Goal: Task Accomplishment & Management: Complete application form

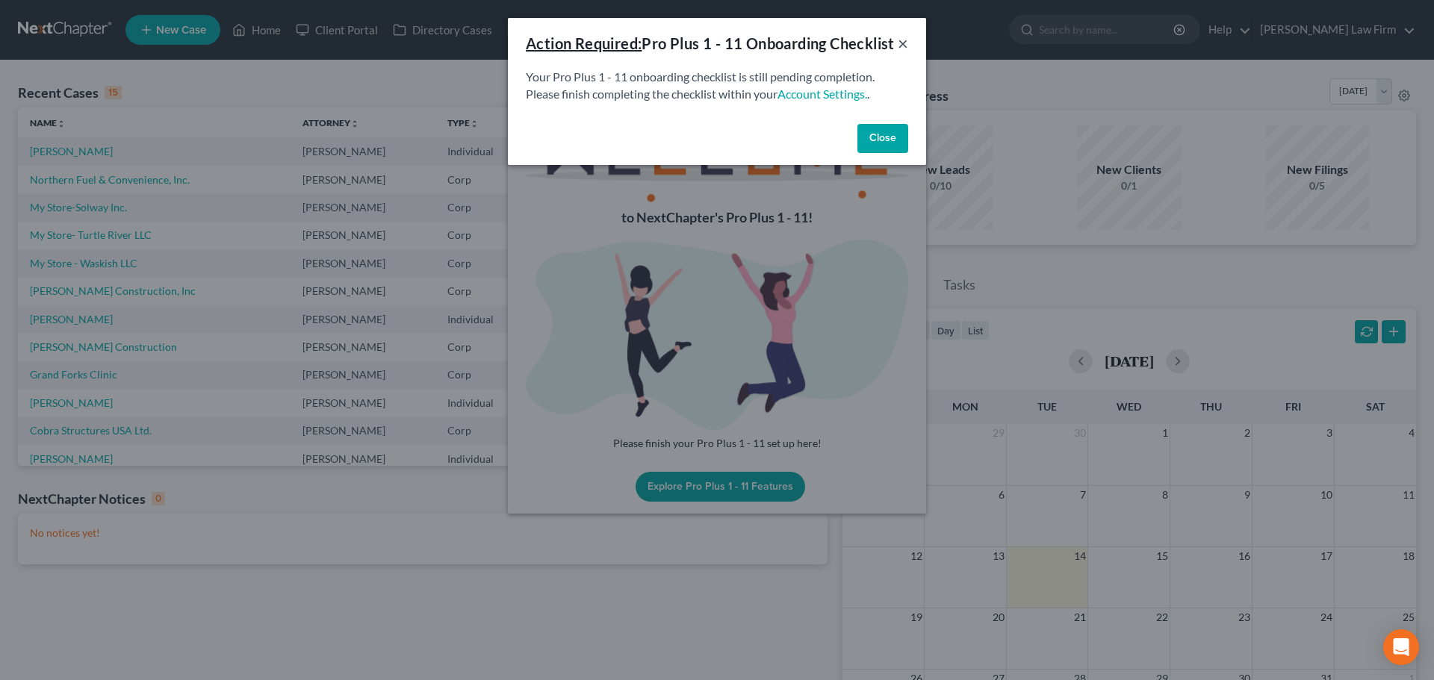
click at [902, 52] on button "×" at bounding box center [903, 43] width 10 height 18
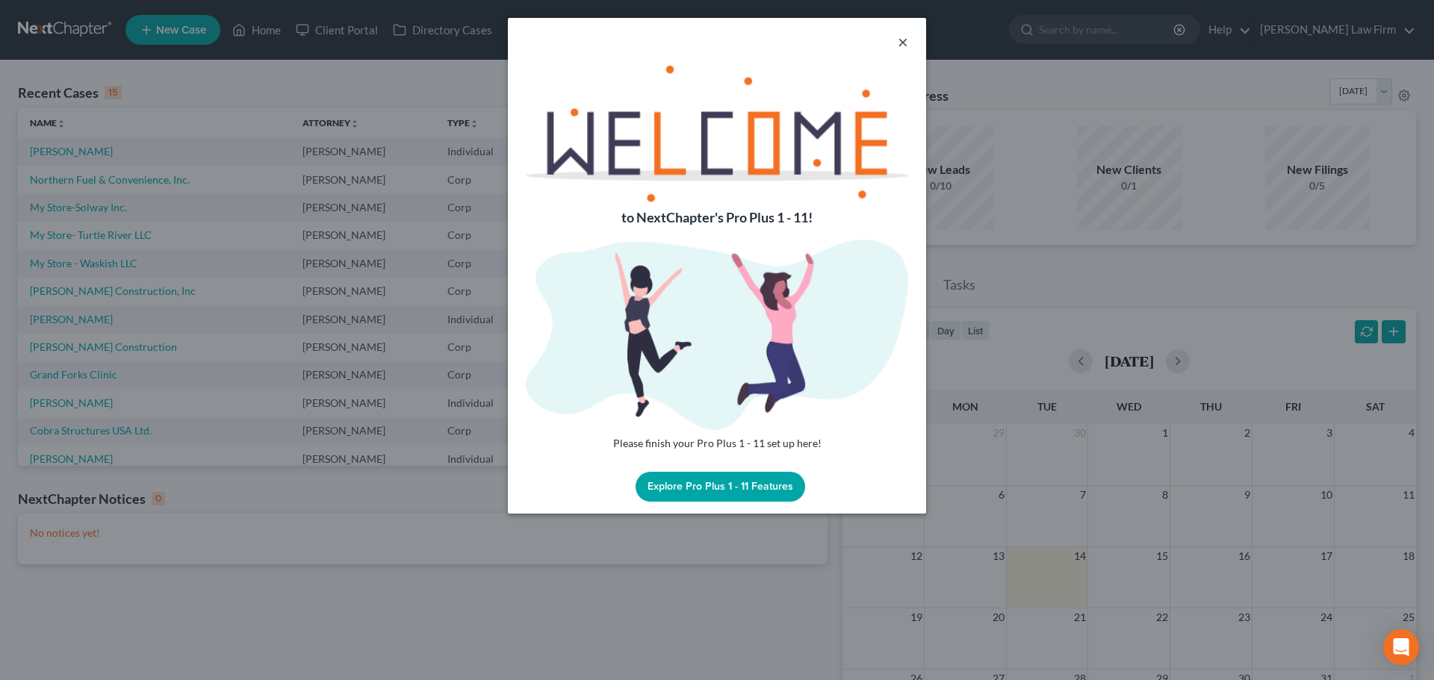
click at [898, 41] on button "×" at bounding box center [903, 42] width 10 height 18
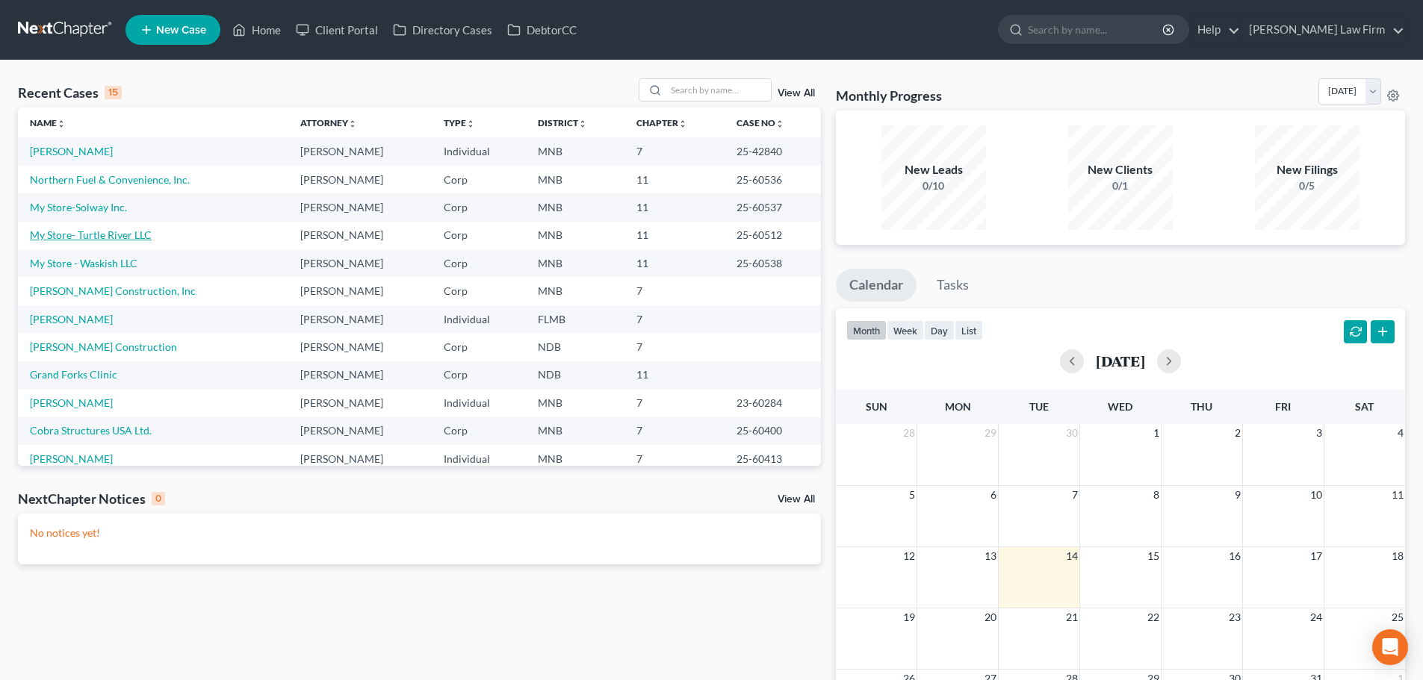
click at [87, 239] on link "My Store- Turtle River LLC" at bounding box center [91, 235] width 122 height 13
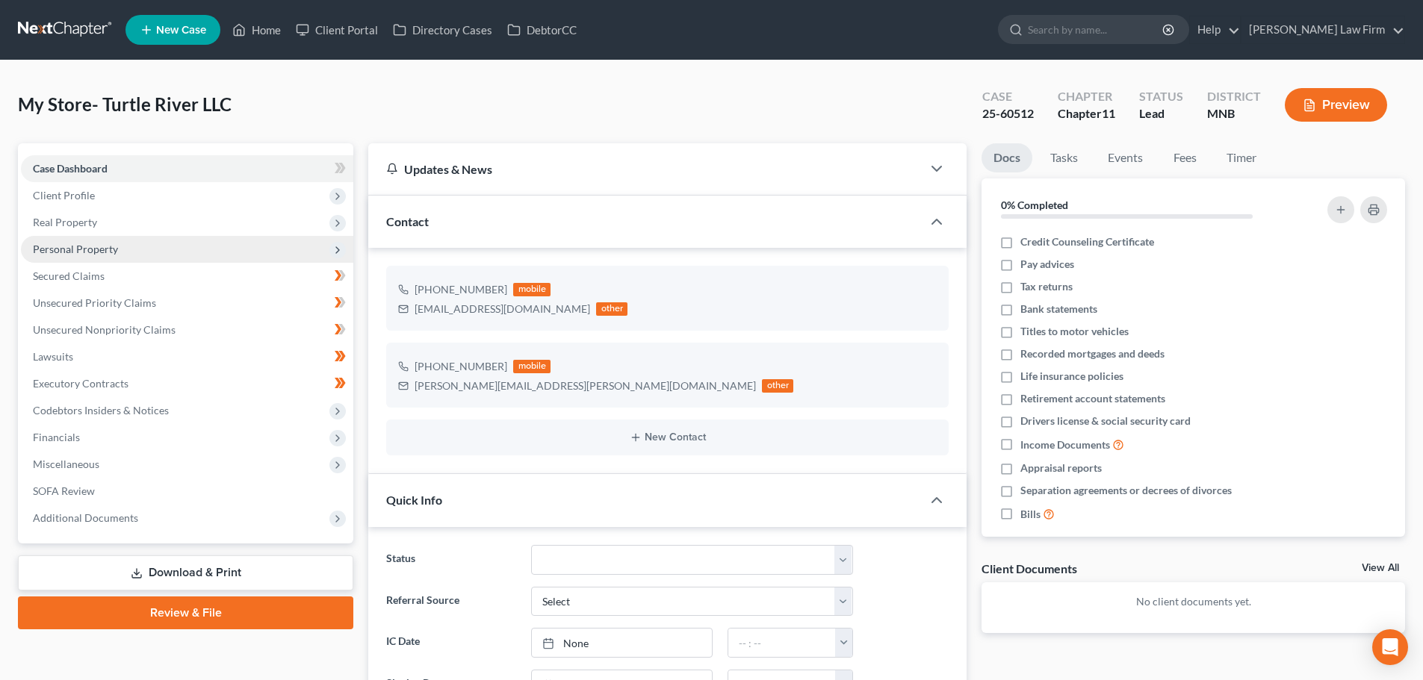
click at [105, 249] on span "Personal Property" at bounding box center [75, 249] width 85 height 13
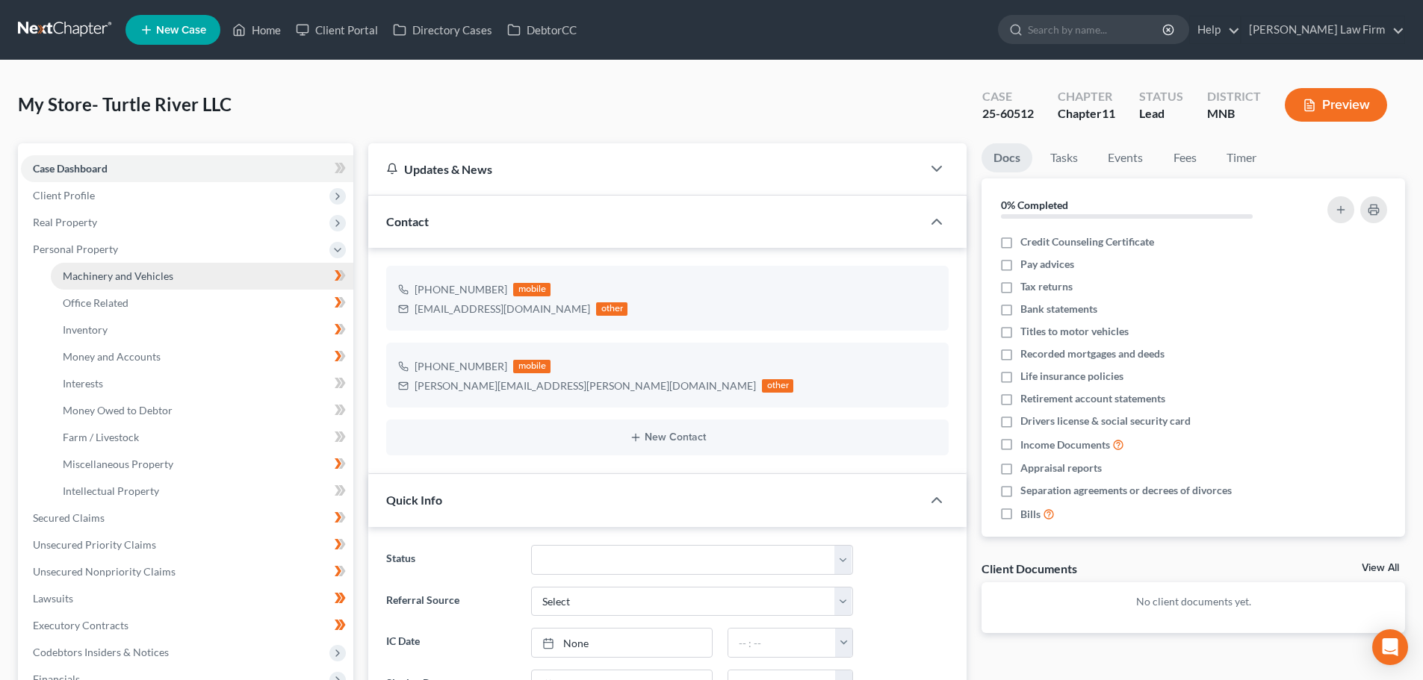
click at [113, 276] on span "Machinery and Vehicles" at bounding box center [118, 276] width 111 height 13
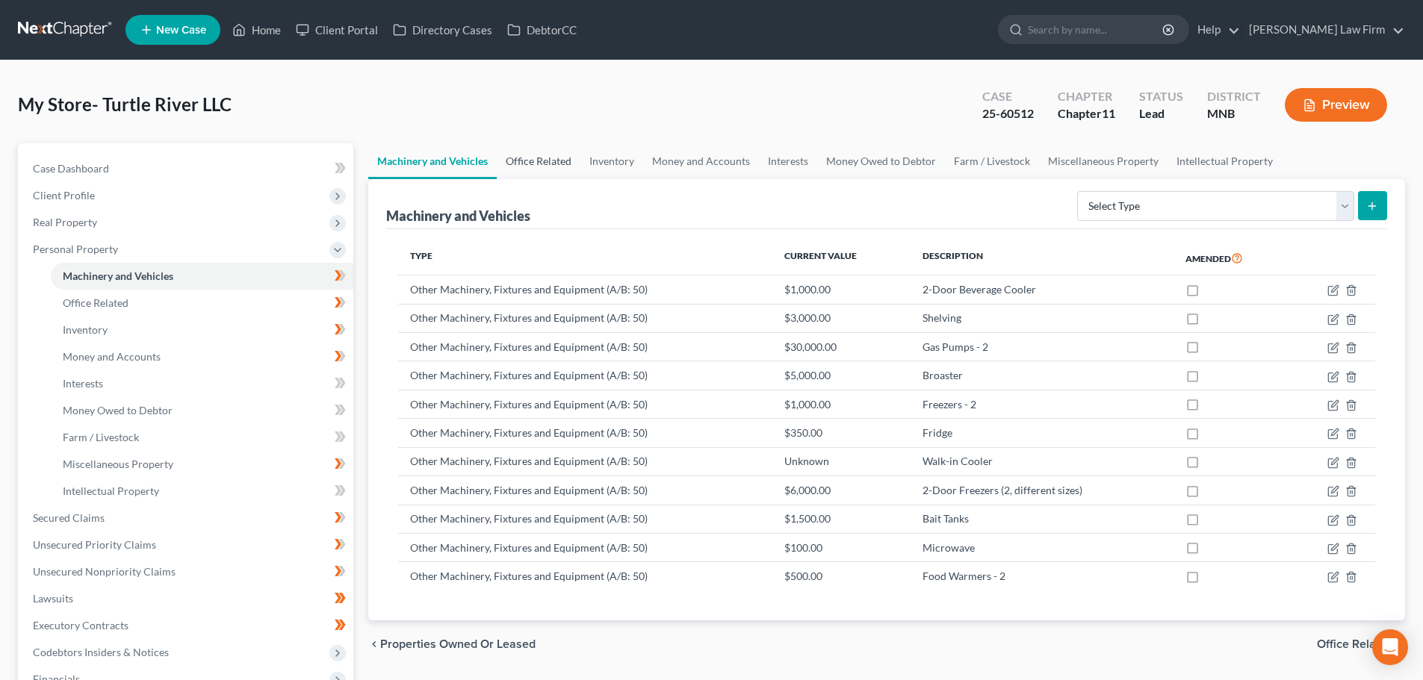
click at [538, 157] on link "Office Related" at bounding box center [539, 161] width 84 height 36
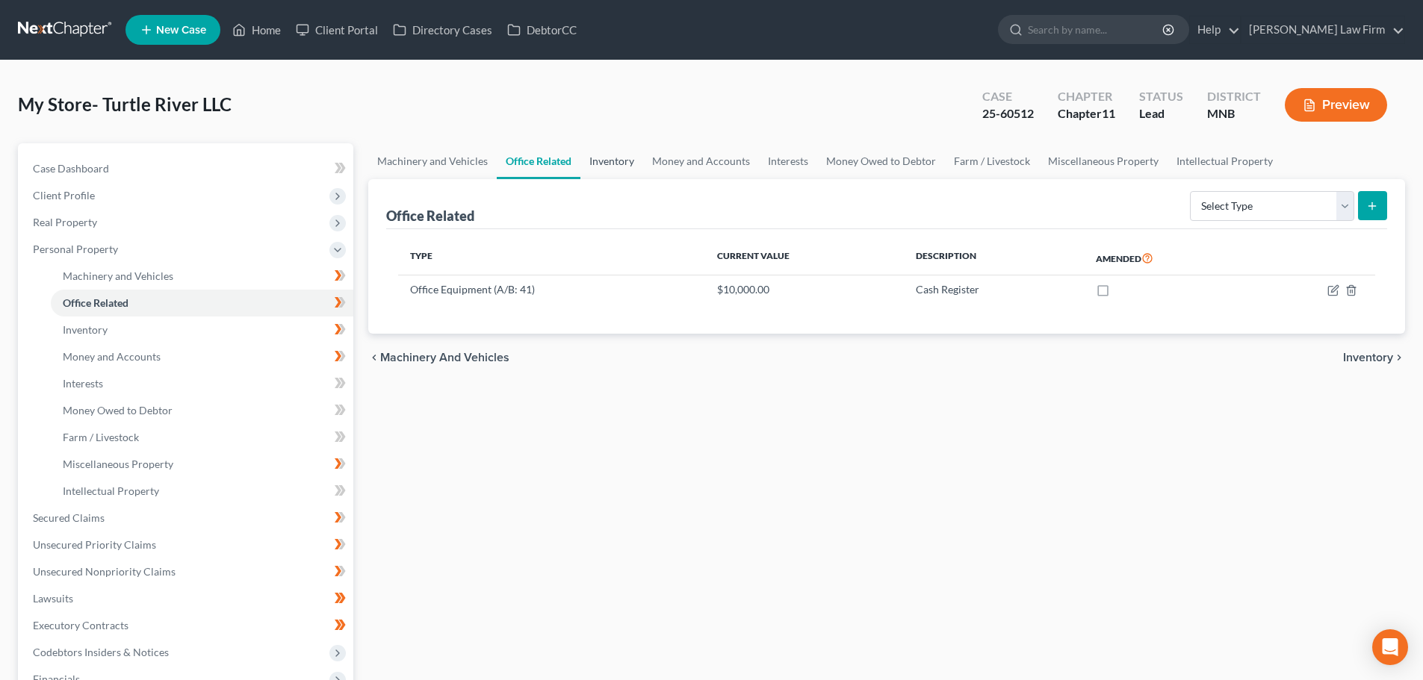
click at [625, 163] on link "Inventory" at bounding box center [611, 161] width 63 height 36
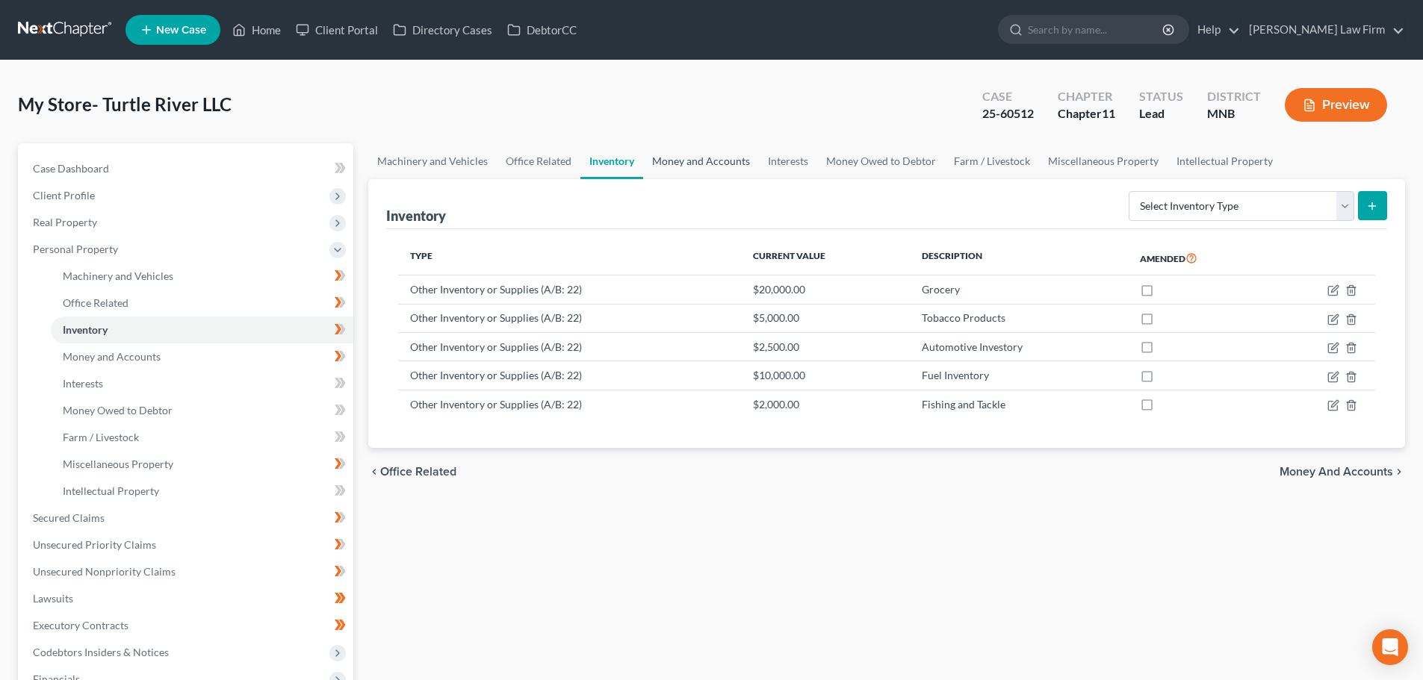
click at [701, 164] on link "Money and Accounts" at bounding box center [701, 161] width 116 height 36
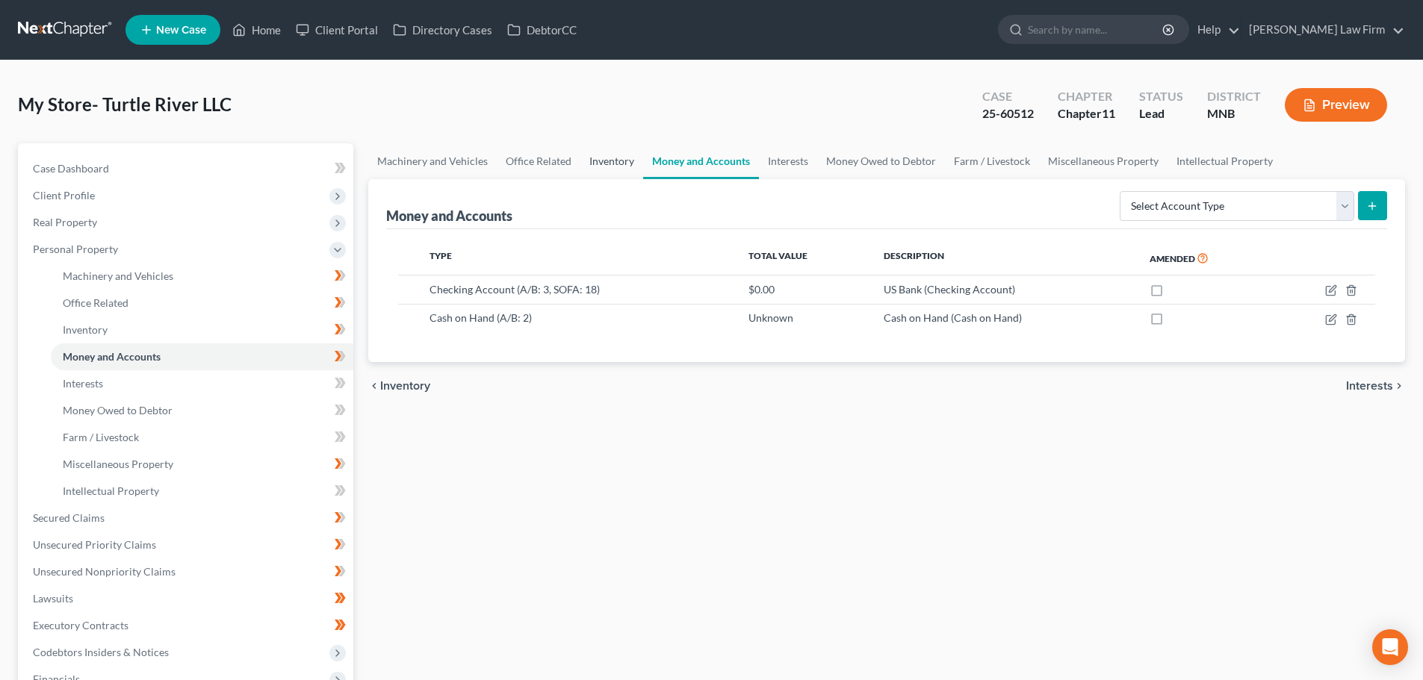
click at [624, 161] on link "Inventory" at bounding box center [611, 161] width 63 height 36
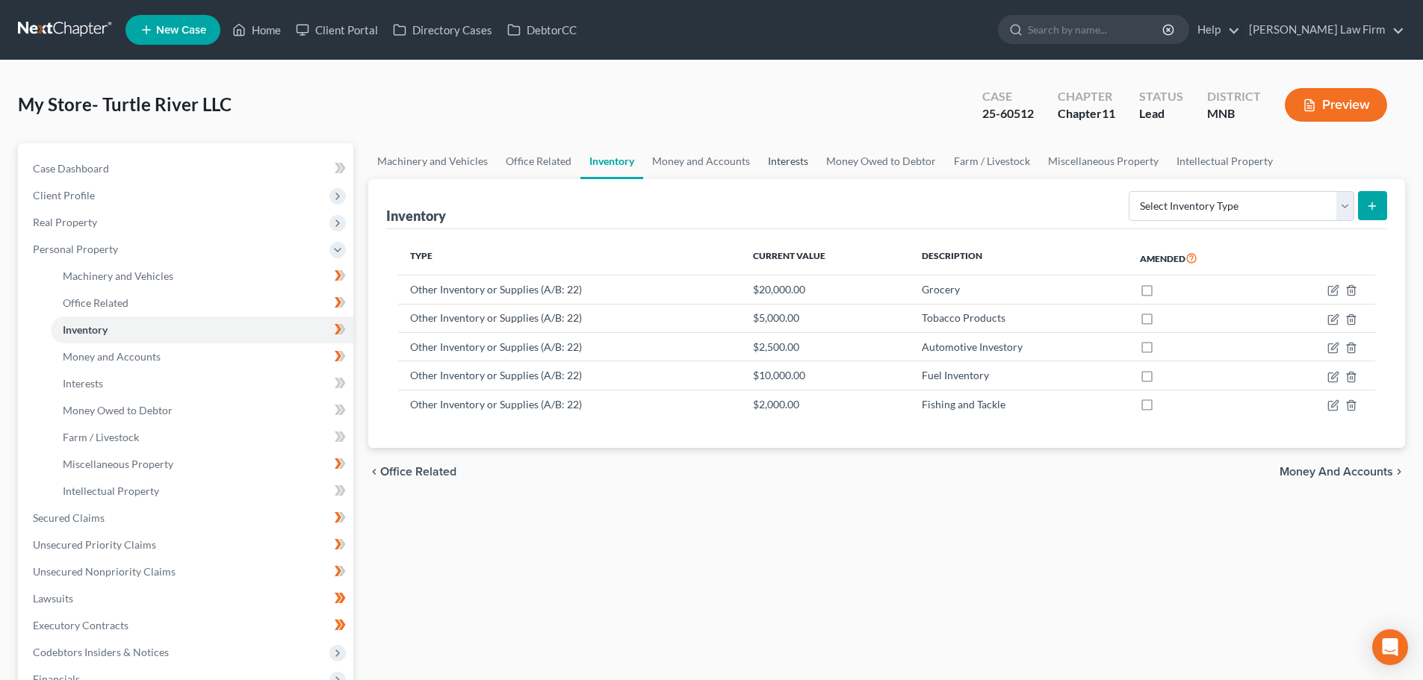
click at [763, 163] on link "Interests" at bounding box center [788, 161] width 58 height 36
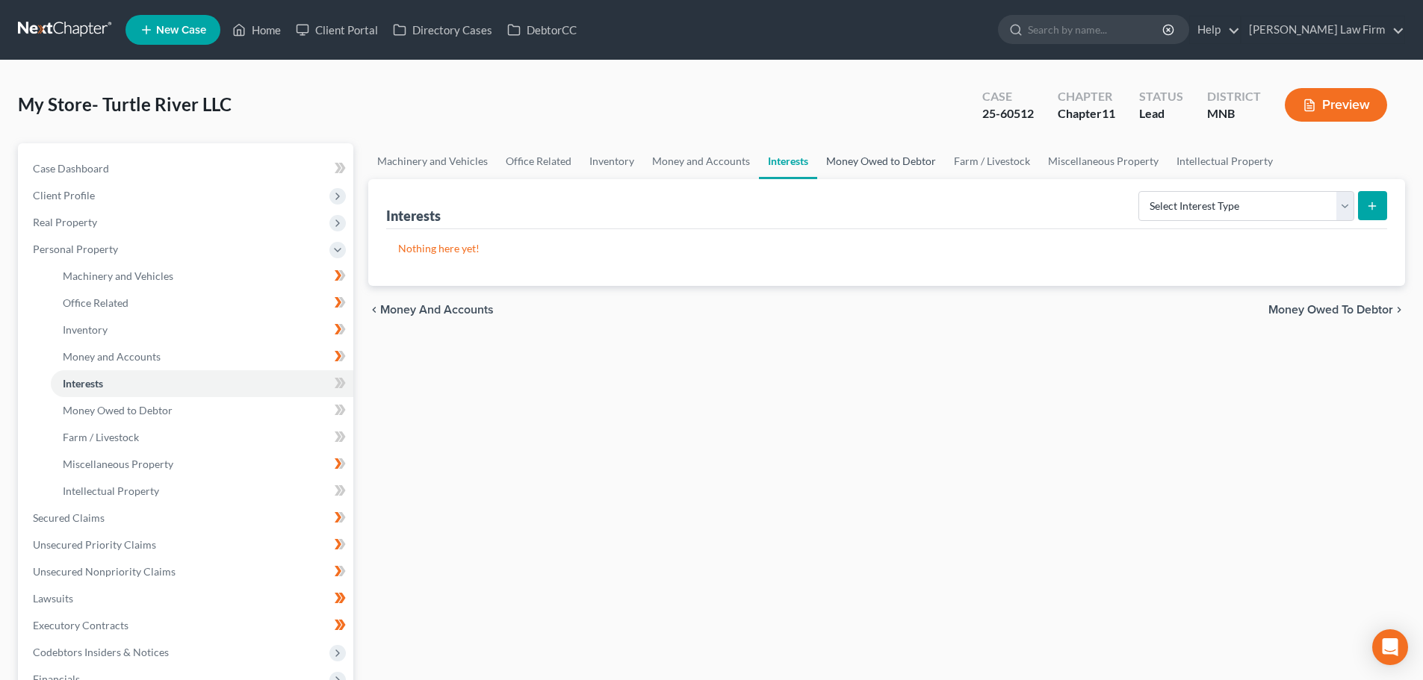
click at [864, 161] on link "Money Owed to Debtor" at bounding box center [881, 161] width 128 height 36
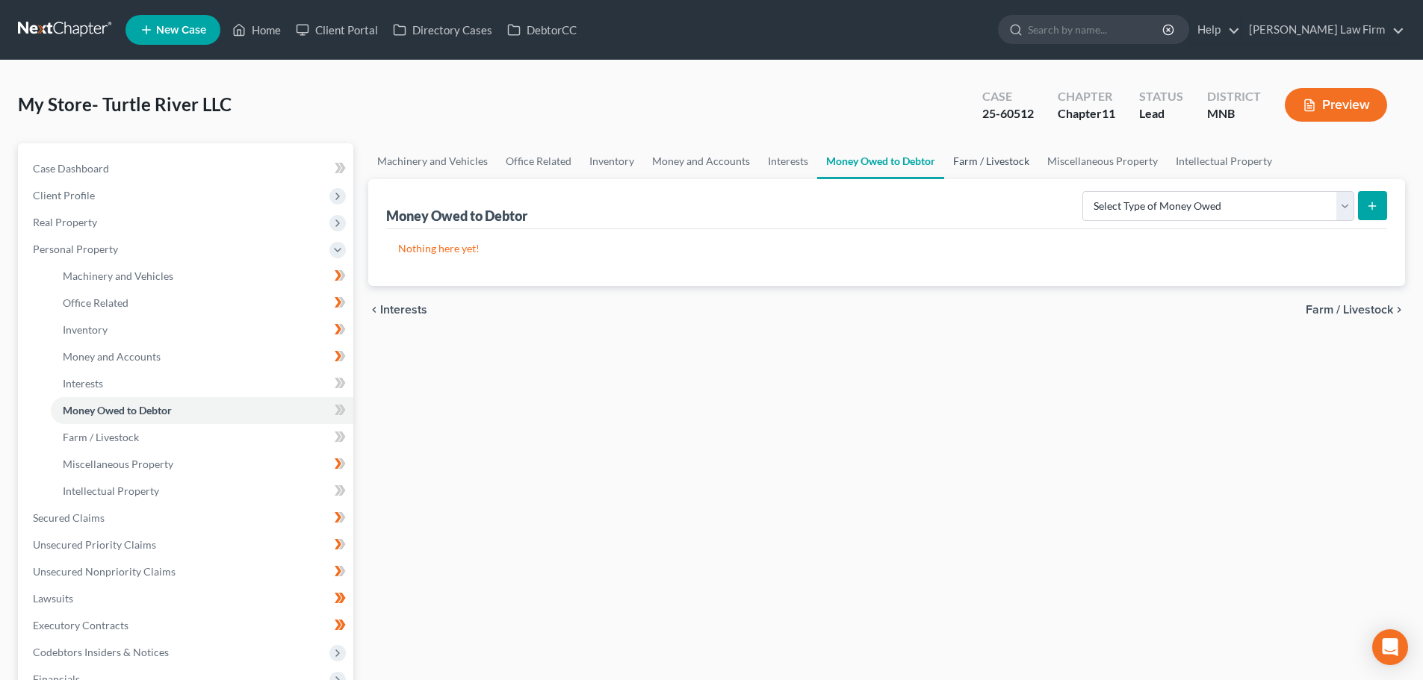
click at [975, 159] on link "Farm / Livestock" at bounding box center [991, 161] width 94 height 36
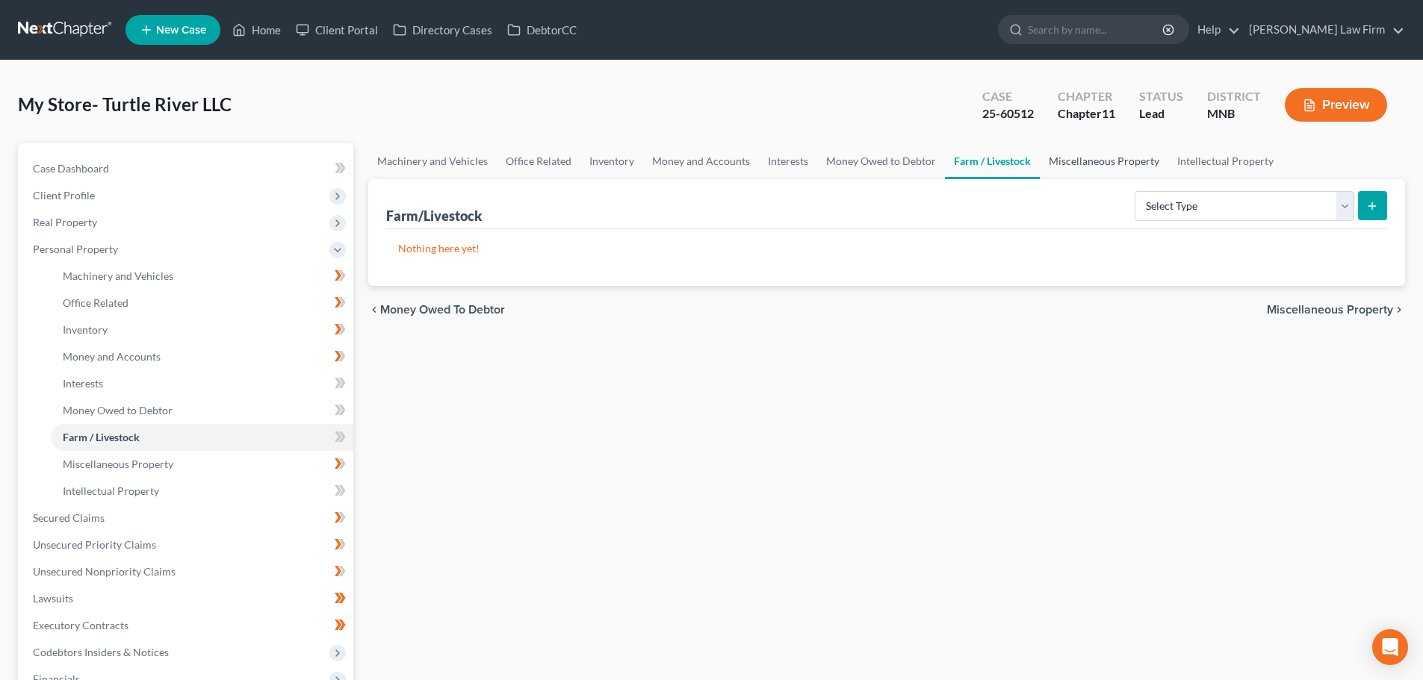
click at [1078, 155] on link "Miscellaneous Property" at bounding box center [1104, 161] width 128 height 36
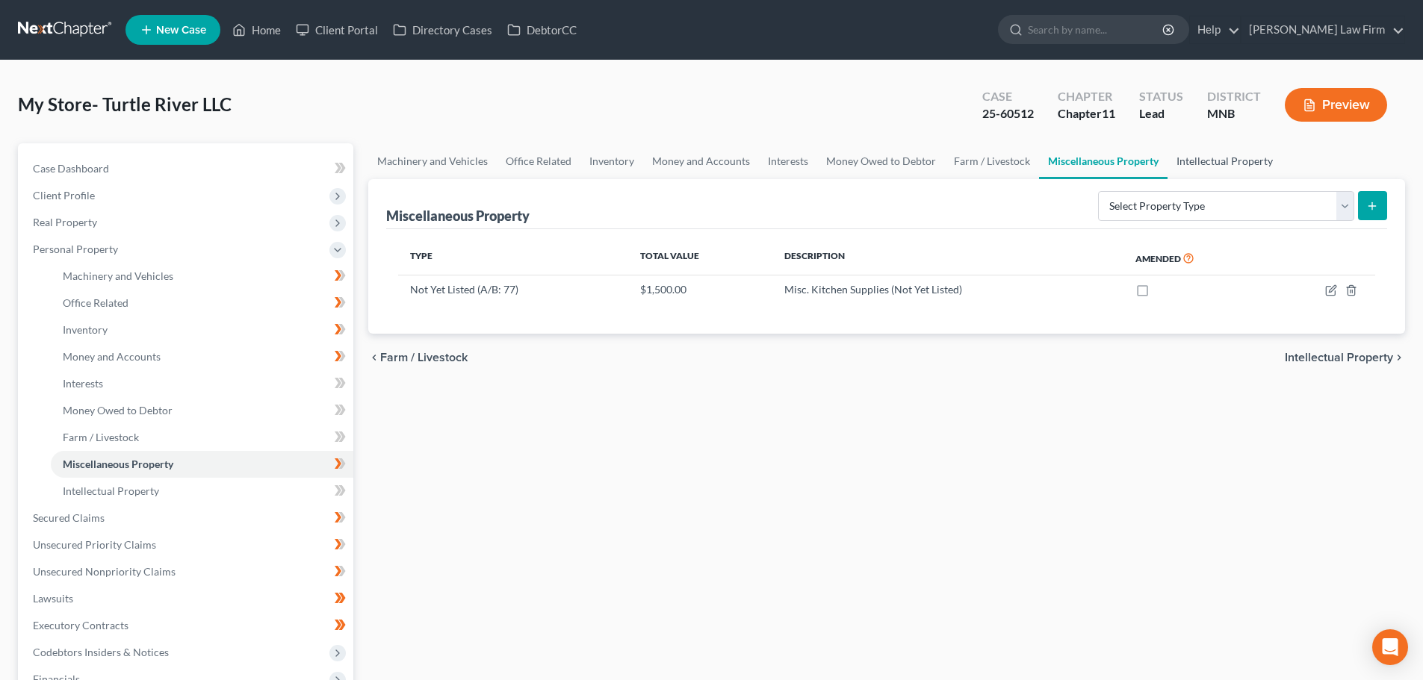
click at [1194, 164] on link "Intellectual Property" at bounding box center [1224, 161] width 114 height 36
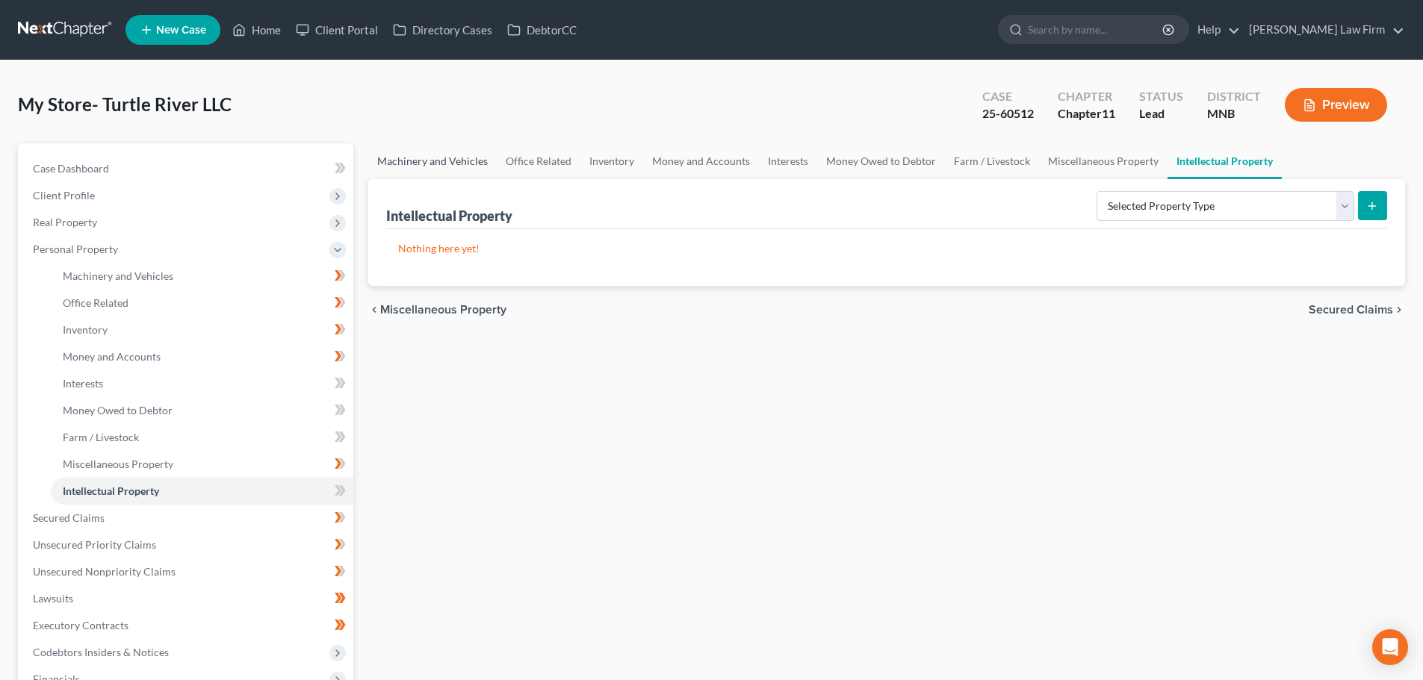
click at [450, 164] on link "Machinery and Vehicles" at bounding box center [432, 161] width 128 height 36
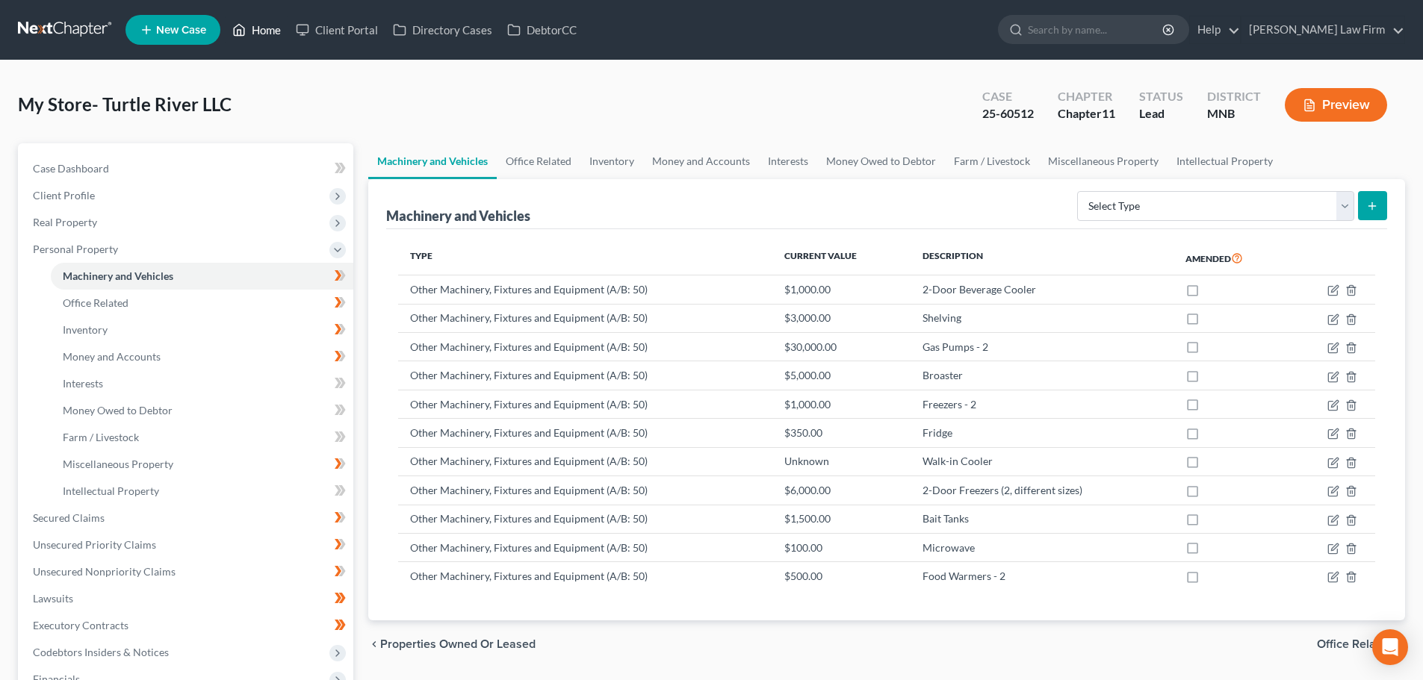
click at [249, 25] on link "Home" at bounding box center [256, 29] width 63 height 27
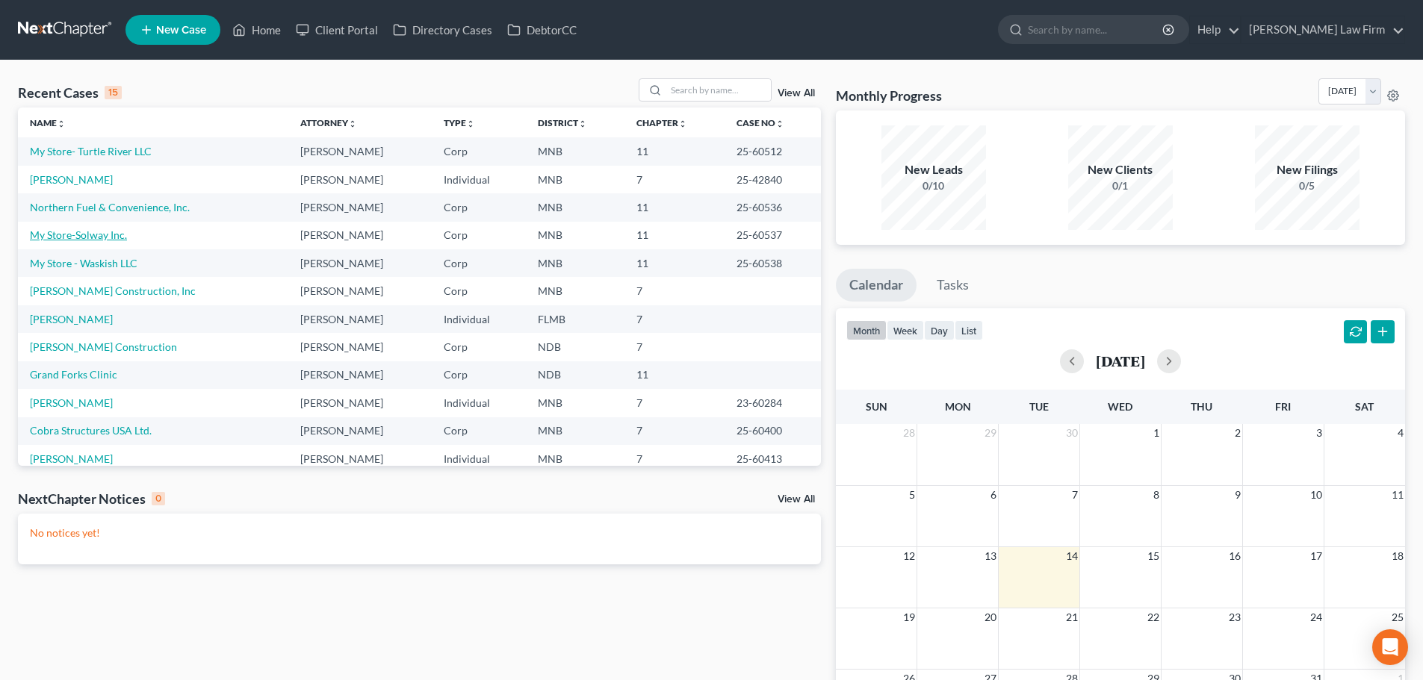
click at [80, 230] on link "My Store-Solway Inc." at bounding box center [78, 235] width 97 height 13
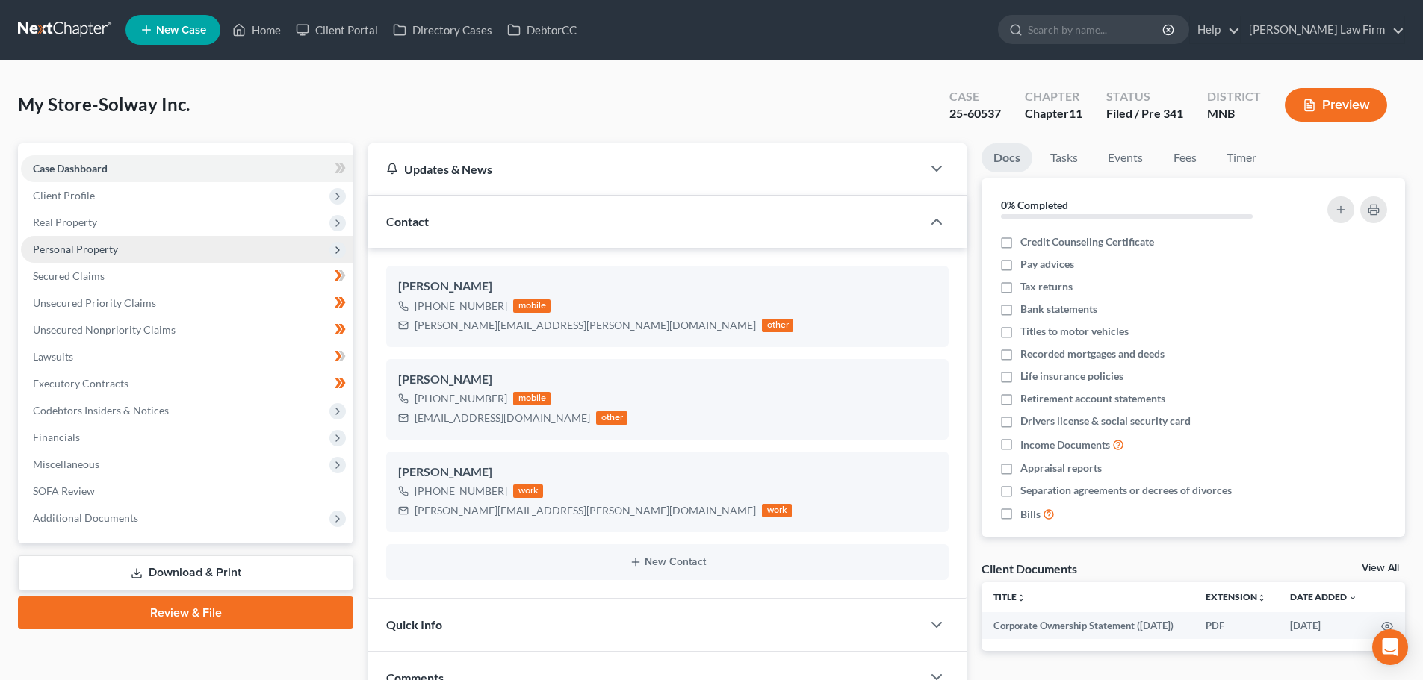
click at [96, 252] on span "Personal Property" at bounding box center [75, 249] width 85 height 13
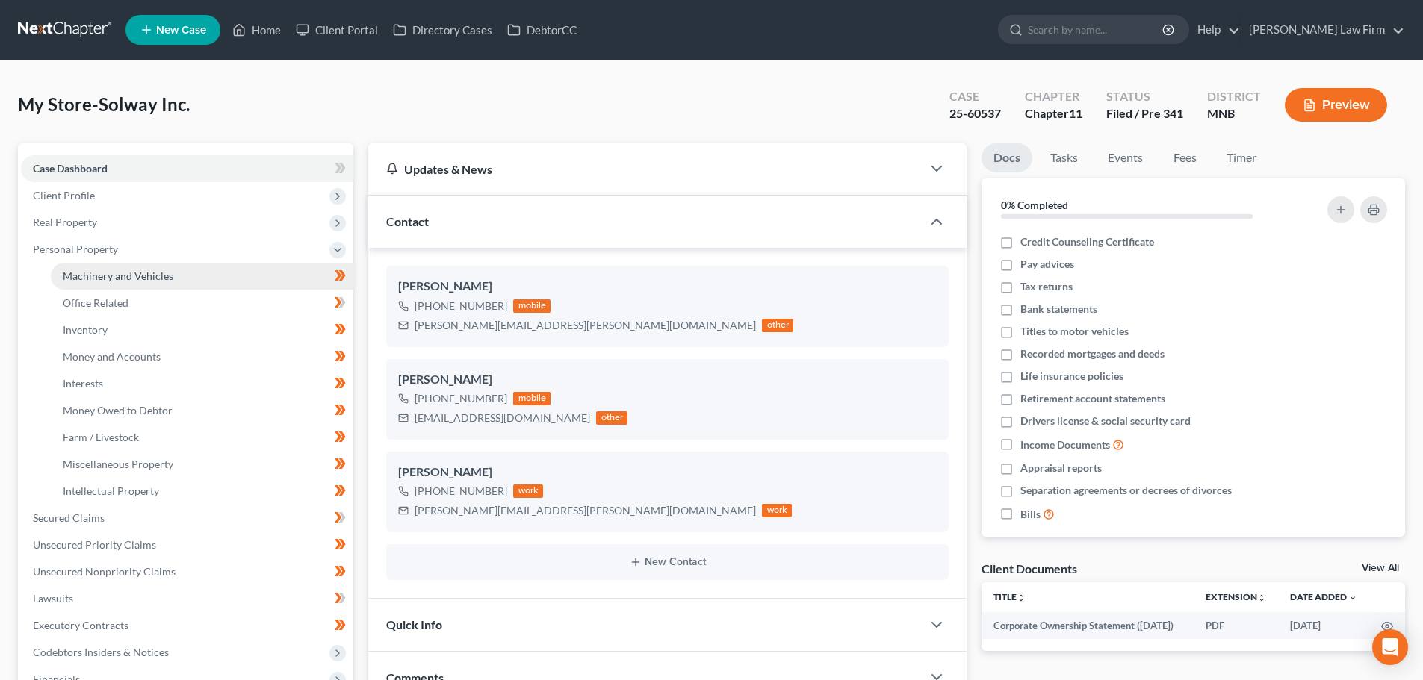
click at [109, 285] on link "Machinery and Vehicles" at bounding box center [202, 276] width 302 height 27
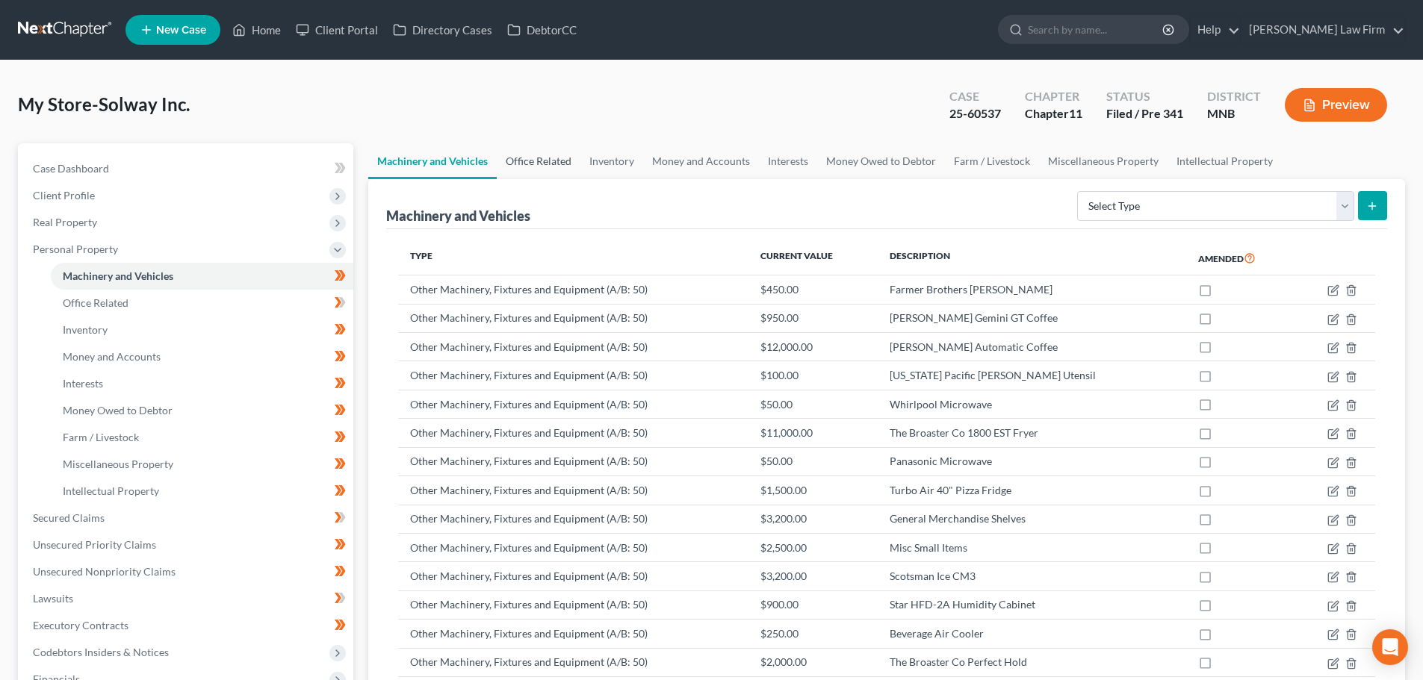
click at [547, 148] on link "Office Related" at bounding box center [539, 161] width 84 height 36
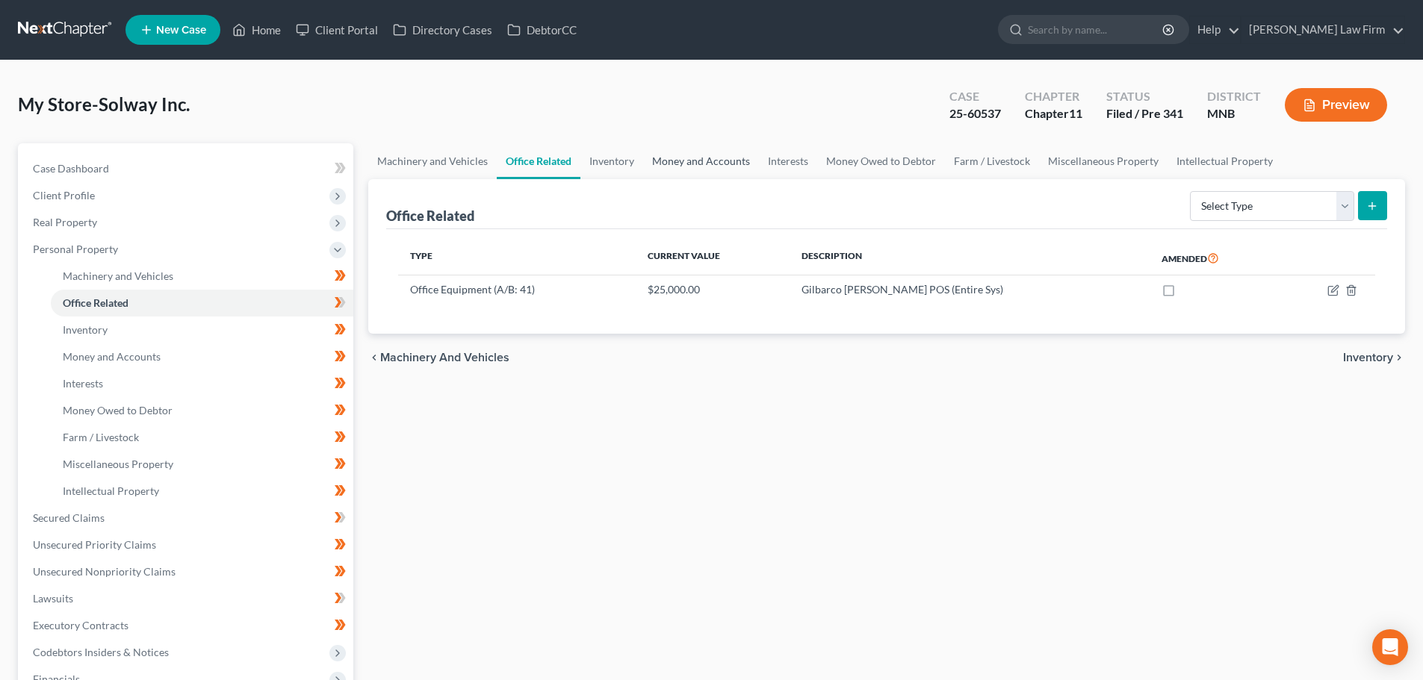
click at [716, 162] on link "Money and Accounts" at bounding box center [701, 161] width 116 height 36
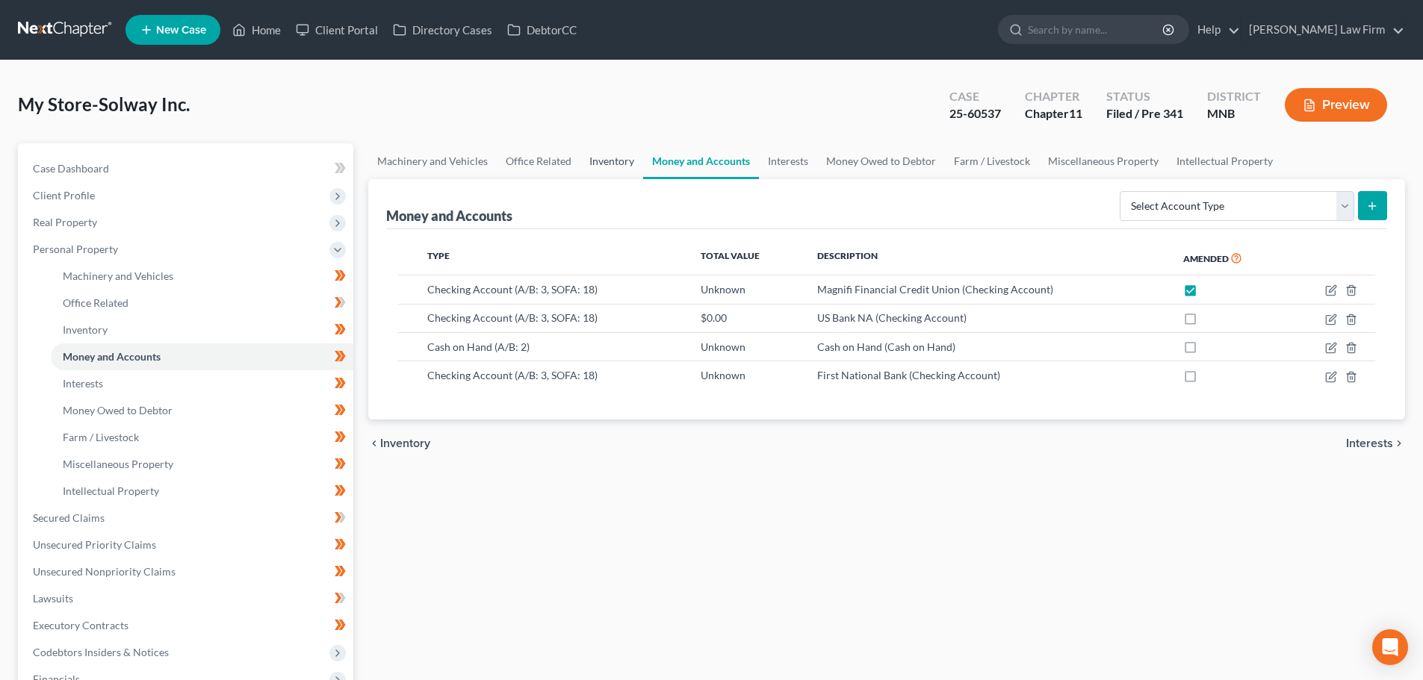
click at [595, 160] on link "Inventory" at bounding box center [611, 161] width 63 height 36
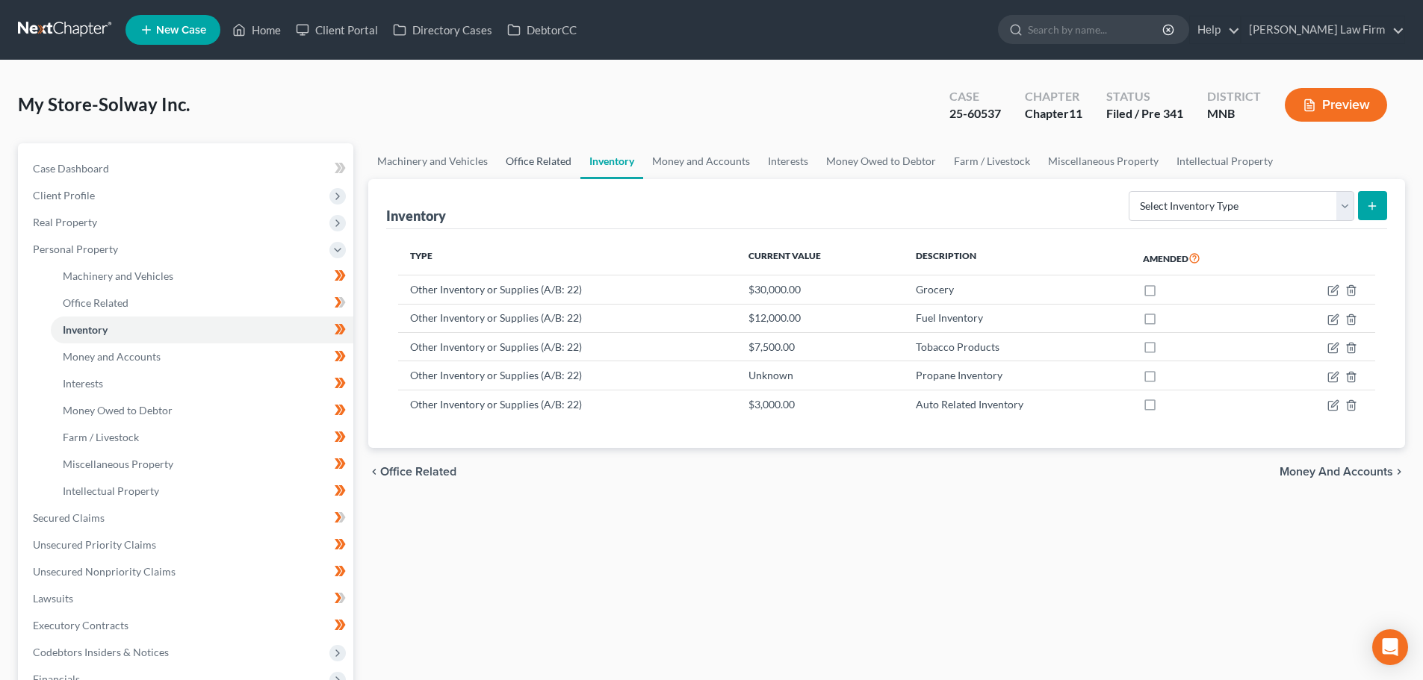
click at [541, 161] on link "Office Related" at bounding box center [539, 161] width 84 height 36
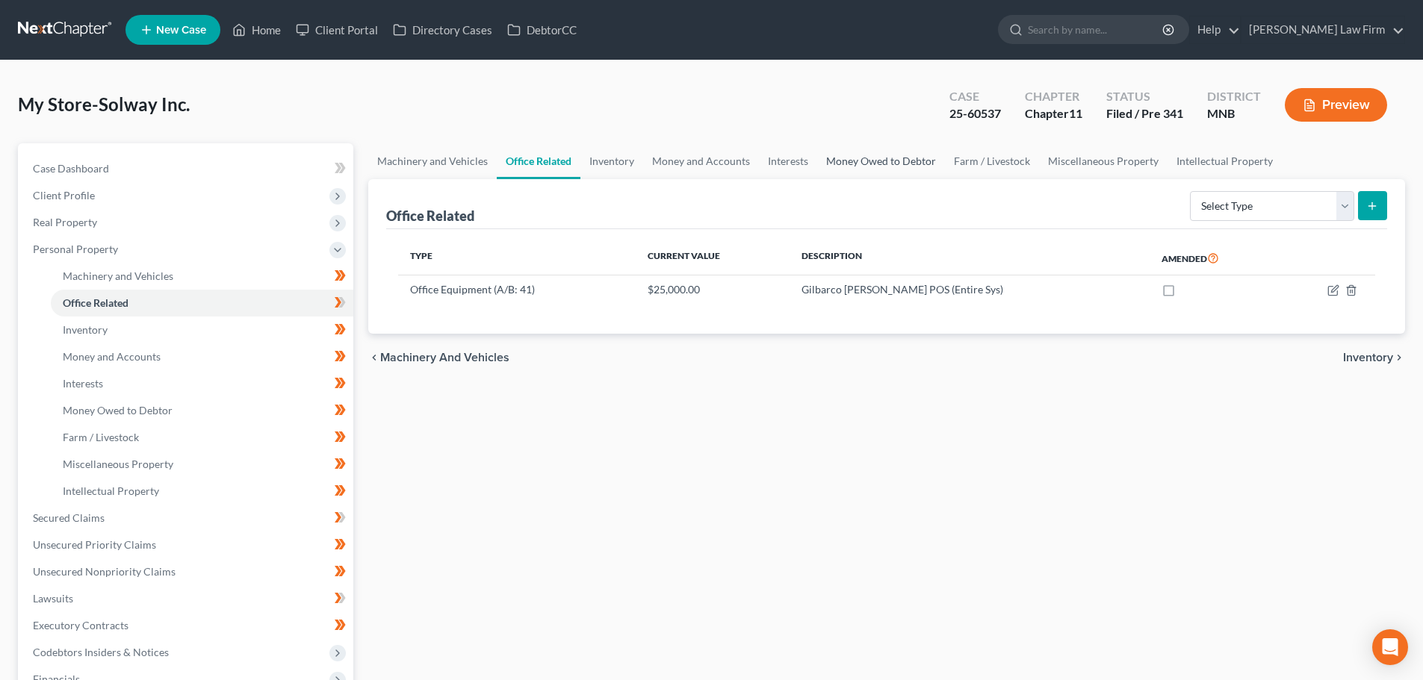
click at [878, 154] on link "Money Owed to Debtor" at bounding box center [881, 161] width 128 height 36
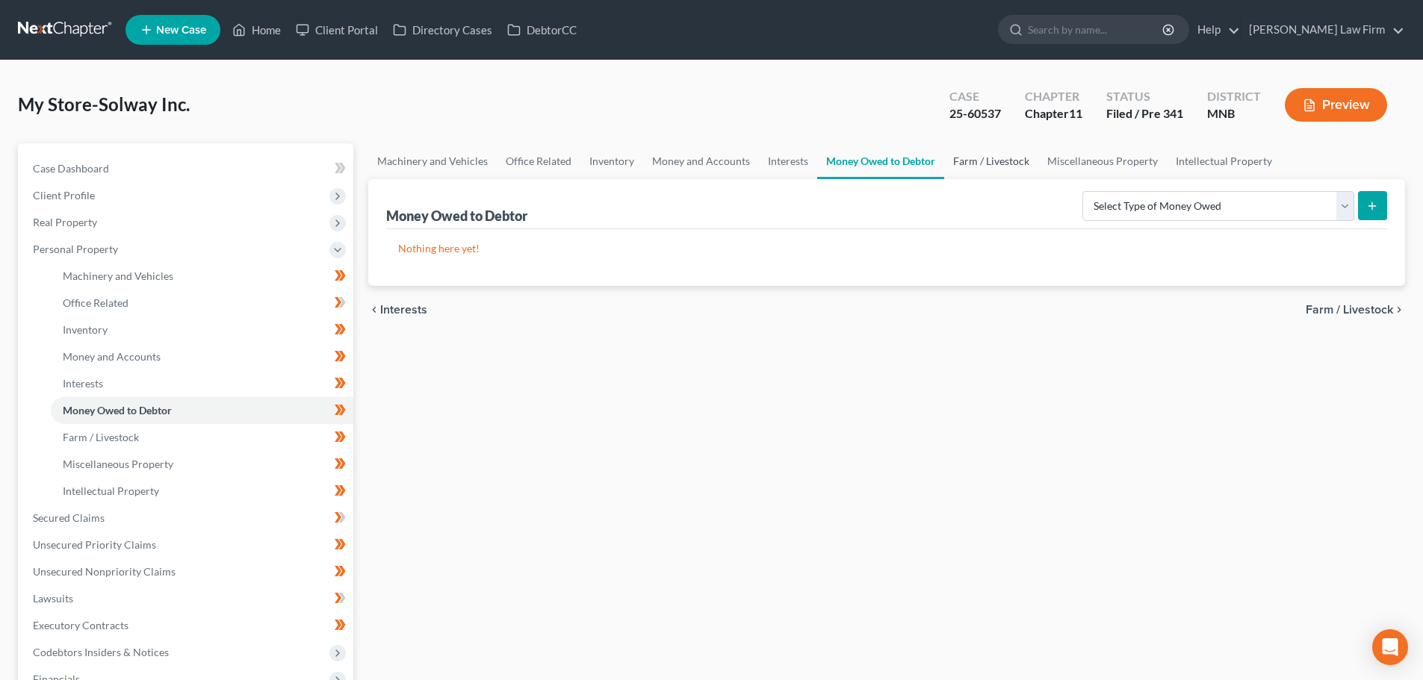
click at [977, 161] on link "Farm / Livestock" at bounding box center [991, 161] width 94 height 36
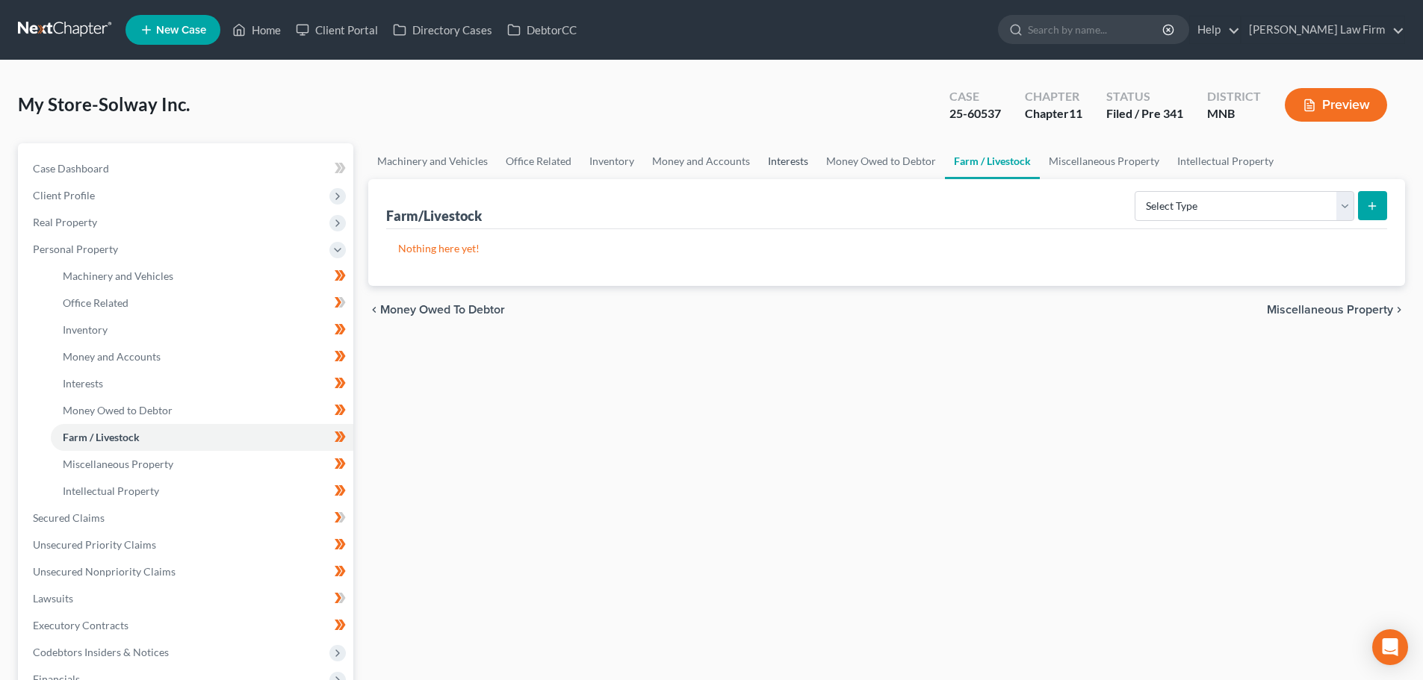
click at [803, 167] on link "Interests" at bounding box center [788, 161] width 58 height 36
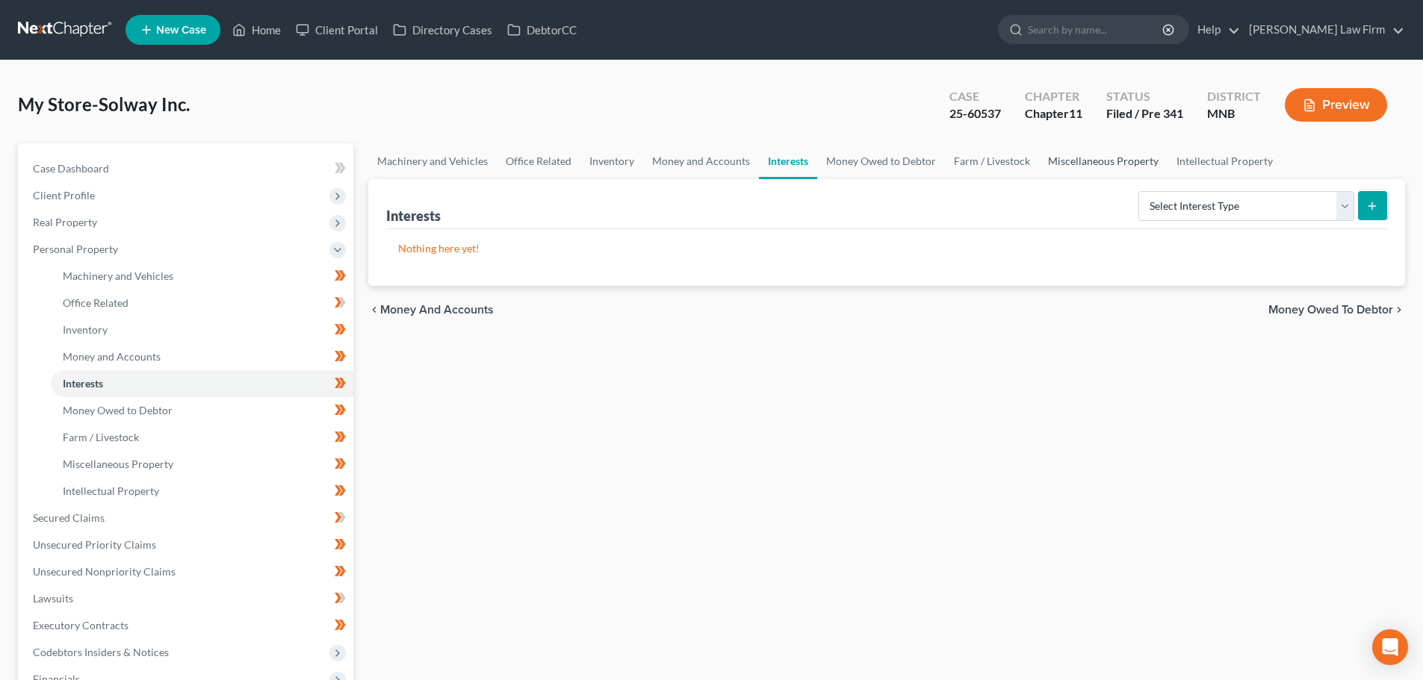
click at [1140, 166] on link "Miscellaneous Property" at bounding box center [1103, 161] width 128 height 36
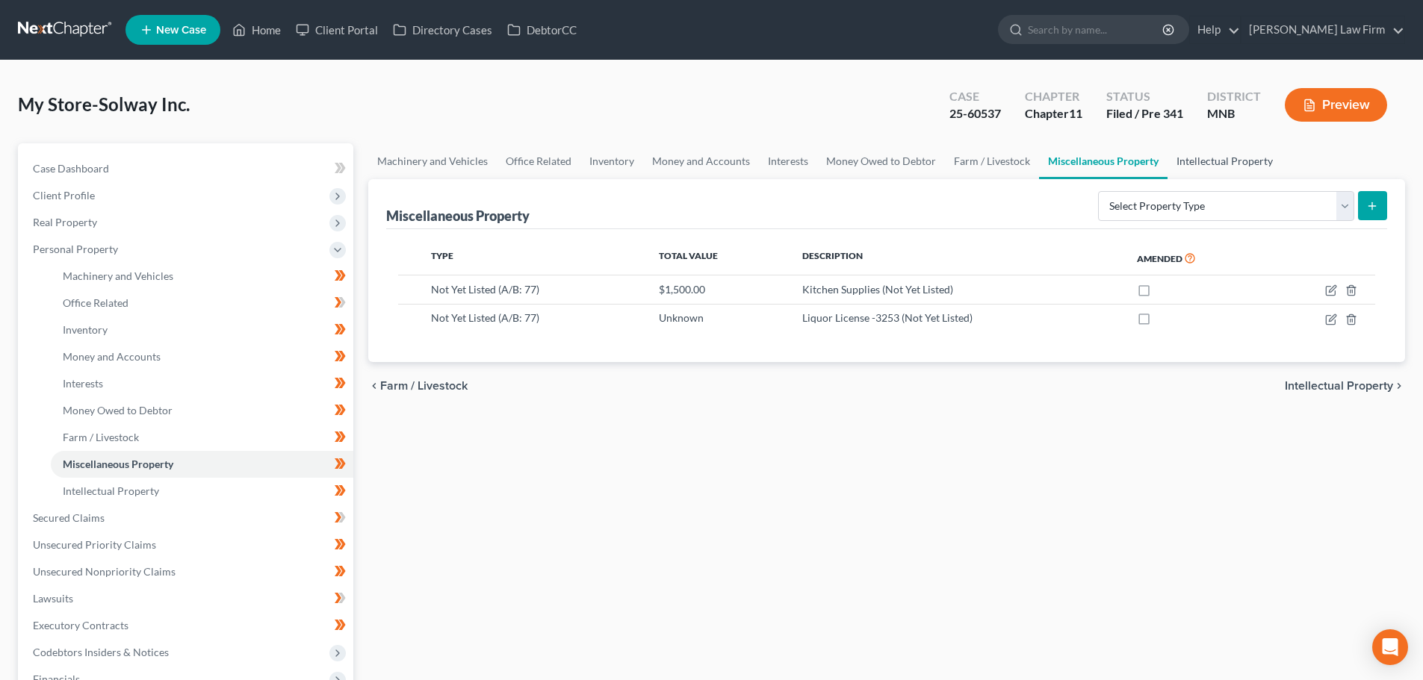
click at [1210, 164] on link "Intellectual Property" at bounding box center [1224, 161] width 114 height 36
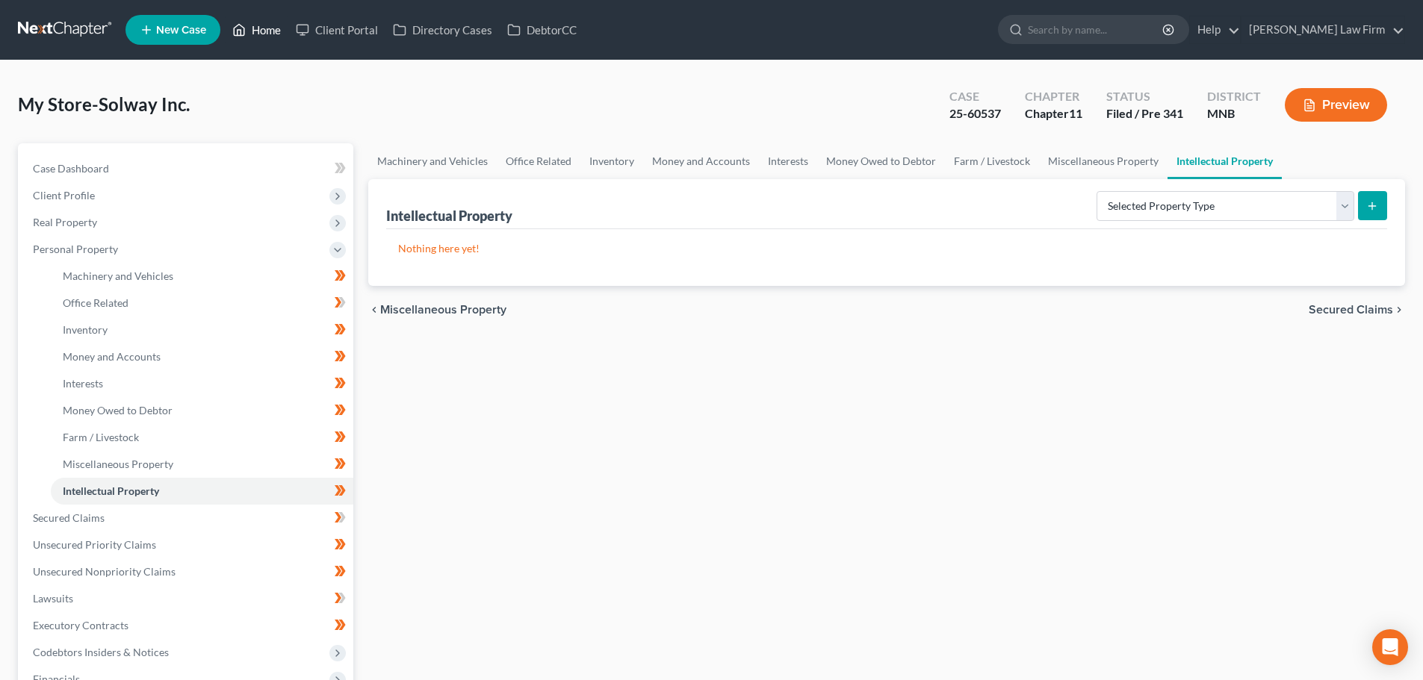
click at [259, 34] on link "Home" at bounding box center [256, 29] width 63 height 27
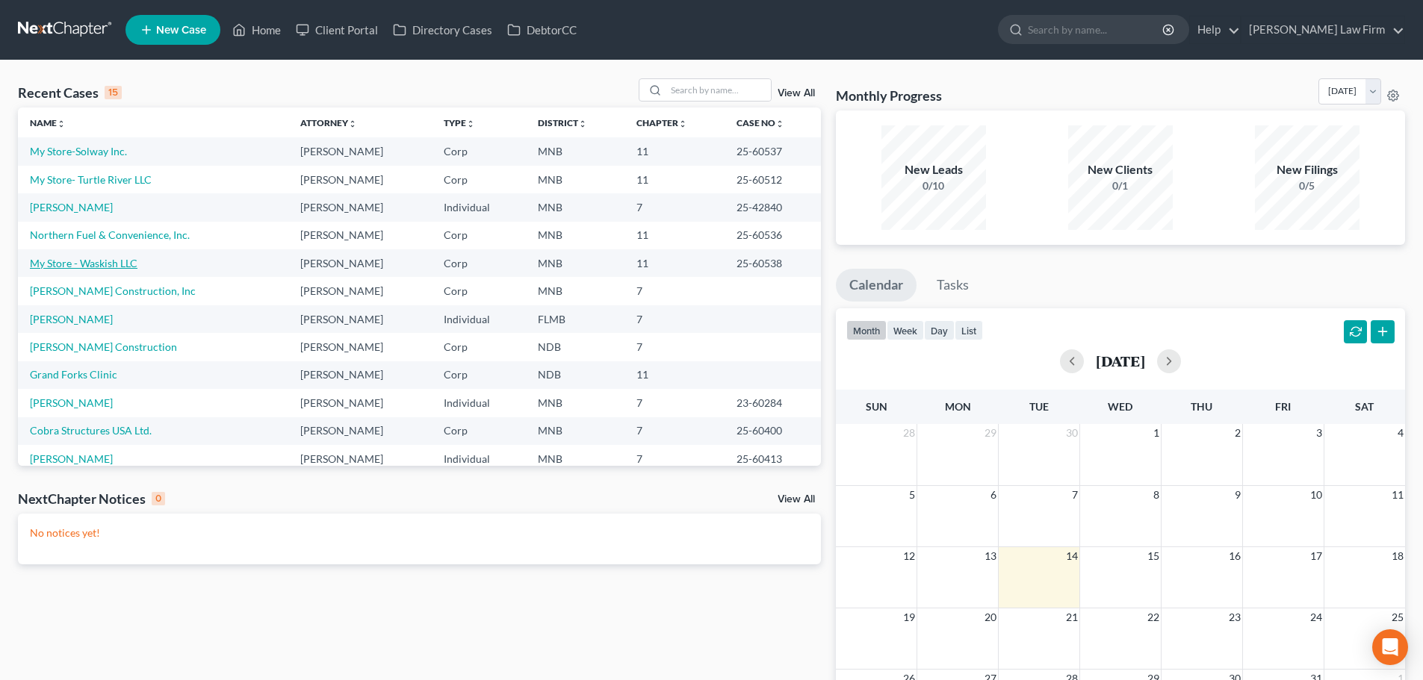
click at [84, 260] on link "My Store - Waskish LLC" at bounding box center [84, 263] width 108 height 13
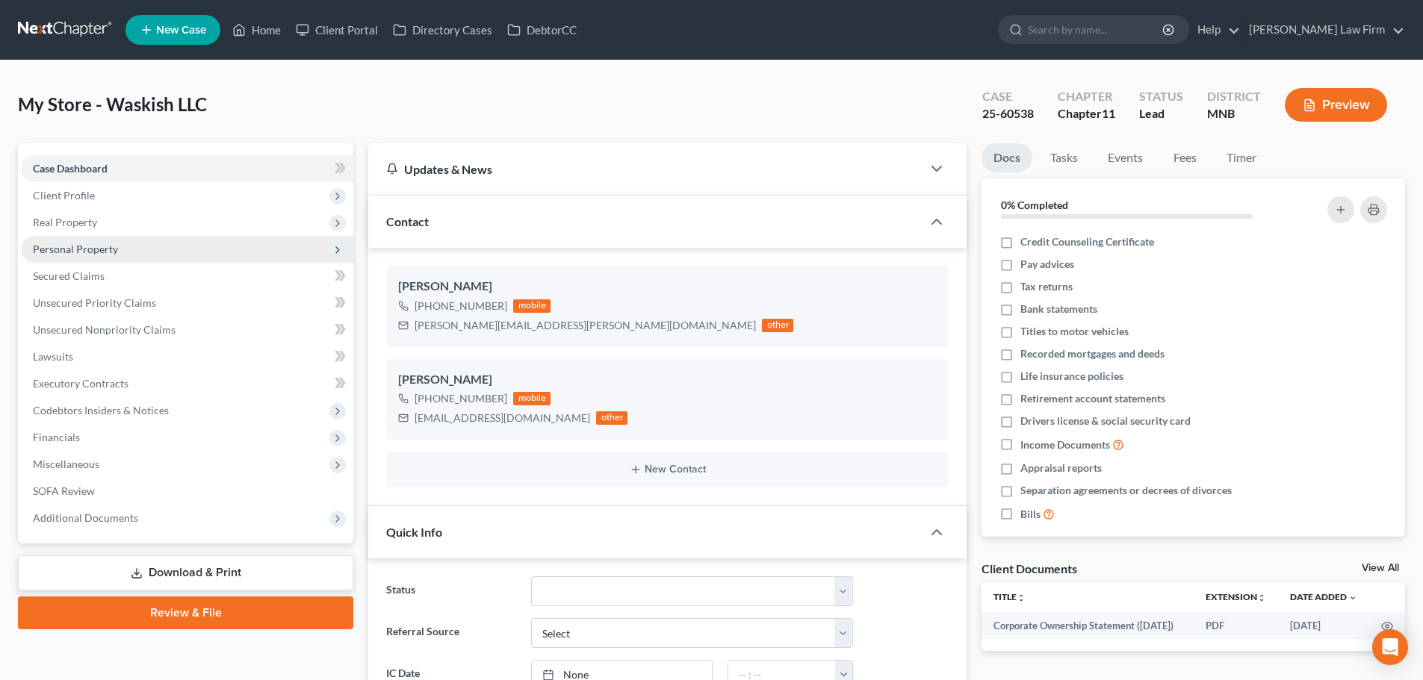
click at [78, 251] on span "Personal Property" at bounding box center [75, 249] width 85 height 13
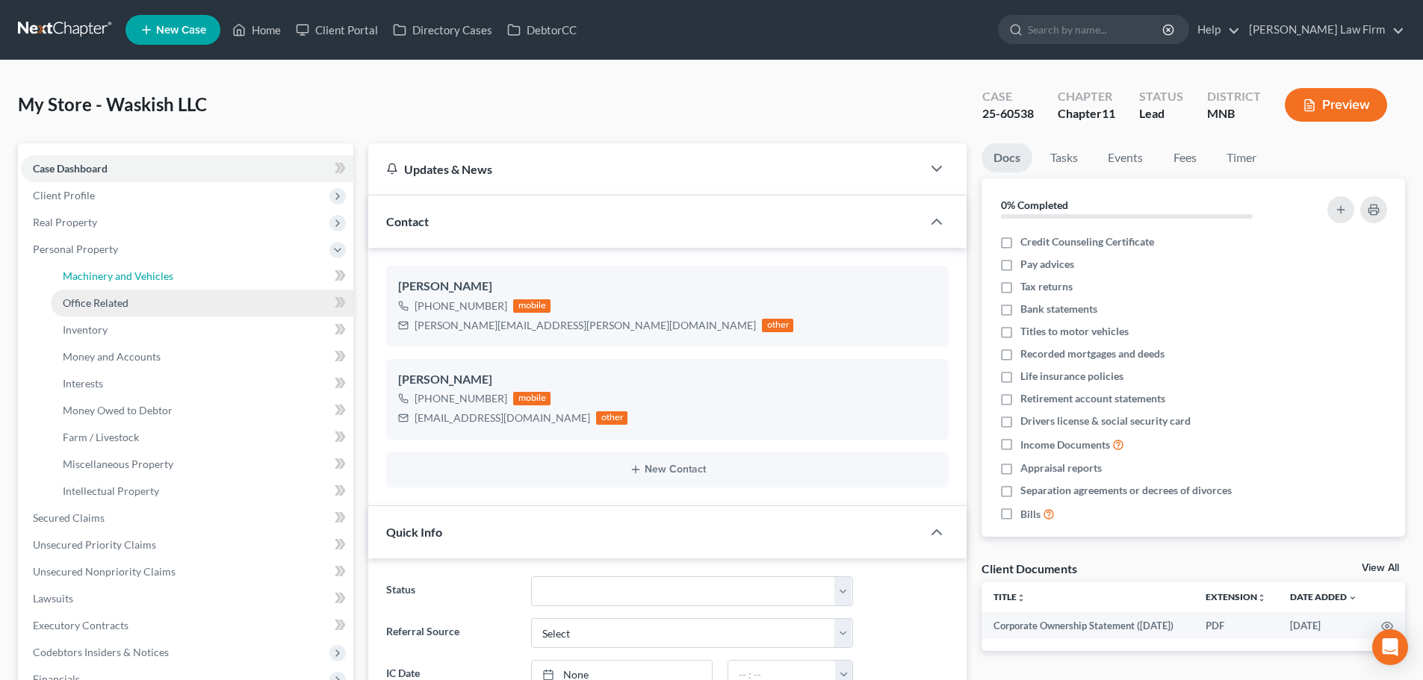
click at [132, 275] on span "Machinery and Vehicles" at bounding box center [118, 276] width 111 height 13
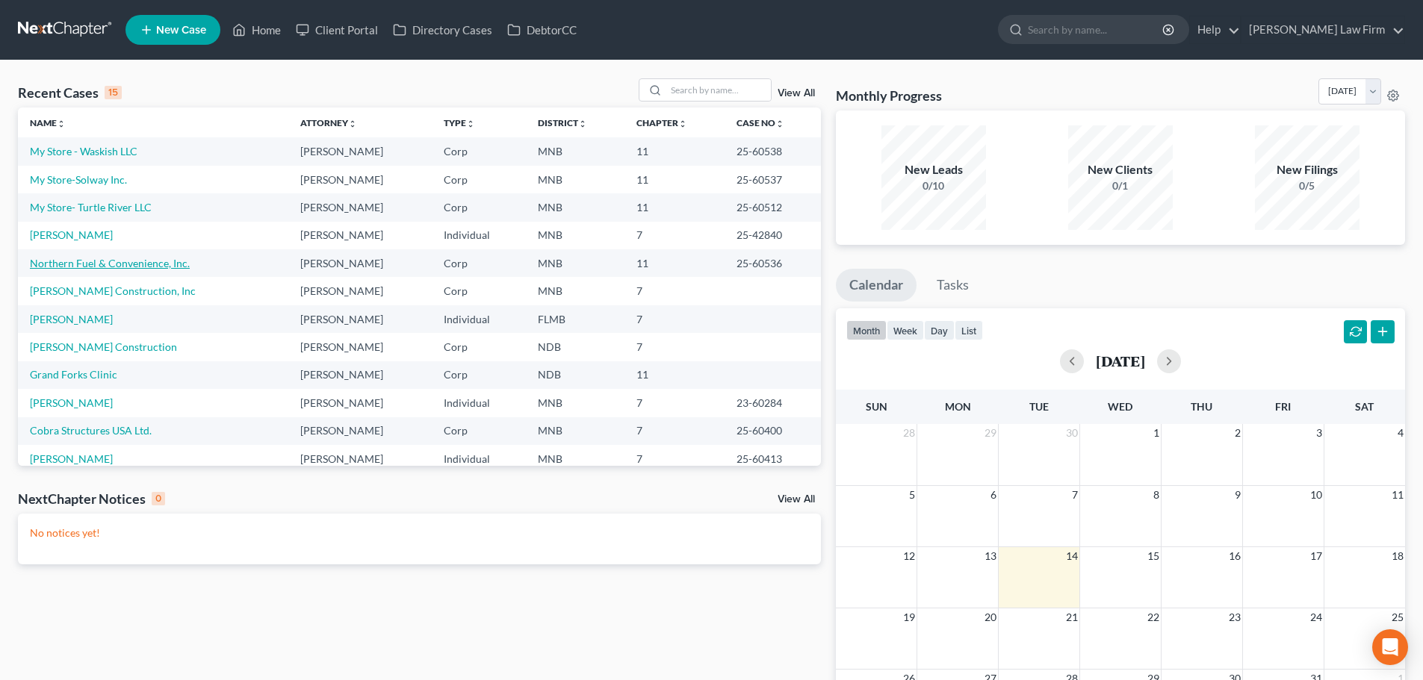
drag, startPoint x: 93, startPoint y: 264, endPoint x: 194, endPoint y: 274, distance: 101.3
click at [93, 264] on link "Northern Fuel & Convenience, Inc." at bounding box center [110, 263] width 160 height 13
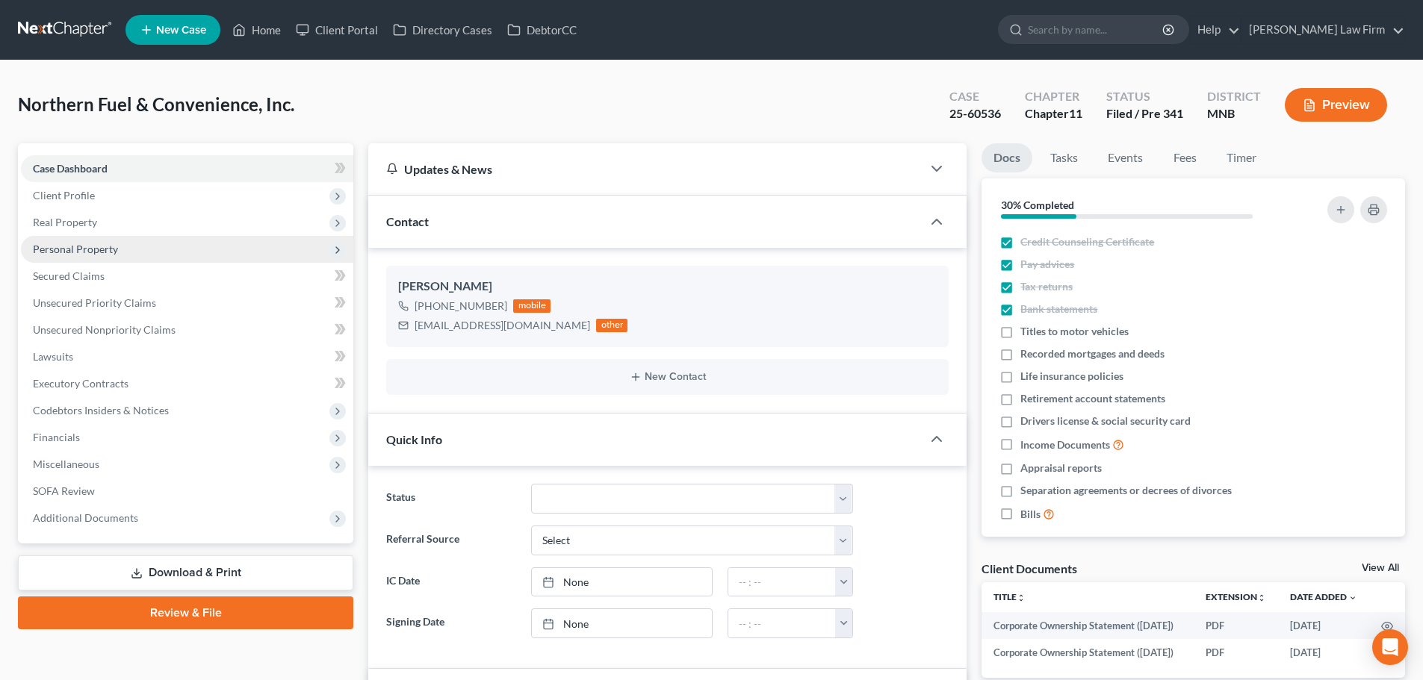
click at [99, 243] on span "Personal Property" at bounding box center [75, 249] width 85 height 13
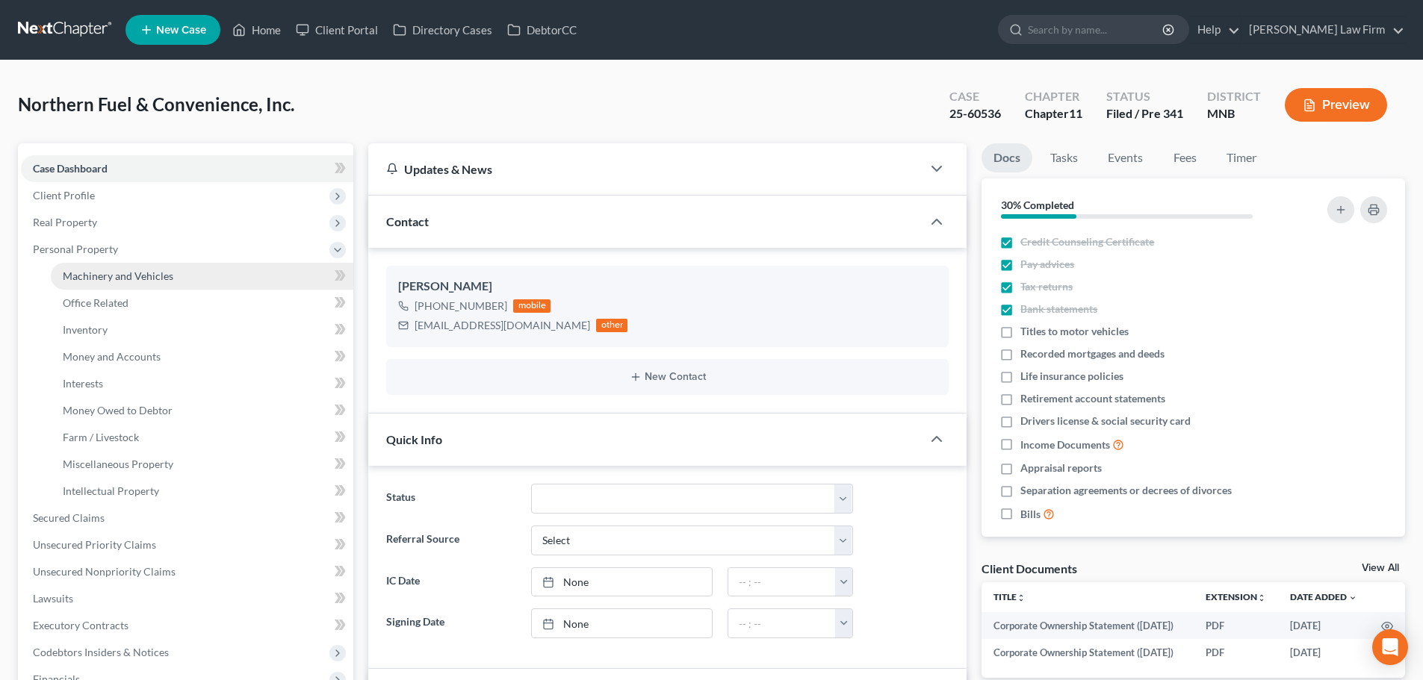
click at [137, 273] on span "Machinery and Vehicles" at bounding box center [118, 276] width 111 height 13
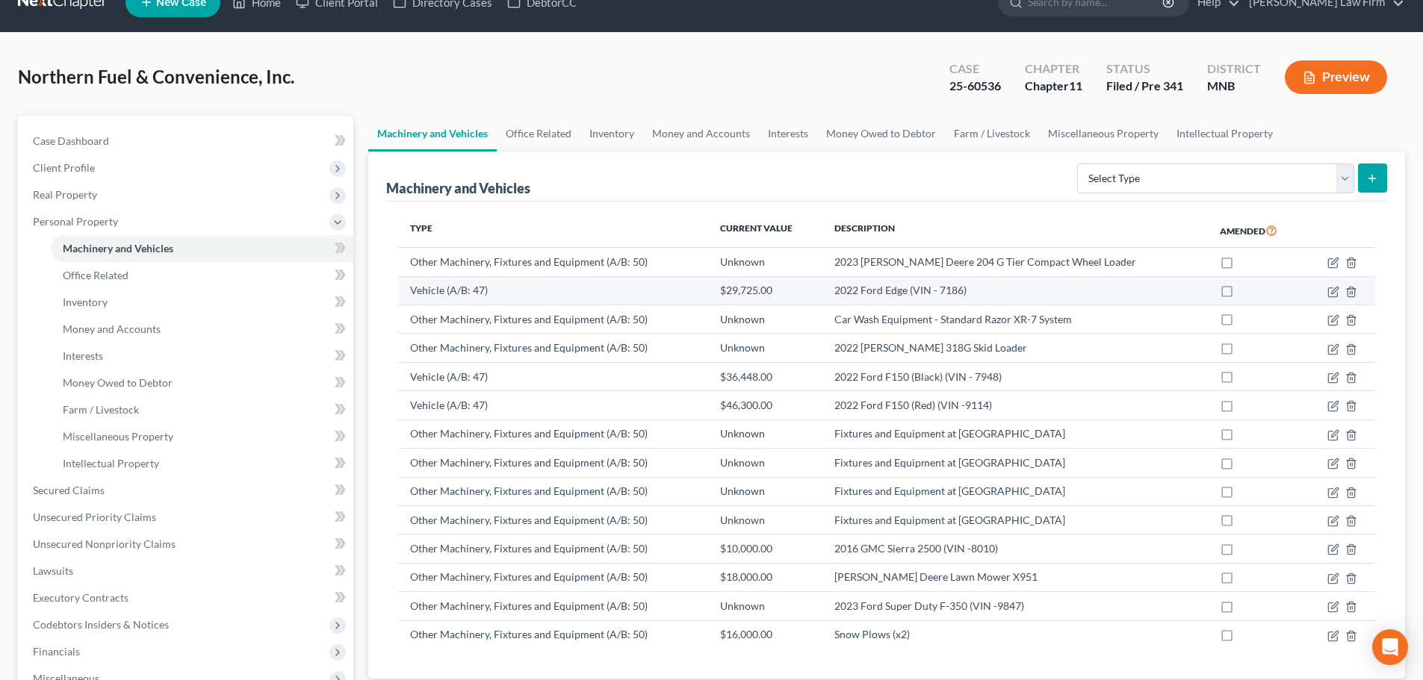
scroll to position [75, 0]
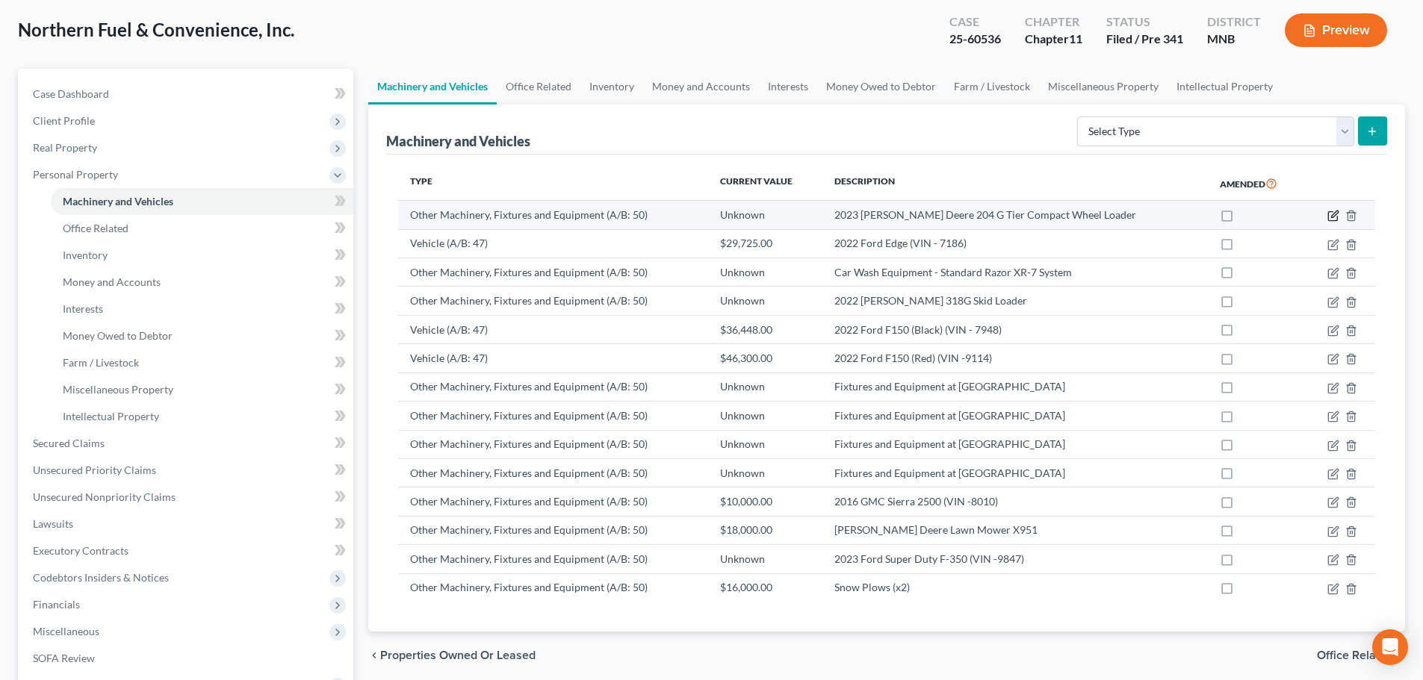
click at [1331, 213] on icon "button" at bounding box center [1333, 216] width 12 height 12
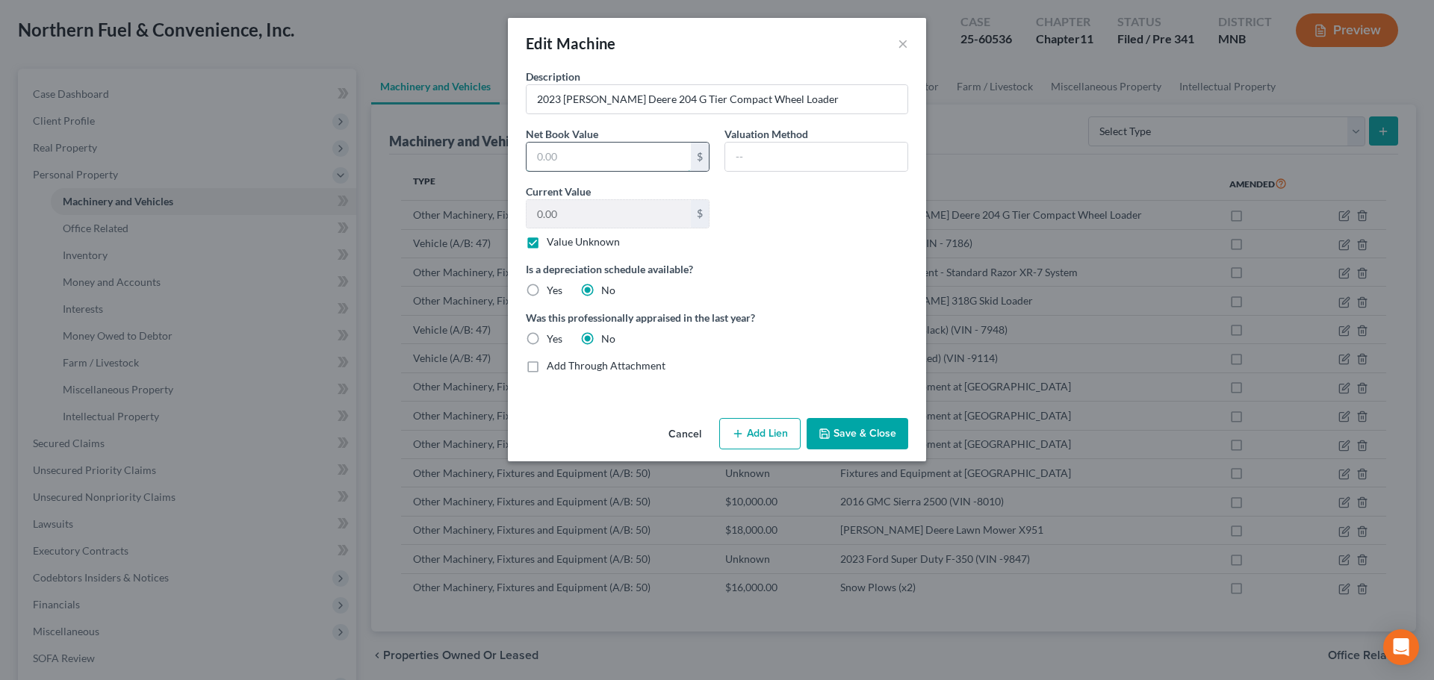
drag, startPoint x: 556, startPoint y: 150, endPoint x: 580, endPoint y: 167, distance: 28.4
click at [556, 150] on input "text" at bounding box center [609, 157] width 164 height 28
type input "100,989"
click at [899, 255] on div "Description 2023 John Deere 204 G Tier Compact Wheel Loader Net Book Value 100,…" at bounding box center [716, 227] width 397 height 317
click at [863, 434] on button "Save & Close" at bounding box center [858, 433] width 102 height 31
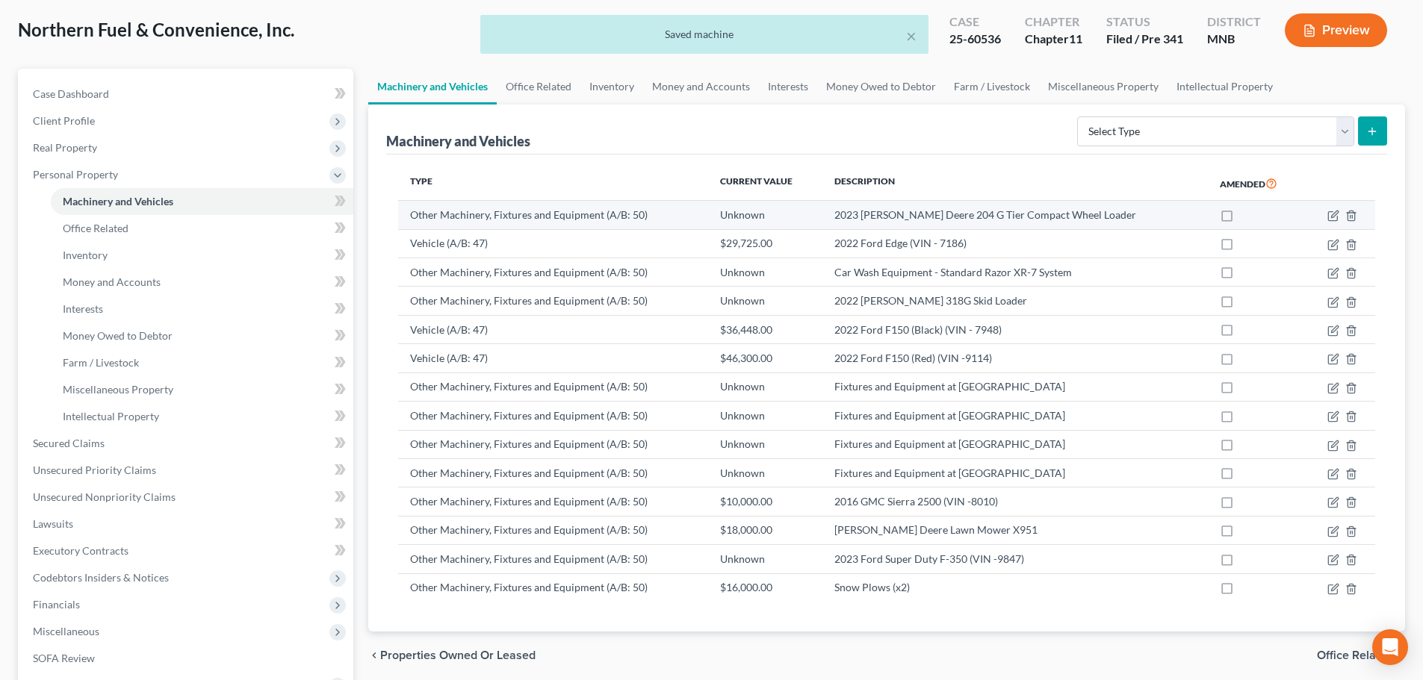
click at [1329, 208] on td at bounding box center [1339, 215] width 71 height 28
click at [1329, 211] on icon "button" at bounding box center [1333, 216] width 12 height 12
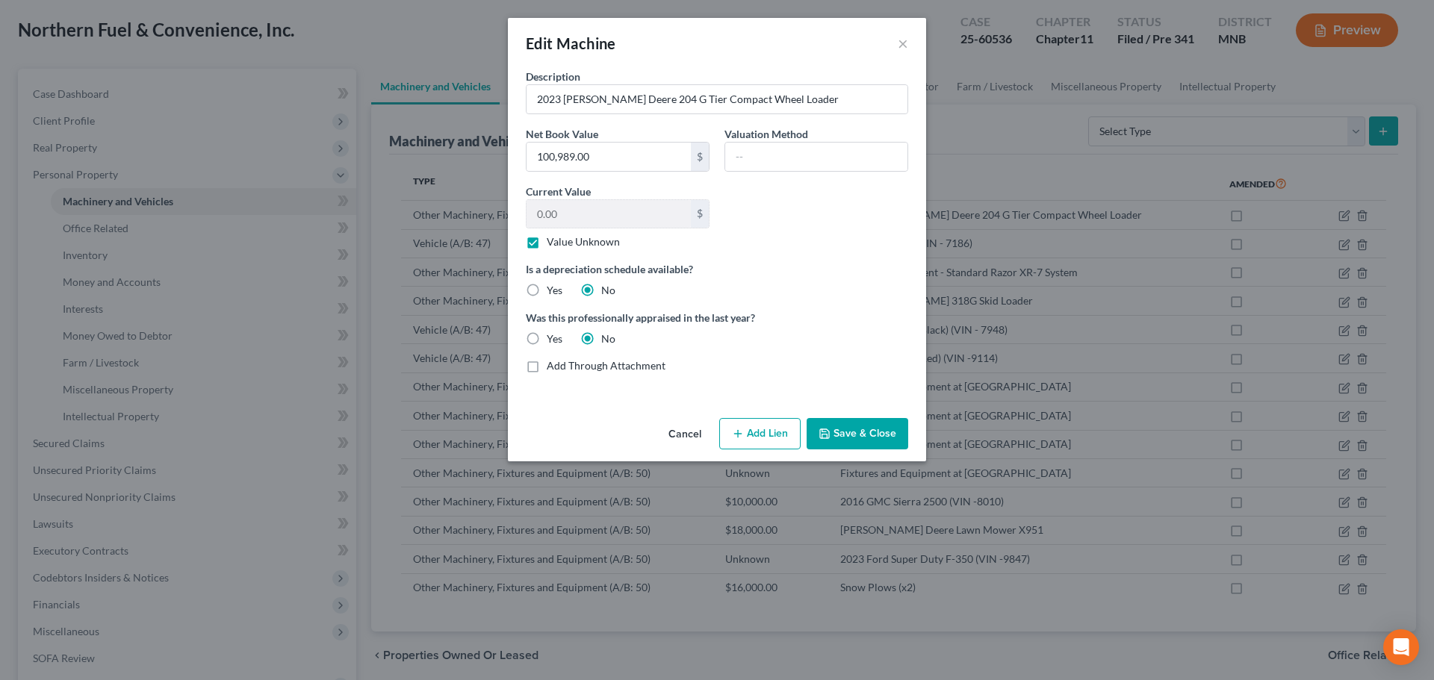
click at [863, 435] on button "Save & Close" at bounding box center [858, 433] width 102 height 31
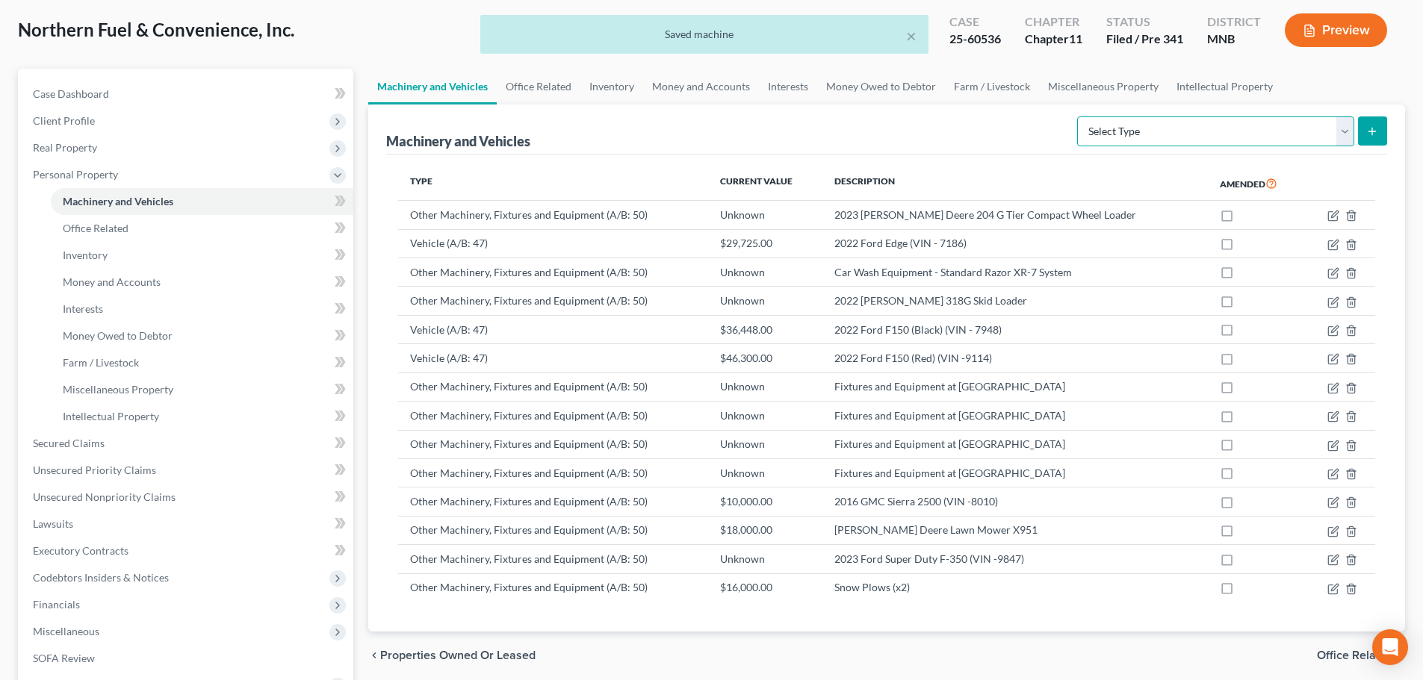
click at [1338, 131] on select "Select Type Aircraft (A/B: 49) Other Machinery, Fixtures and Equipment (A/B: 50…" at bounding box center [1215, 132] width 277 height 30
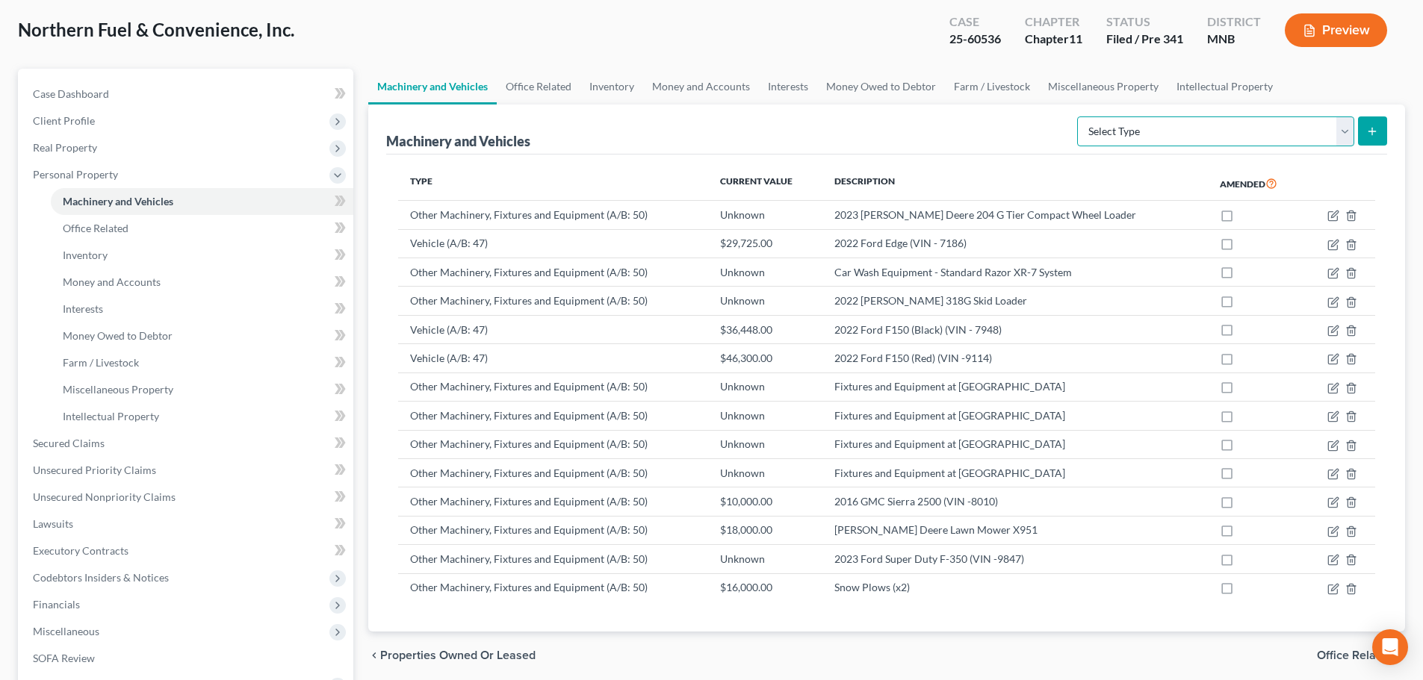
select select "other"
click at [1079, 117] on select "Select Type Aircraft (A/B: 49) Other Machinery, Fixtures and Equipment (A/B: 50…" at bounding box center [1215, 132] width 277 height 30
click at [1374, 134] on icon "submit" at bounding box center [1372, 131] width 12 height 12
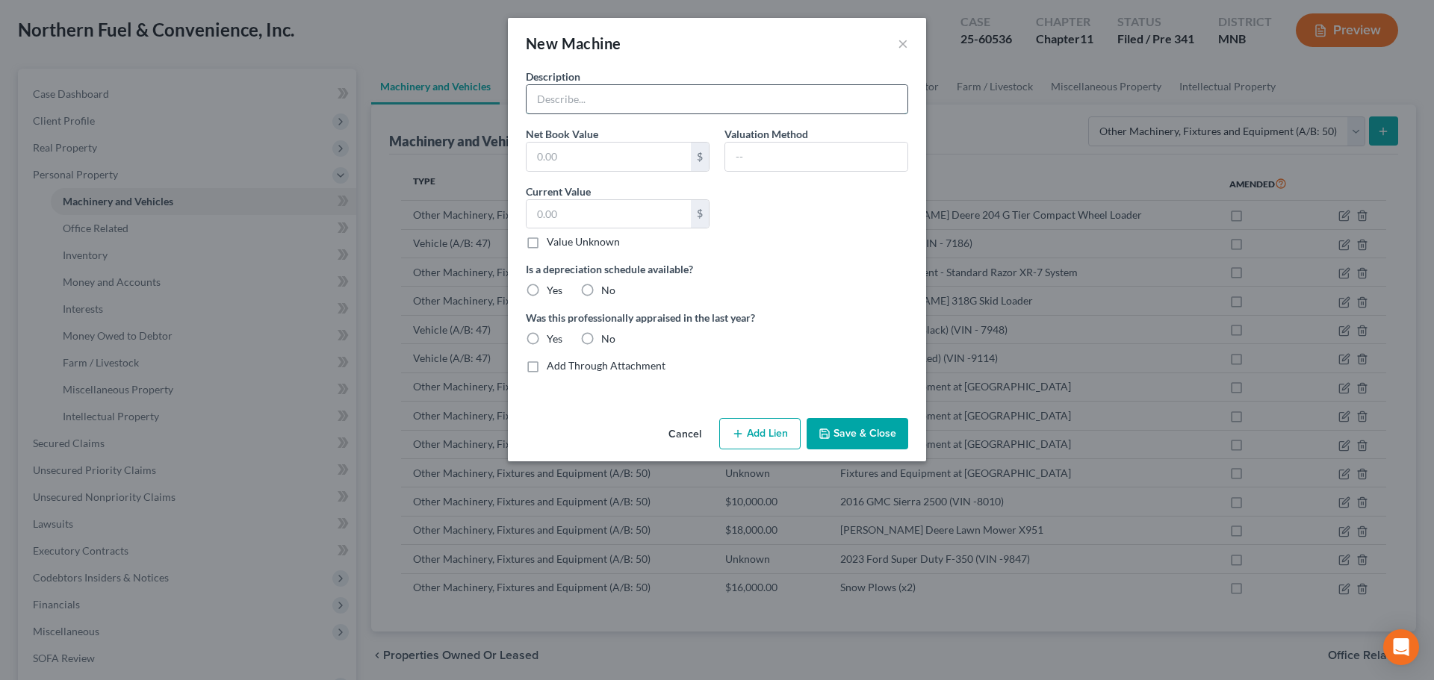
click at [549, 102] on input "text" at bounding box center [717, 99] width 381 height 28
type input "John Deere 1.1 CU M Loader Bucket"
click at [620, 158] on input "text" at bounding box center [609, 157] width 164 height 28
type input "4,796"
click at [817, 228] on div "Description John Deere 1.1 CU M Loader Bucket Net Book Value 4,796 $ Valuation …" at bounding box center [716, 227] width 397 height 317
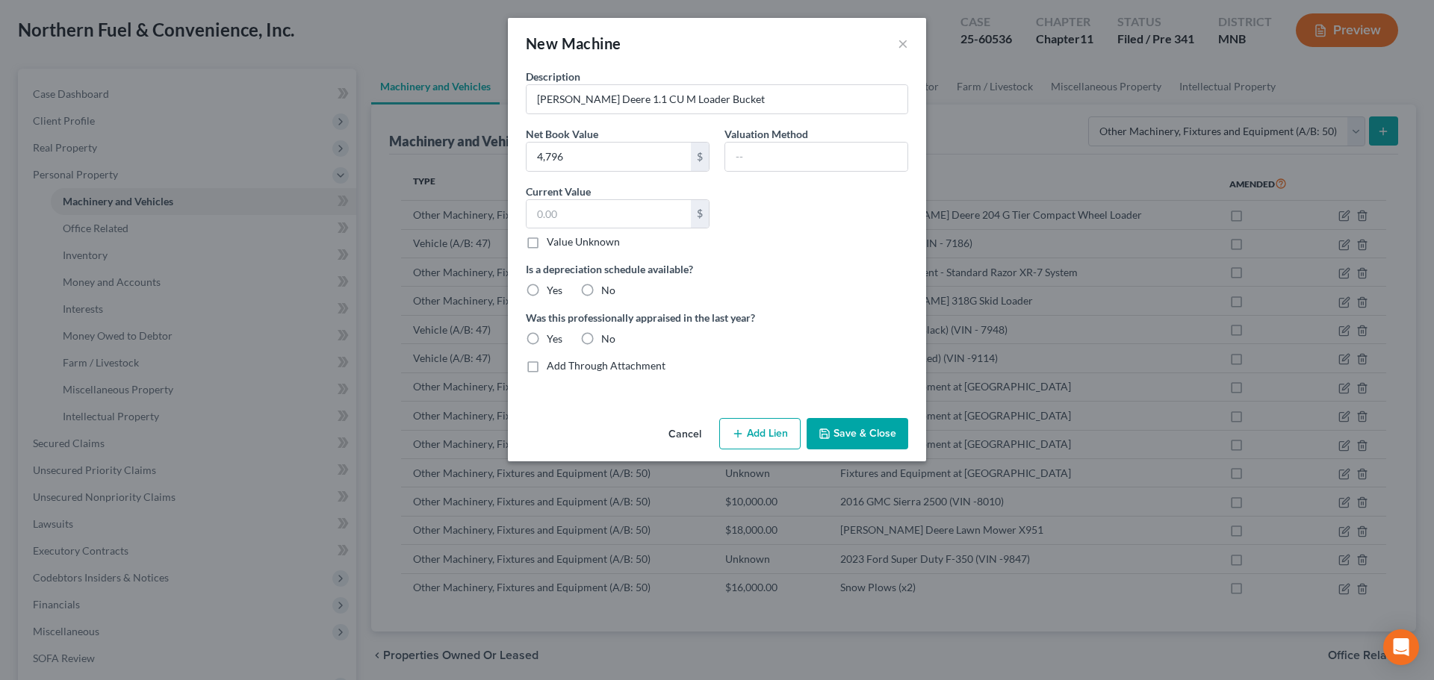
click at [547, 240] on label "Value Unknown" at bounding box center [583, 242] width 73 height 15
click at [553, 240] on input "Value Unknown" at bounding box center [558, 240] width 10 height 10
checkbox input "true"
type input "0.00"
drag, startPoint x: 586, startPoint y: 287, endPoint x: 612, endPoint y: 354, distance: 72.1
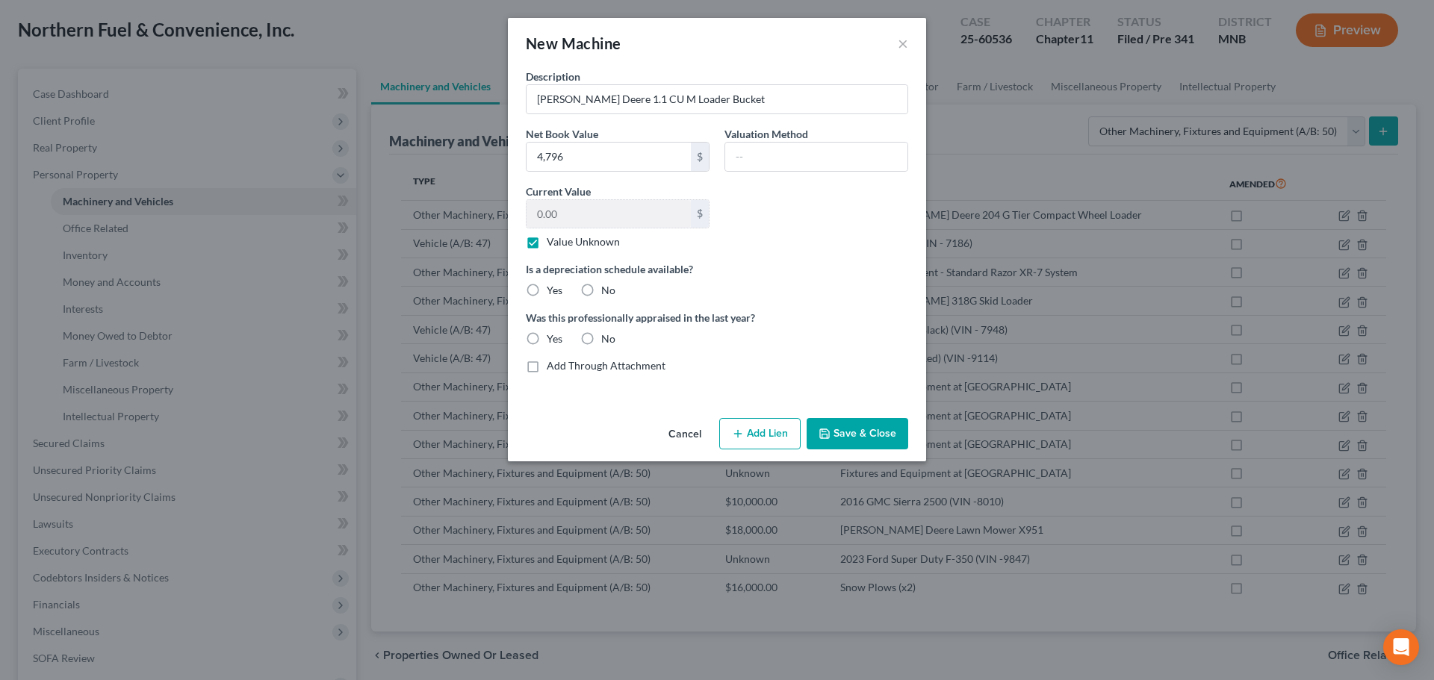
click at [601, 287] on label "No" at bounding box center [608, 290] width 14 height 15
click at [607, 287] on input "No" at bounding box center [612, 288] width 10 height 10
radio input "true"
click at [601, 341] on label "No" at bounding box center [608, 339] width 14 height 15
click at [607, 341] on input "No" at bounding box center [612, 337] width 10 height 10
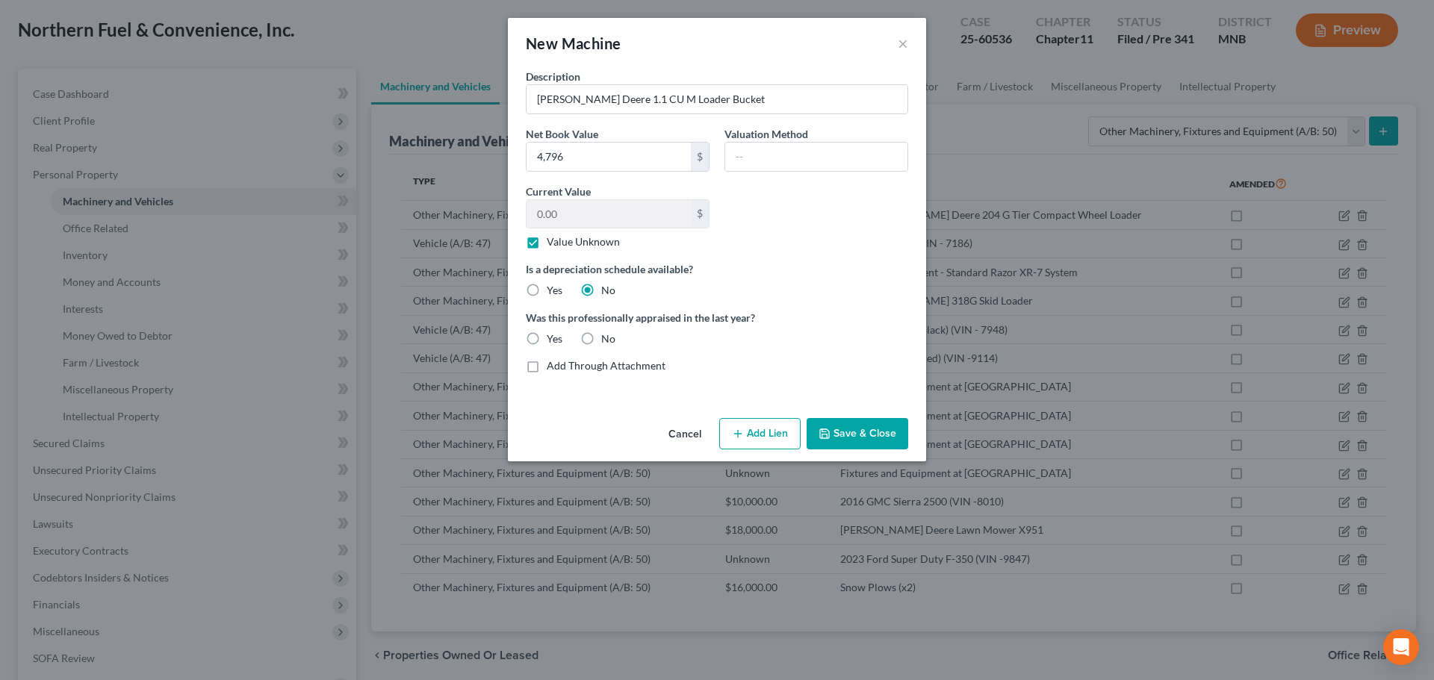
radio input "true"
click at [872, 435] on button "Save & Close" at bounding box center [858, 433] width 102 height 31
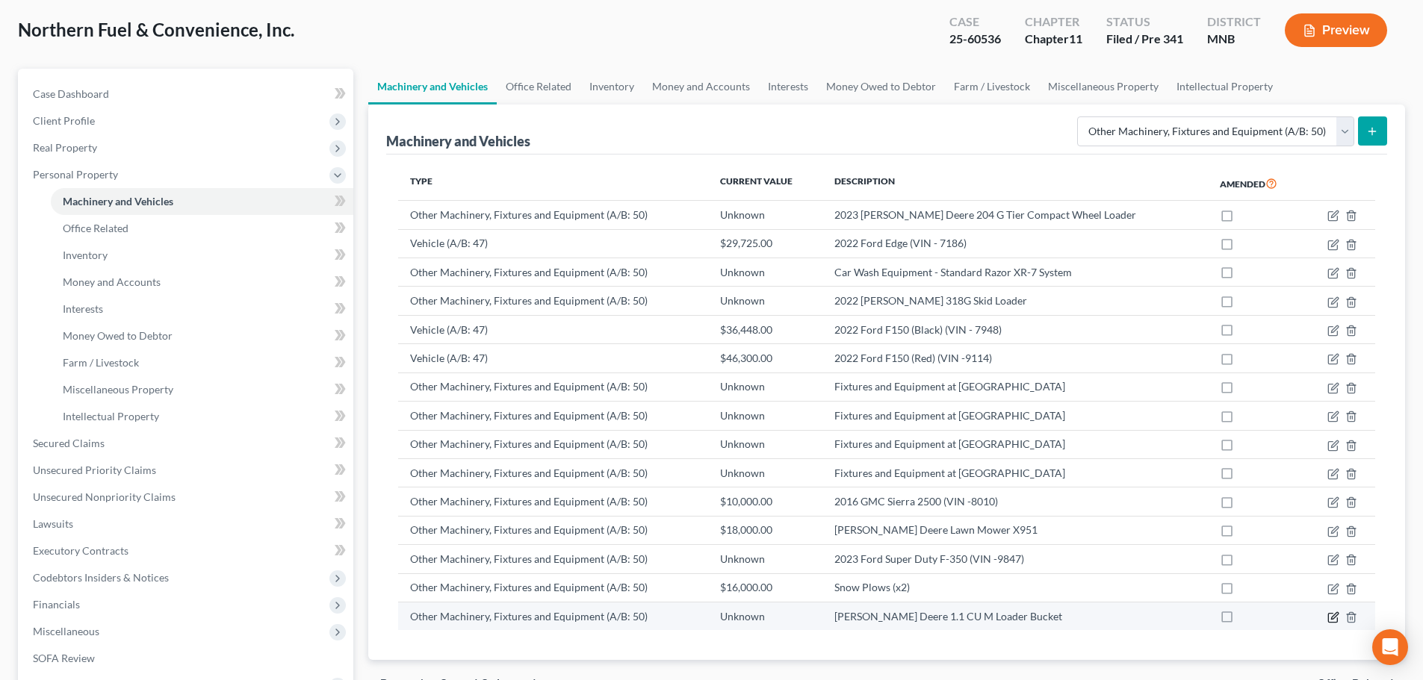
click at [1333, 618] on icon "button" at bounding box center [1333, 618] width 12 height 12
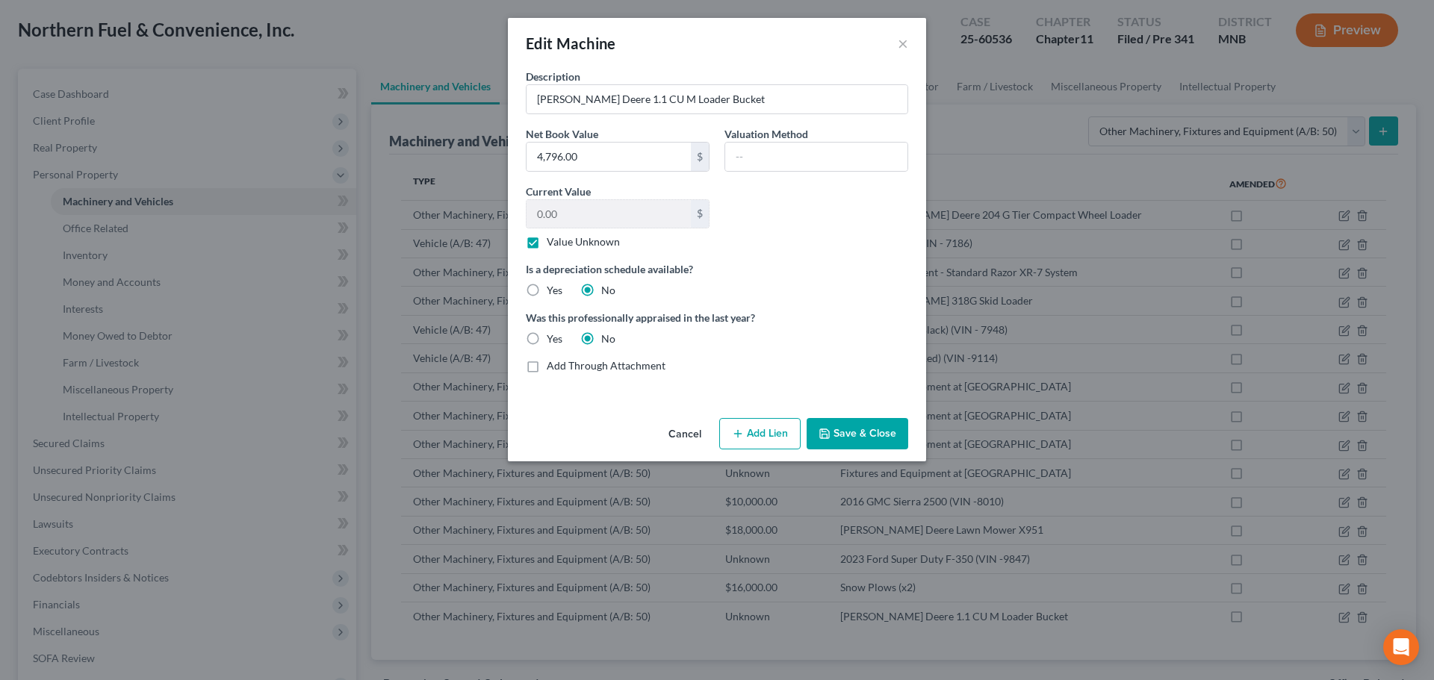
click at [868, 426] on button "Save & Close" at bounding box center [858, 433] width 102 height 31
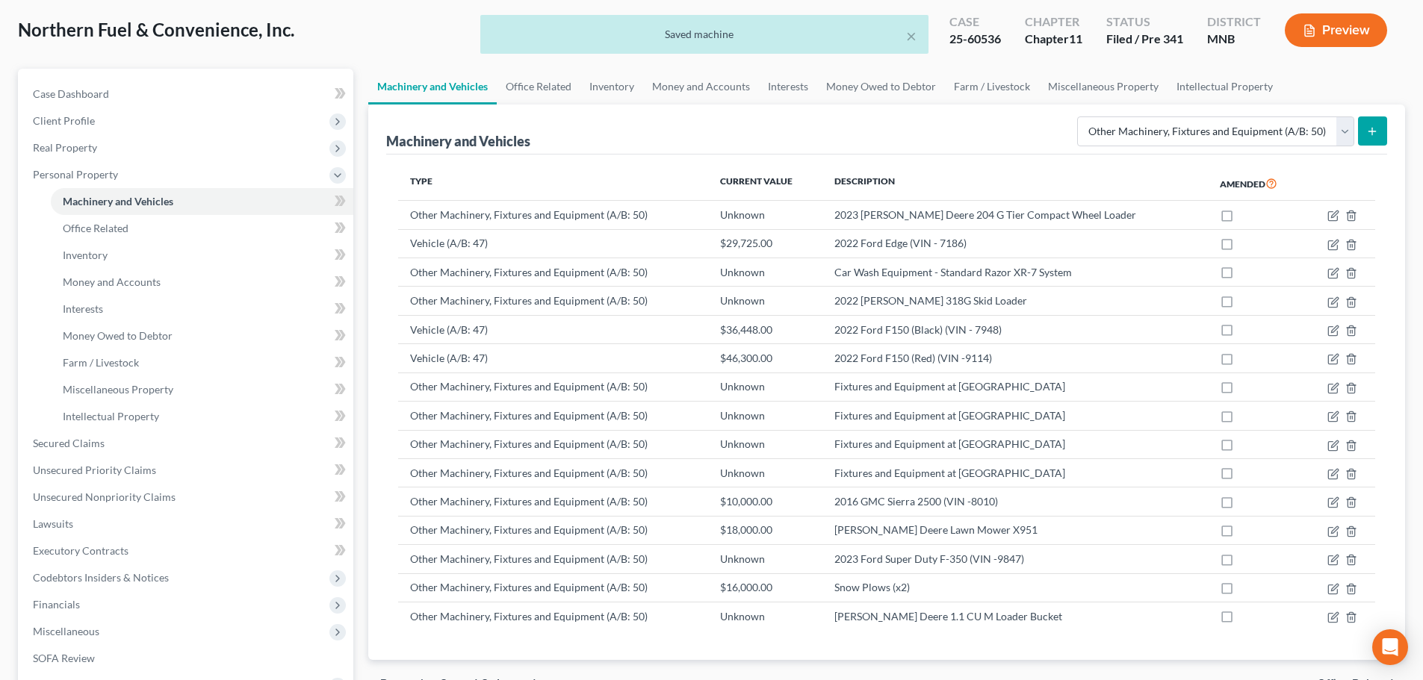
click at [1376, 120] on button "submit" at bounding box center [1372, 131] width 29 height 29
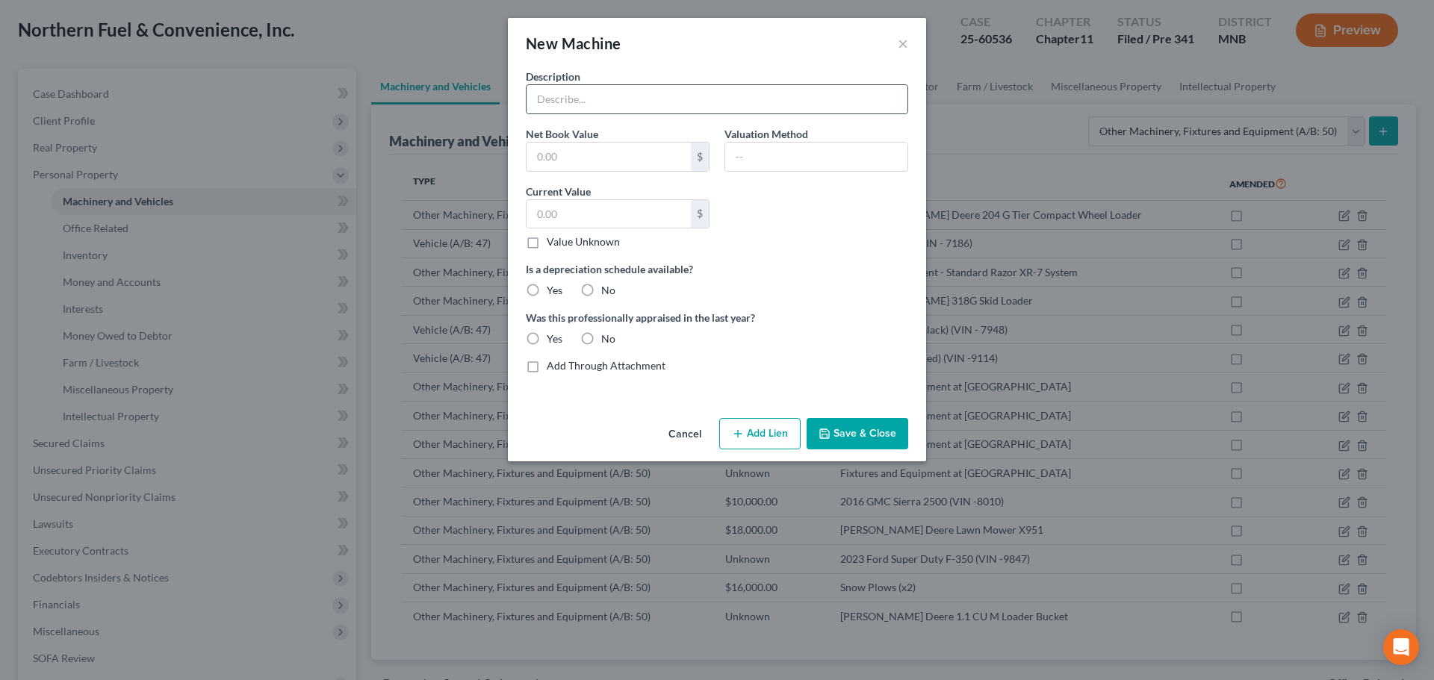
click at [571, 84] on div at bounding box center [717, 99] width 382 height 30
click at [571, 108] on input "text" at bounding box center [717, 99] width 381 height 28
type input "E"
click at [685, 430] on button "Cancel" at bounding box center [685, 435] width 57 height 30
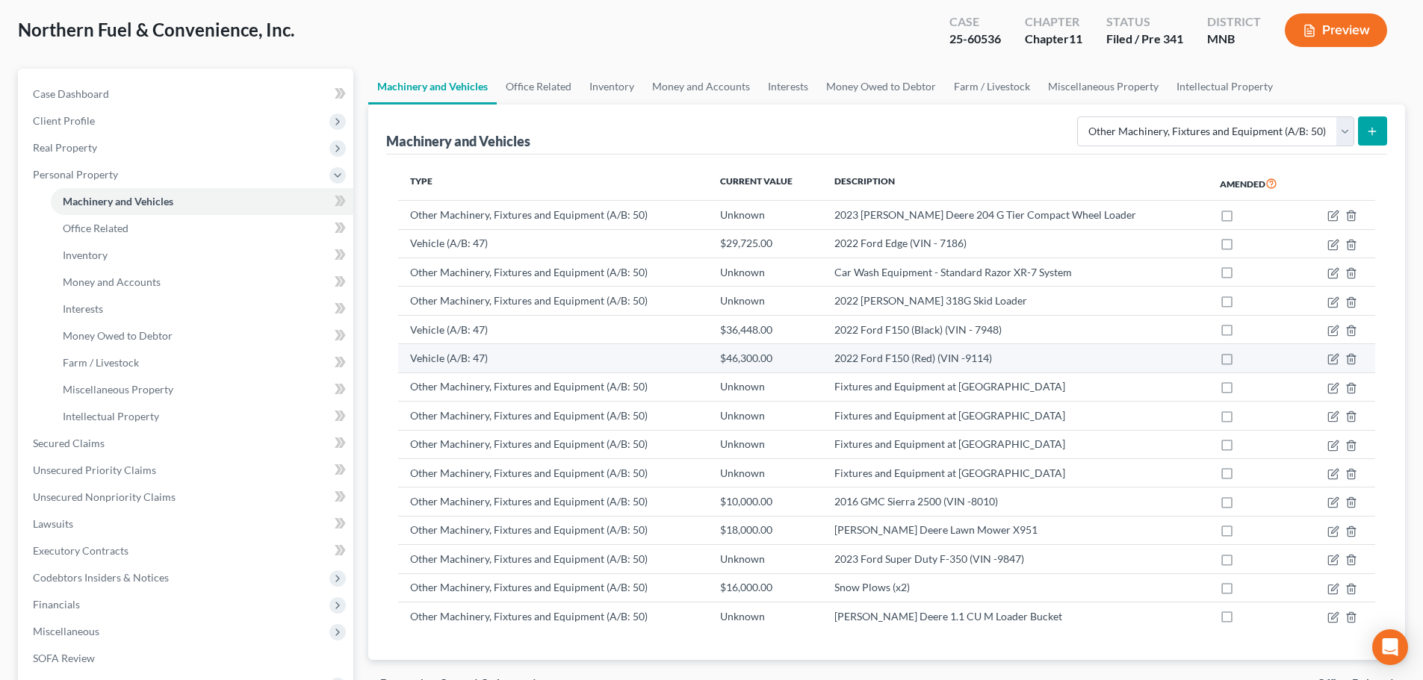
scroll to position [149, 0]
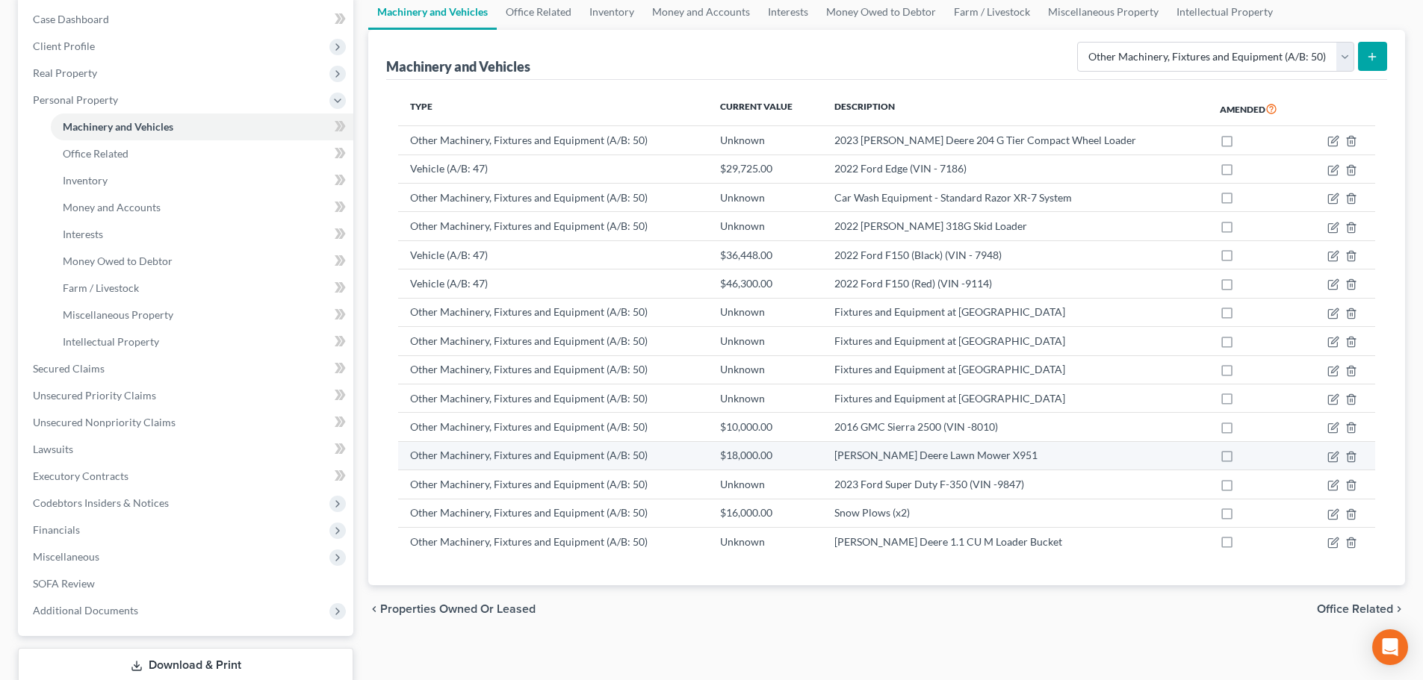
click at [1241, 459] on label at bounding box center [1241, 459] width 0 height 0
click at [1247, 458] on input "checkbox" at bounding box center [1252, 453] width 10 height 10
checkbox input "true"
click at [1335, 460] on icon "button" at bounding box center [1333, 457] width 12 height 12
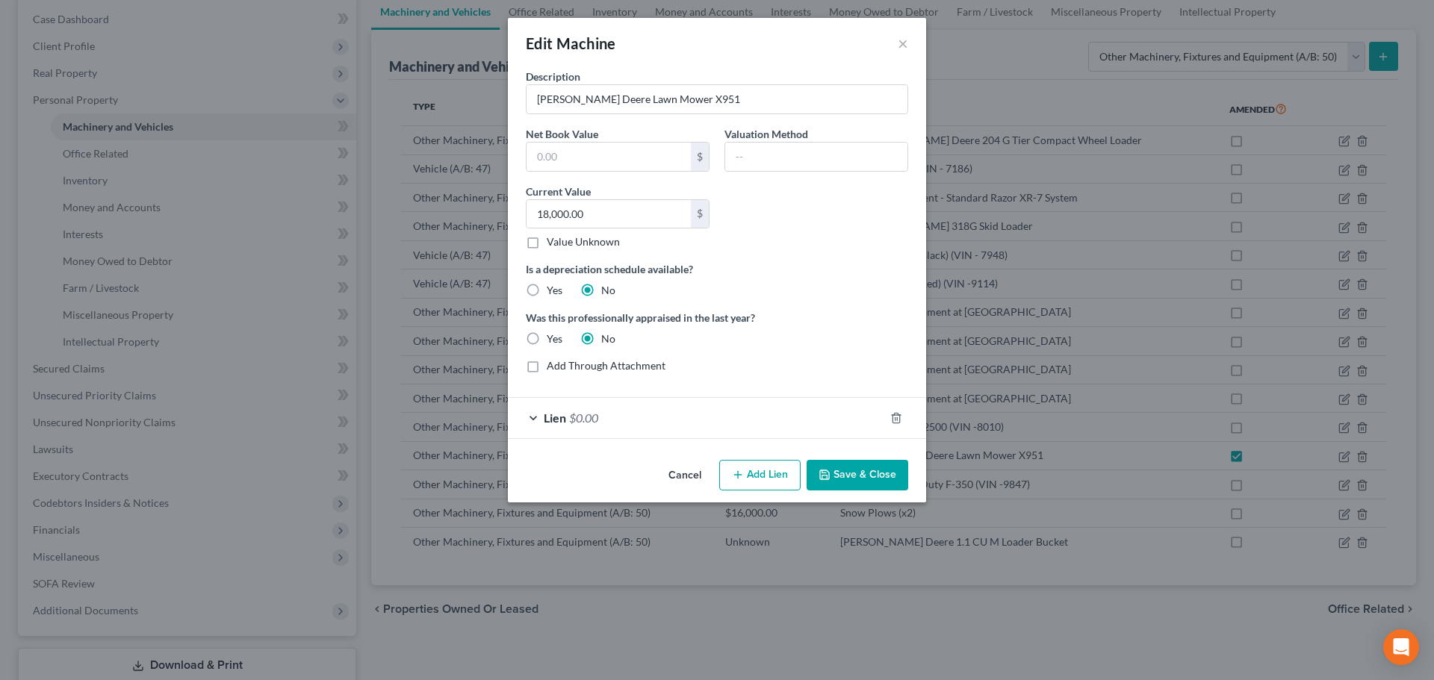
click at [680, 477] on button "Cancel" at bounding box center [685, 477] width 57 height 30
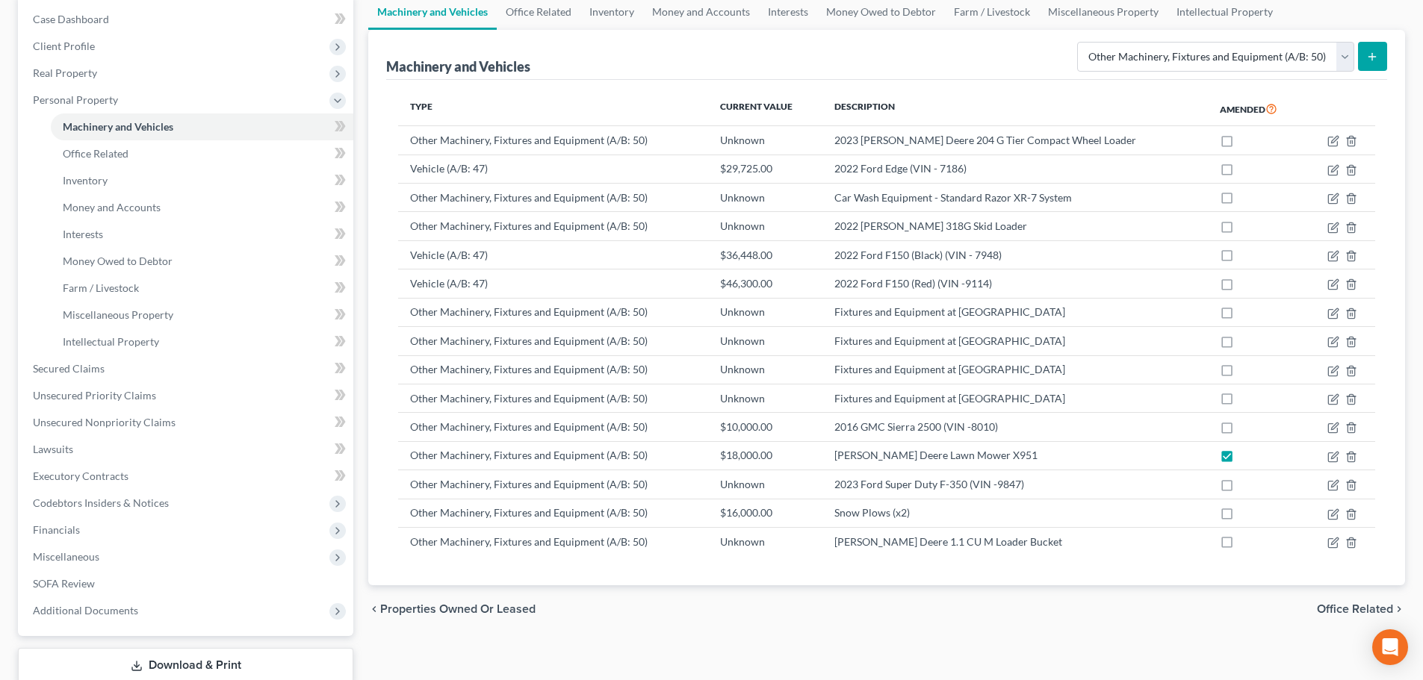
click at [1368, 58] on icon "submit" at bounding box center [1372, 57] width 12 height 12
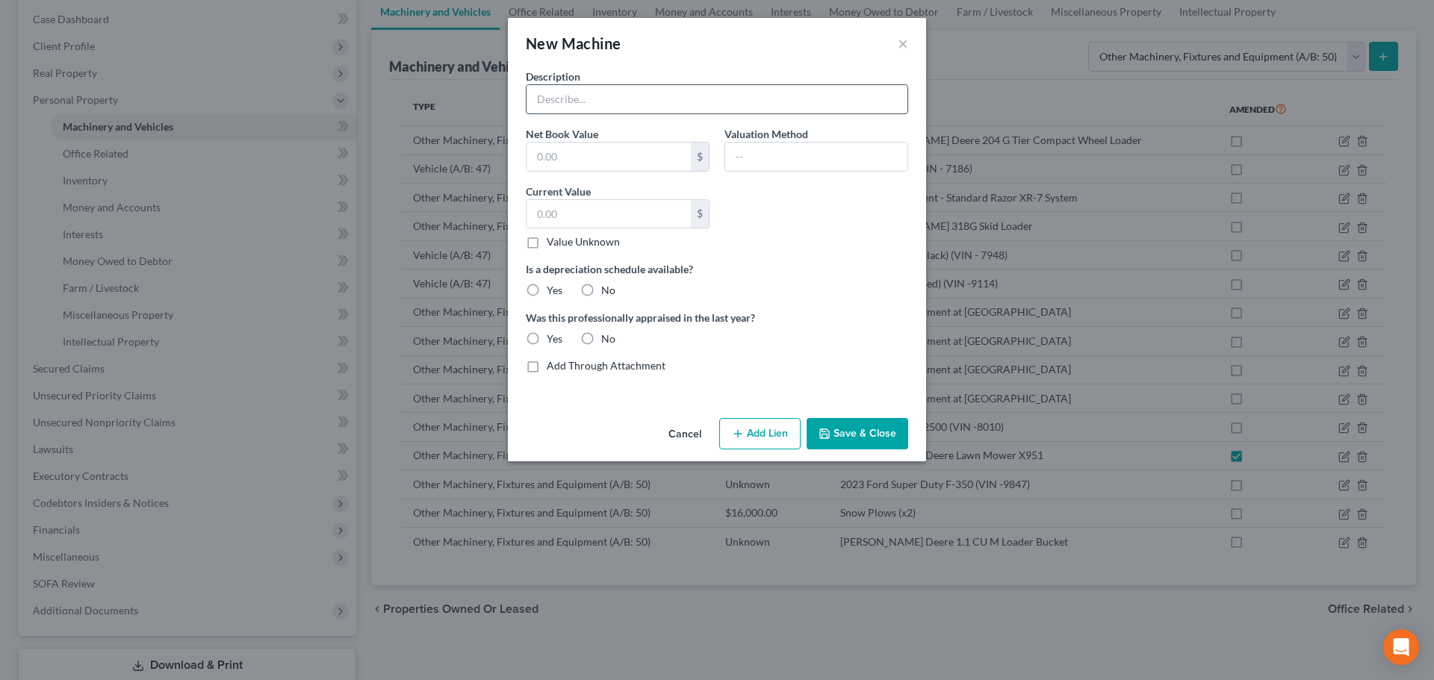
click at [583, 96] on input "text" at bounding box center [717, 99] width 381 height 28
type input "2022 John Deere Z950M ZTrak Zero-Turn Mower"
click at [579, 162] on input "text" at bounding box center [609, 157] width 164 height 28
type input "13,594.74"
drag, startPoint x: 535, startPoint y: 241, endPoint x: 540, endPoint y: 252, distance: 11.7
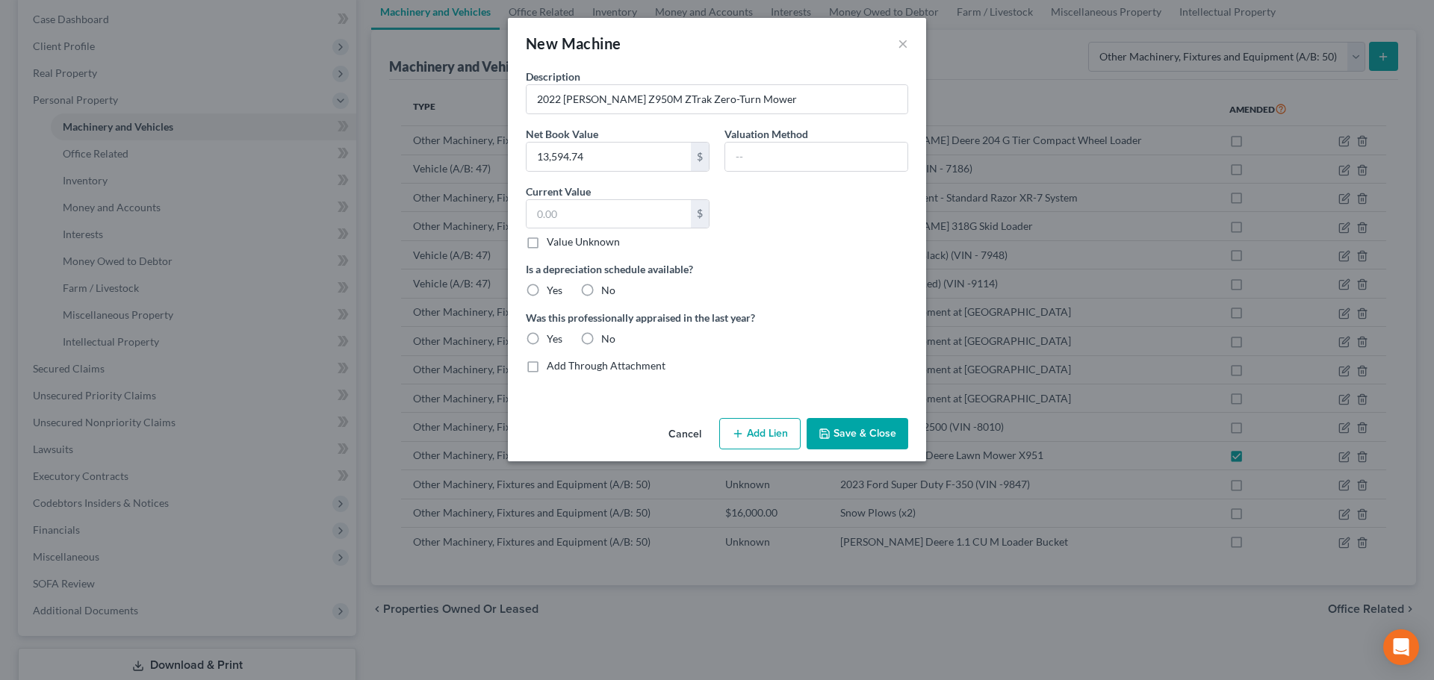
click at [547, 242] on label "Value Unknown" at bounding box center [583, 242] width 73 height 15
click at [553, 242] on input "Value Unknown" at bounding box center [558, 240] width 10 height 10
checkbox input "true"
type input "0.00"
click at [601, 288] on label "No" at bounding box center [608, 290] width 14 height 15
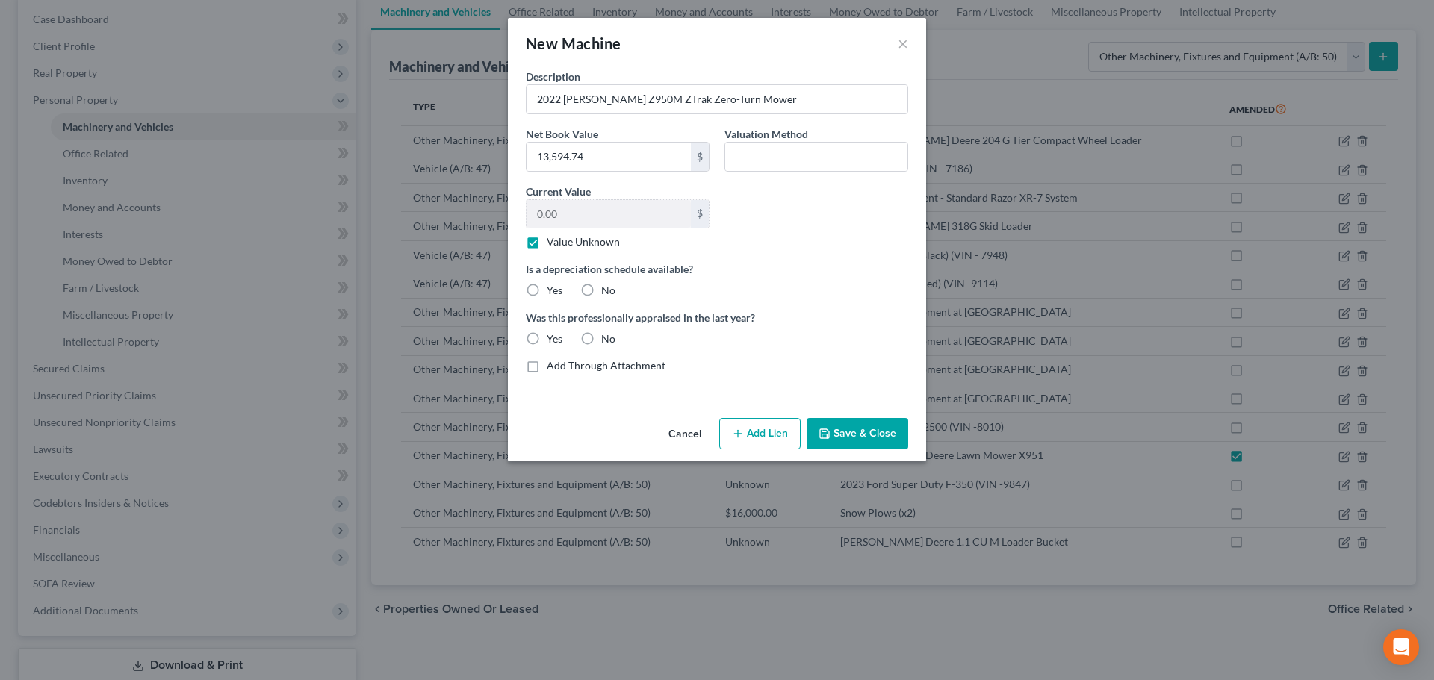
click at [607, 288] on input "No" at bounding box center [612, 288] width 10 height 10
radio input "true"
click at [601, 336] on label "No" at bounding box center [608, 339] width 14 height 15
click at [607, 336] on input "No" at bounding box center [612, 337] width 10 height 10
radio input "true"
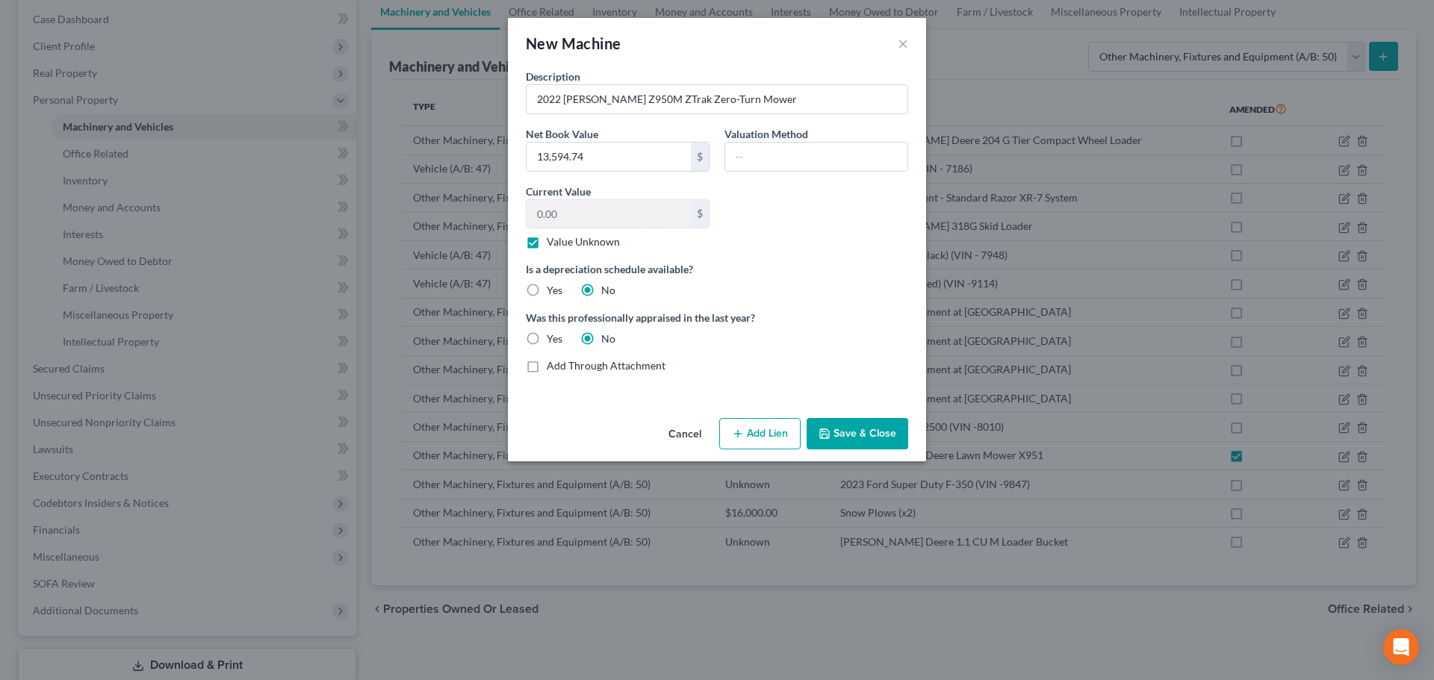
click at [847, 432] on button "Save & Close" at bounding box center [858, 433] width 102 height 31
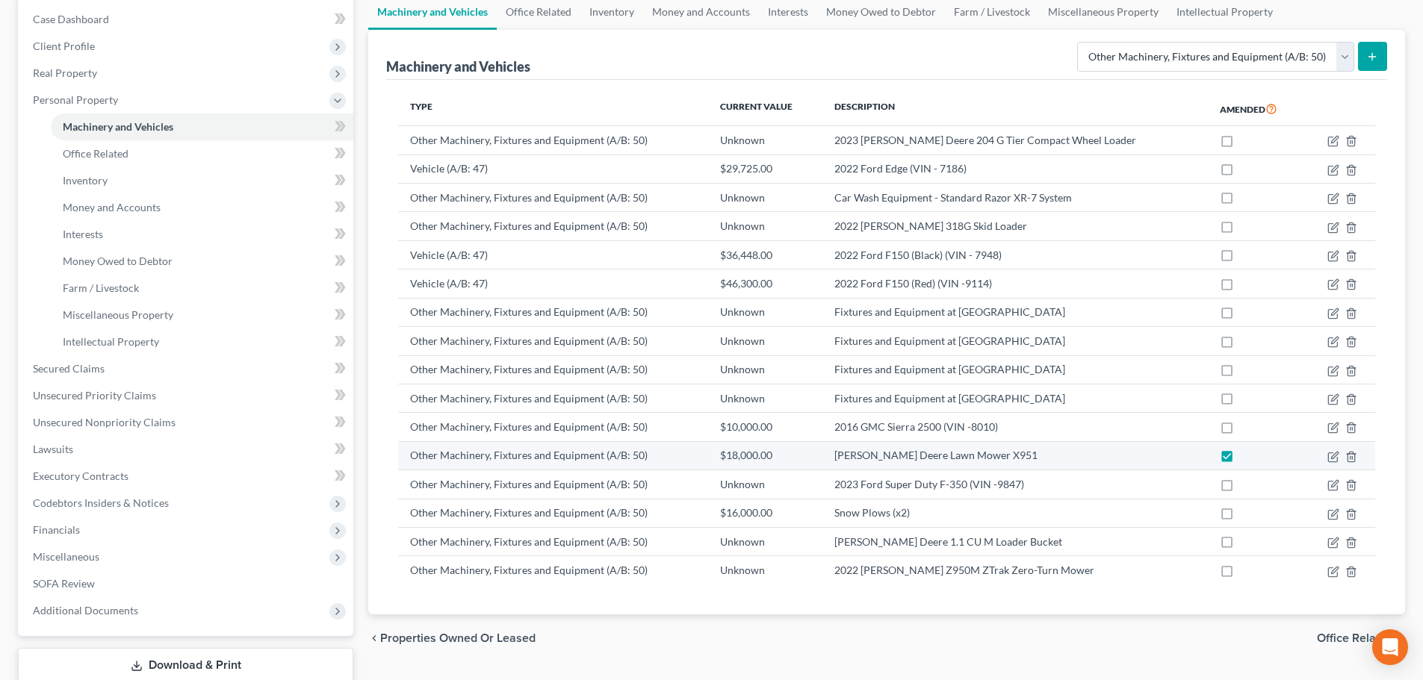
click at [1241, 459] on label at bounding box center [1241, 459] width 0 height 0
click at [1247, 456] on input "checkbox" at bounding box center [1252, 453] width 10 height 10
checkbox input "false"
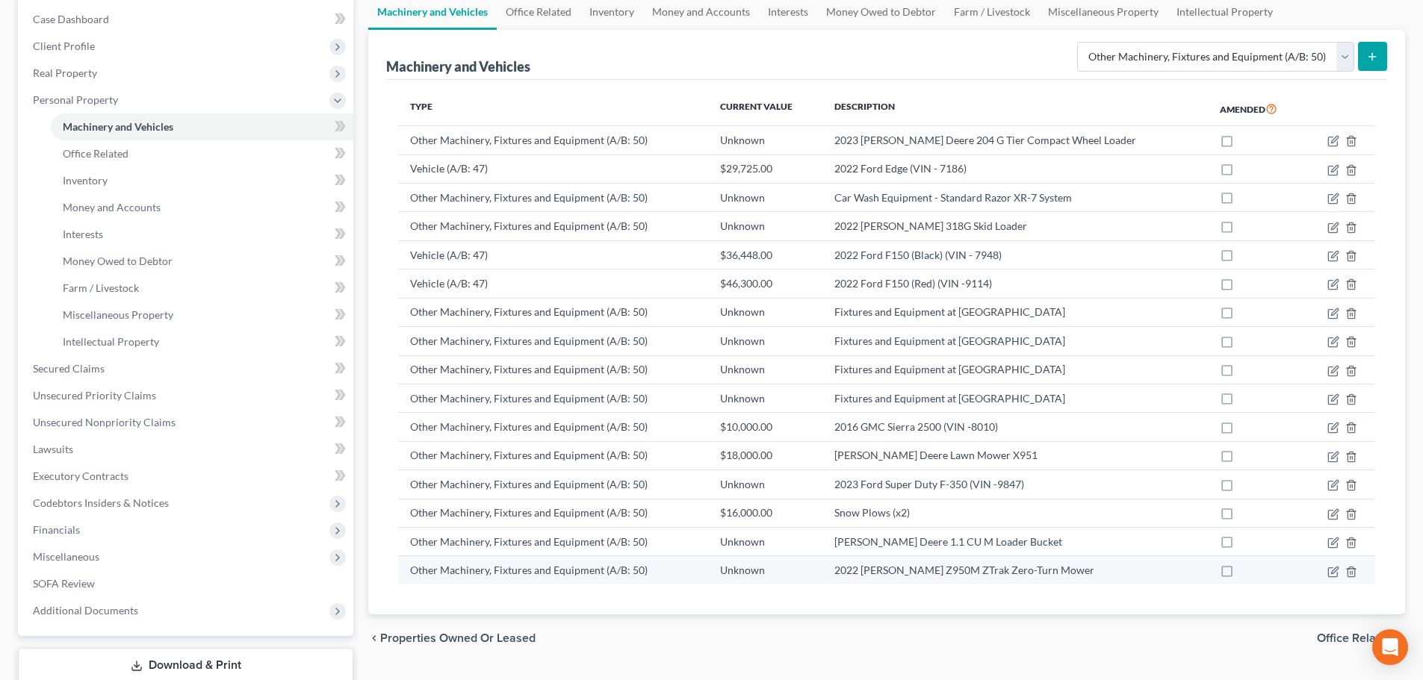
click at [1241, 574] on label at bounding box center [1241, 574] width 0 height 0
click at [1247, 571] on input "checkbox" at bounding box center [1252, 568] width 10 height 10
checkbox input "true"
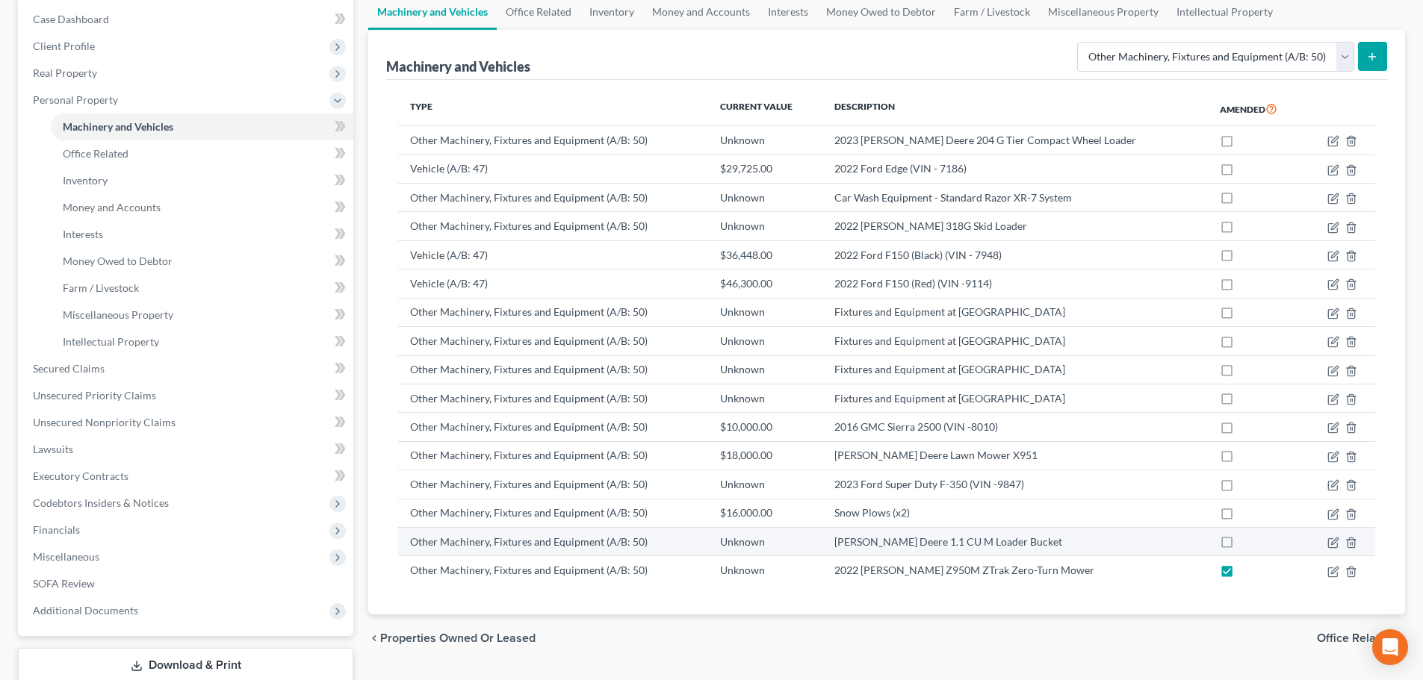
click at [1241, 546] on label at bounding box center [1241, 546] width 0 height 0
click at [1247, 539] on input "checkbox" at bounding box center [1252, 540] width 10 height 10
checkbox input "true"
click at [1377, 57] on icon "submit" at bounding box center [1372, 57] width 12 height 12
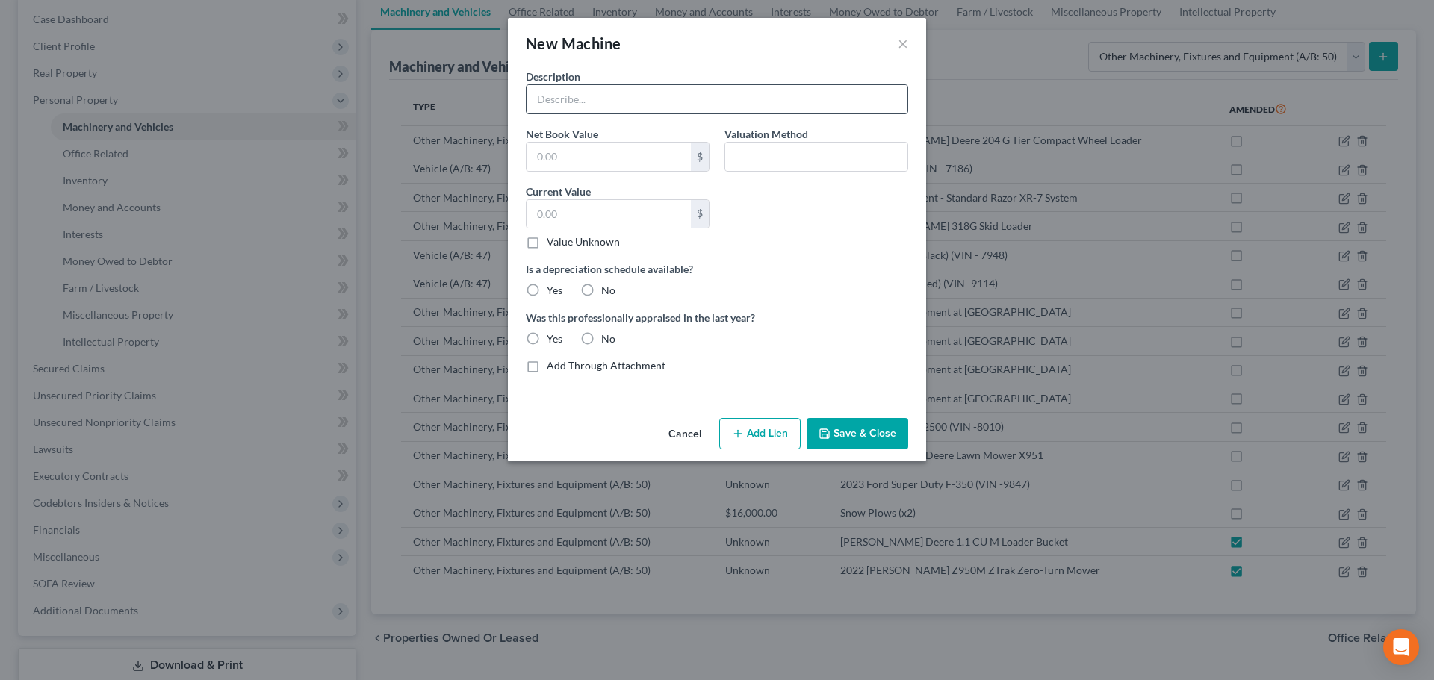
click at [559, 100] on input "text" at bounding box center [717, 99] width 381 height 28
type input "John Deere MCS 3-bag, 12 Bushel Material Collection System"
click at [547, 241] on label "Value Unknown" at bounding box center [583, 242] width 73 height 15
click at [553, 241] on input "Value Unknown" at bounding box center [558, 240] width 10 height 10
checkbox input "true"
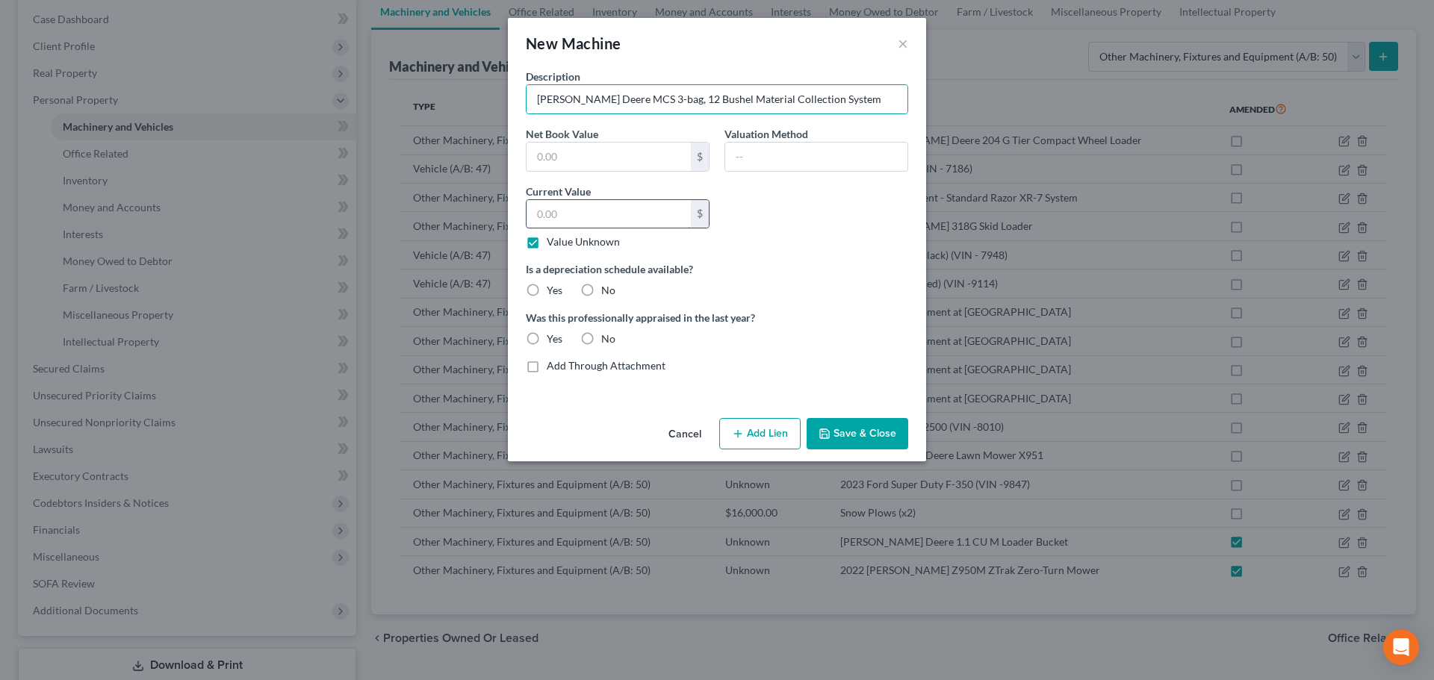
type input "0.00"
click at [590, 158] on input "text" at bounding box center [609, 157] width 164 height 28
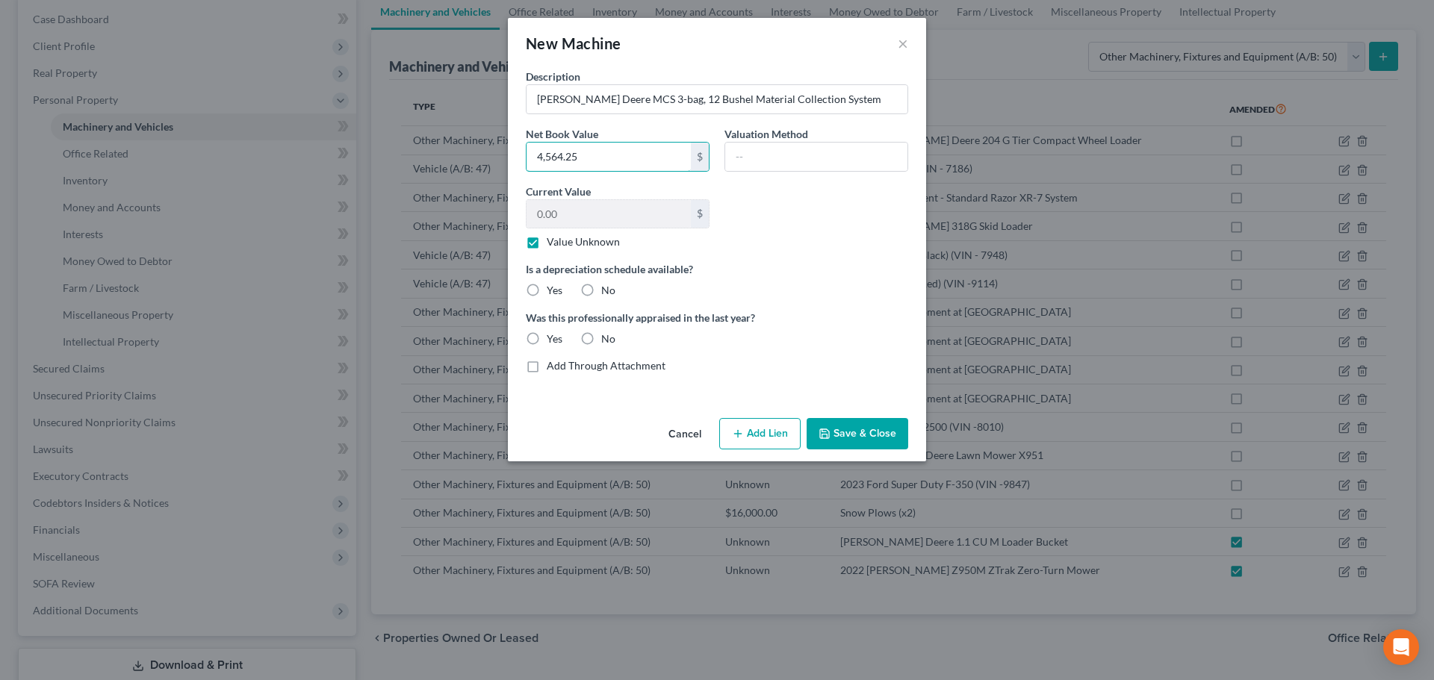
type input "4,564.25"
click at [601, 294] on label "No" at bounding box center [608, 290] width 14 height 15
click at [607, 293] on input "No" at bounding box center [612, 288] width 10 height 10
radio input "true"
click at [601, 336] on label "No" at bounding box center [608, 339] width 14 height 15
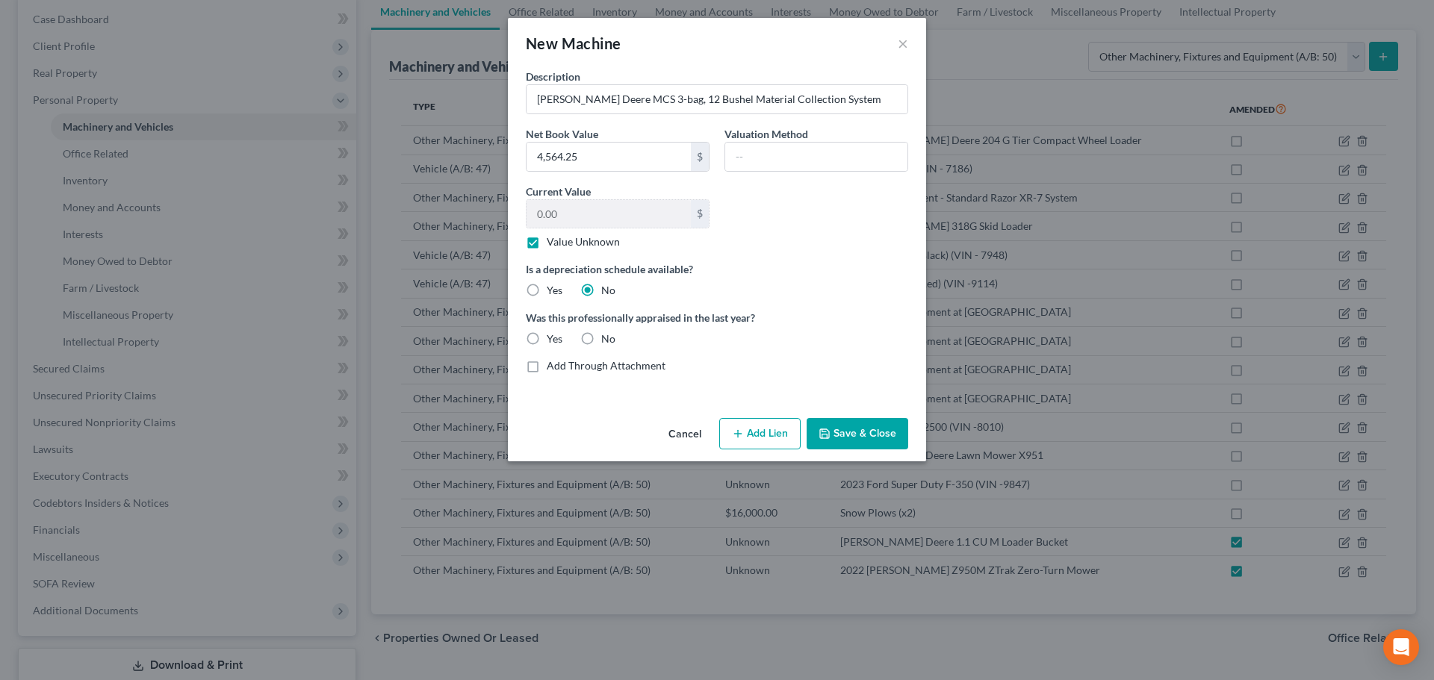
click at [607, 336] on input "No" at bounding box center [612, 337] width 10 height 10
radio input "true"
click at [860, 435] on button "Save & Close" at bounding box center [858, 433] width 102 height 31
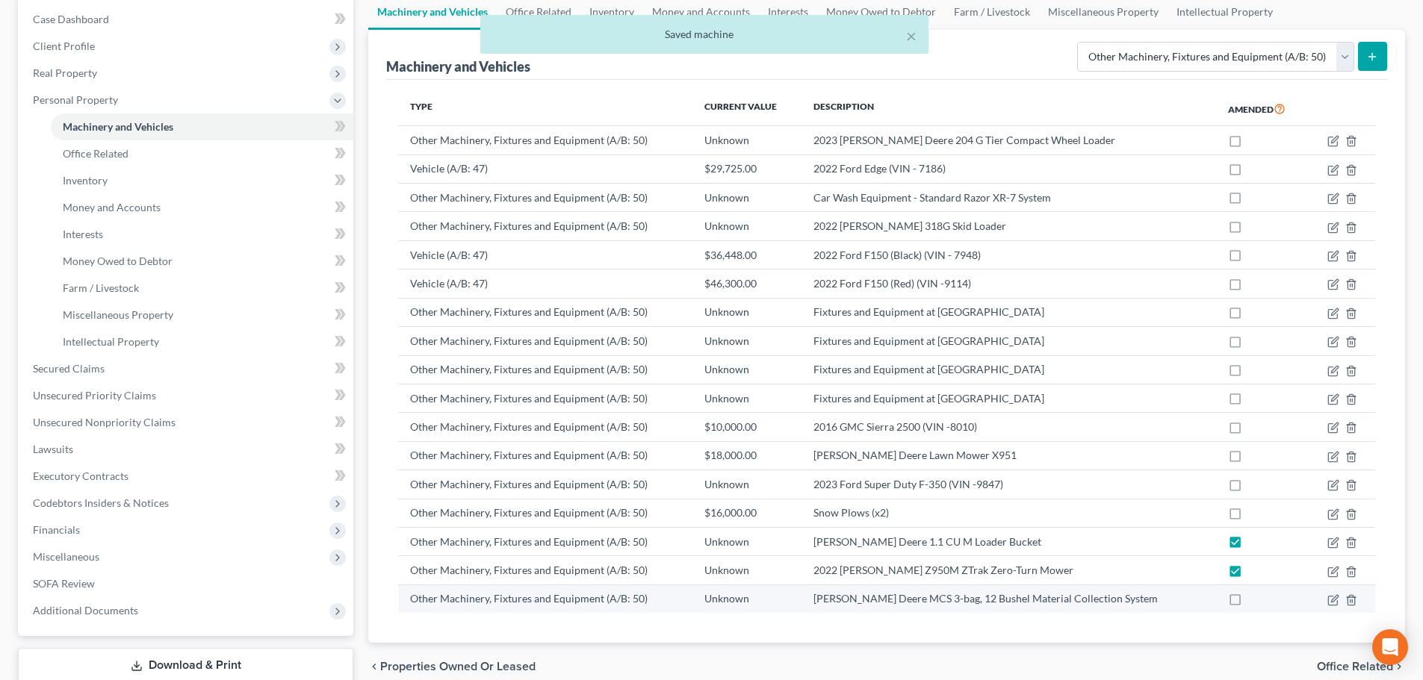
click at [1249, 603] on label at bounding box center [1249, 603] width 0 height 0
click at [1255, 600] on input "checkbox" at bounding box center [1260, 597] width 10 height 10
checkbox input "true"
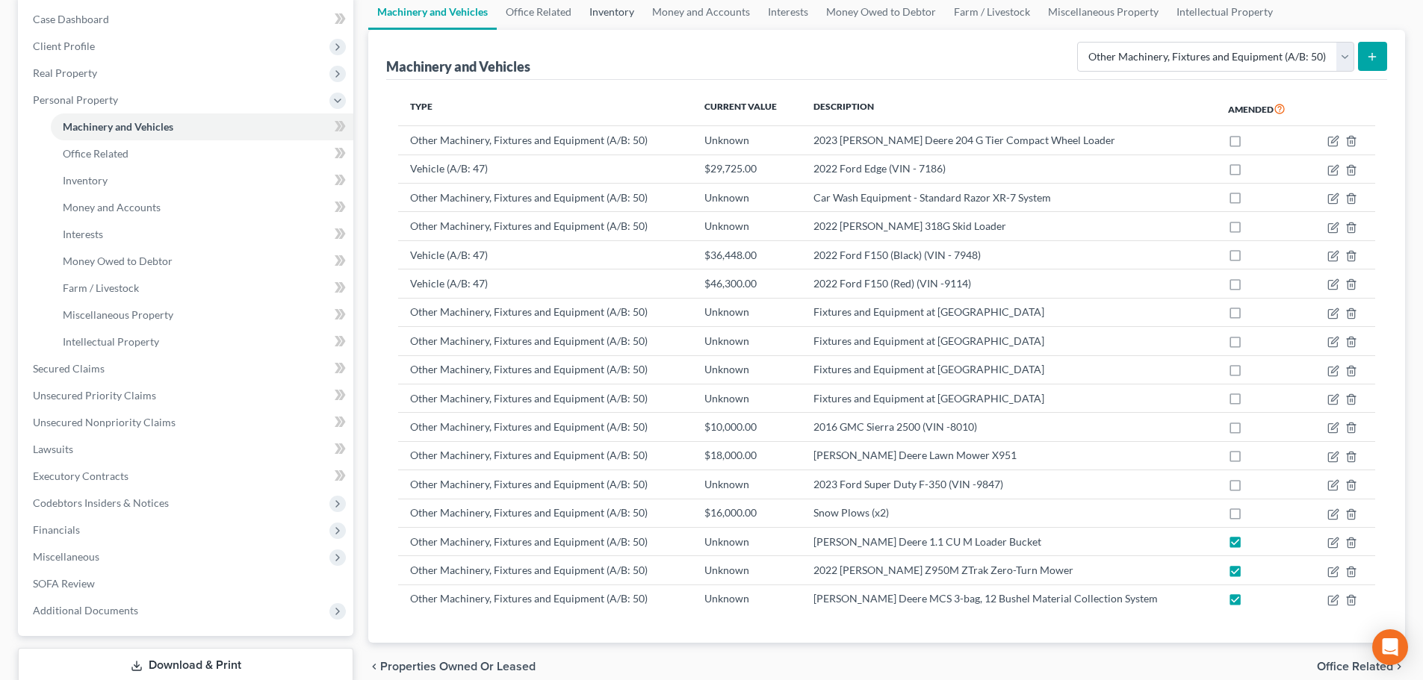
click at [614, 16] on link "Inventory" at bounding box center [611, 12] width 63 height 36
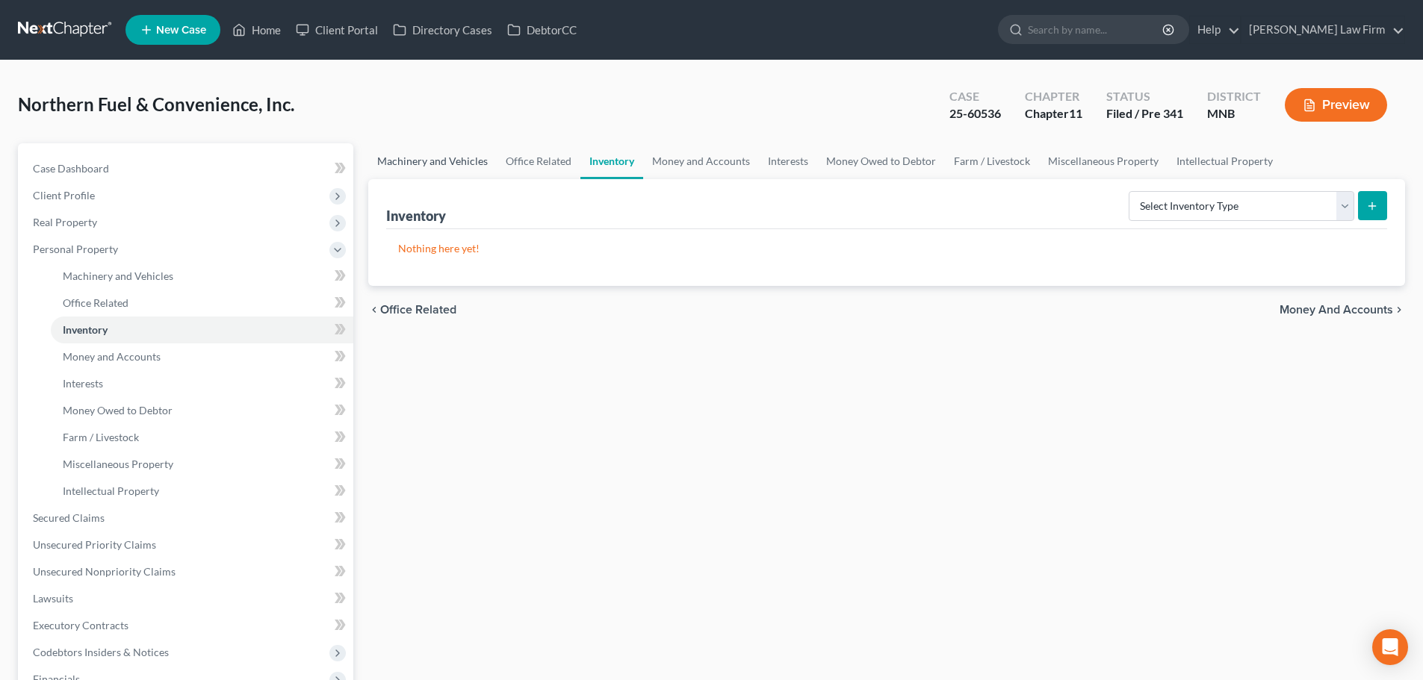
click at [426, 168] on link "Machinery and Vehicles" at bounding box center [432, 161] width 128 height 36
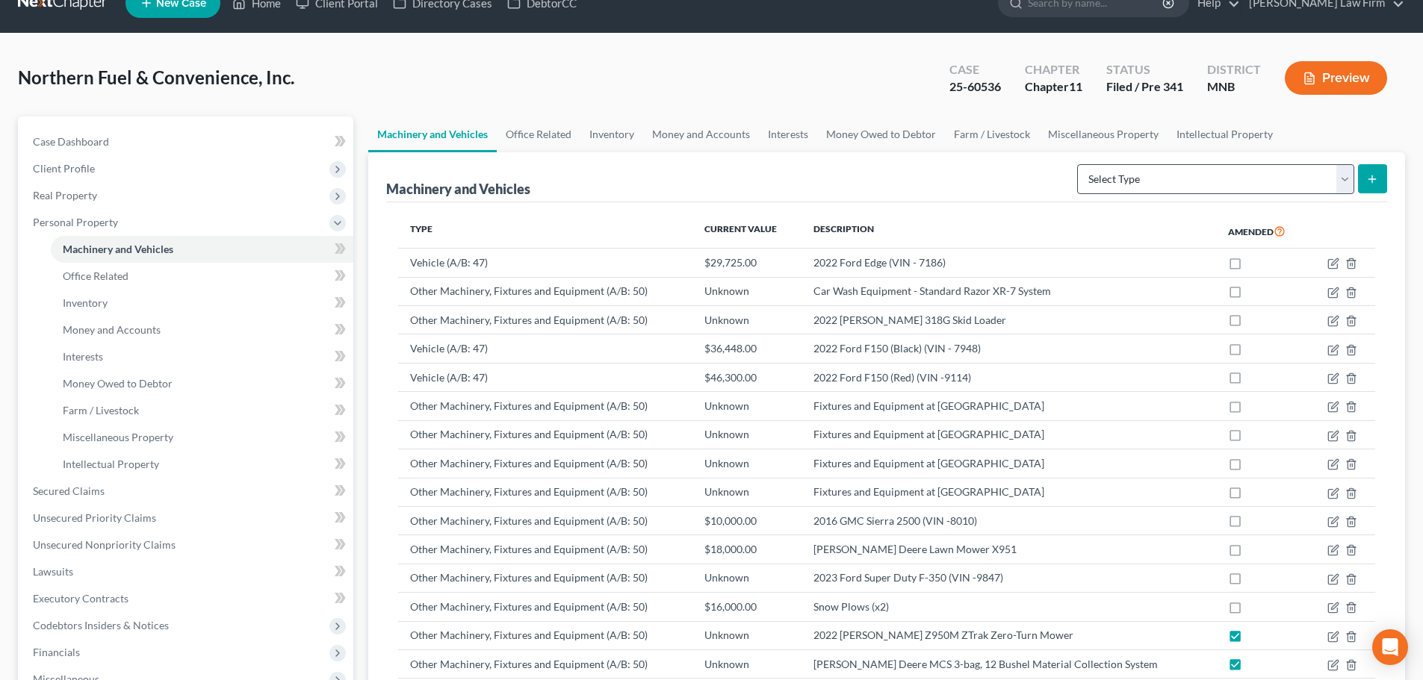
scroll to position [24, 0]
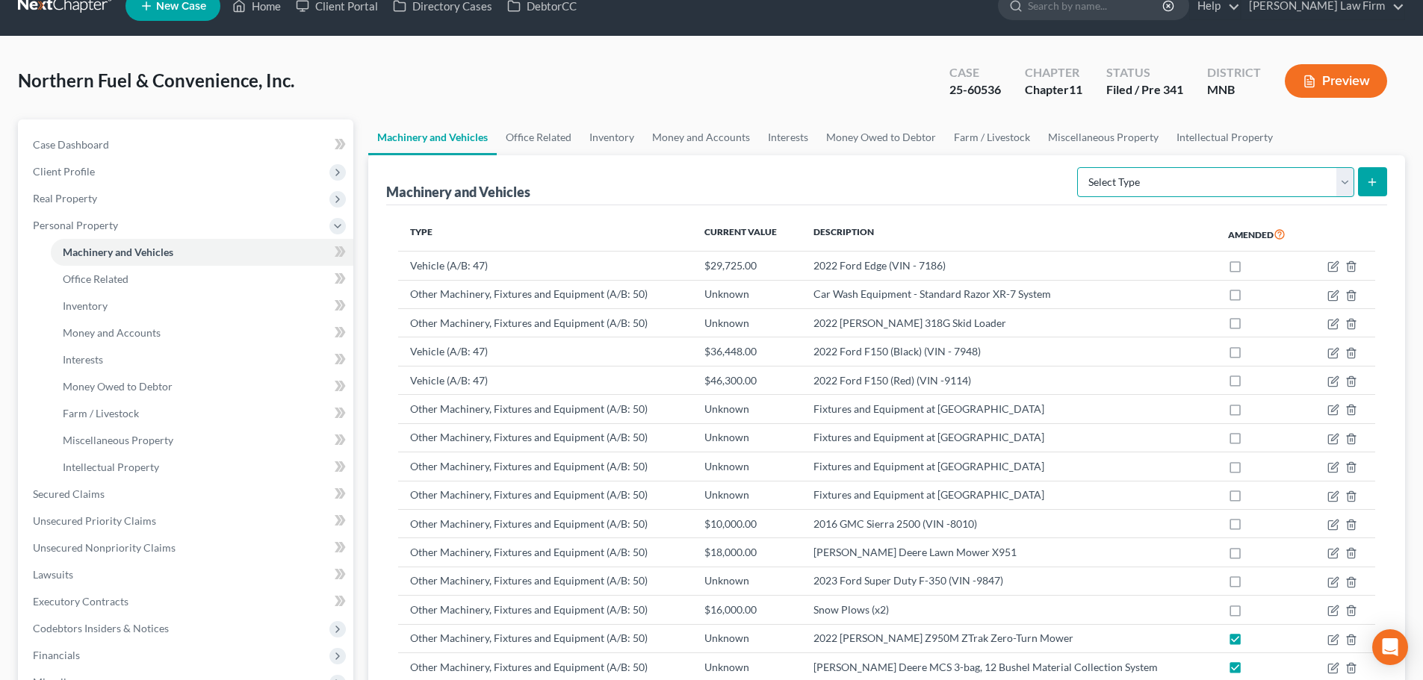
click at [1250, 189] on select "Select Type Aircraft (A/B: 49) Other Machinery, Fixtures and Equipment (A/B: 50…" at bounding box center [1215, 182] width 277 height 30
select select "other"
click at [1079, 167] on select "Select Type Aircraft (A/B: 49) Other Machinery, Fixtures and Equipment (A/B: 50…" at bounding box center [1215, 182] width 277 height 30
click at [1370, 179] on icon "submit" at bounding box center [1372, 182] width 12 height 12
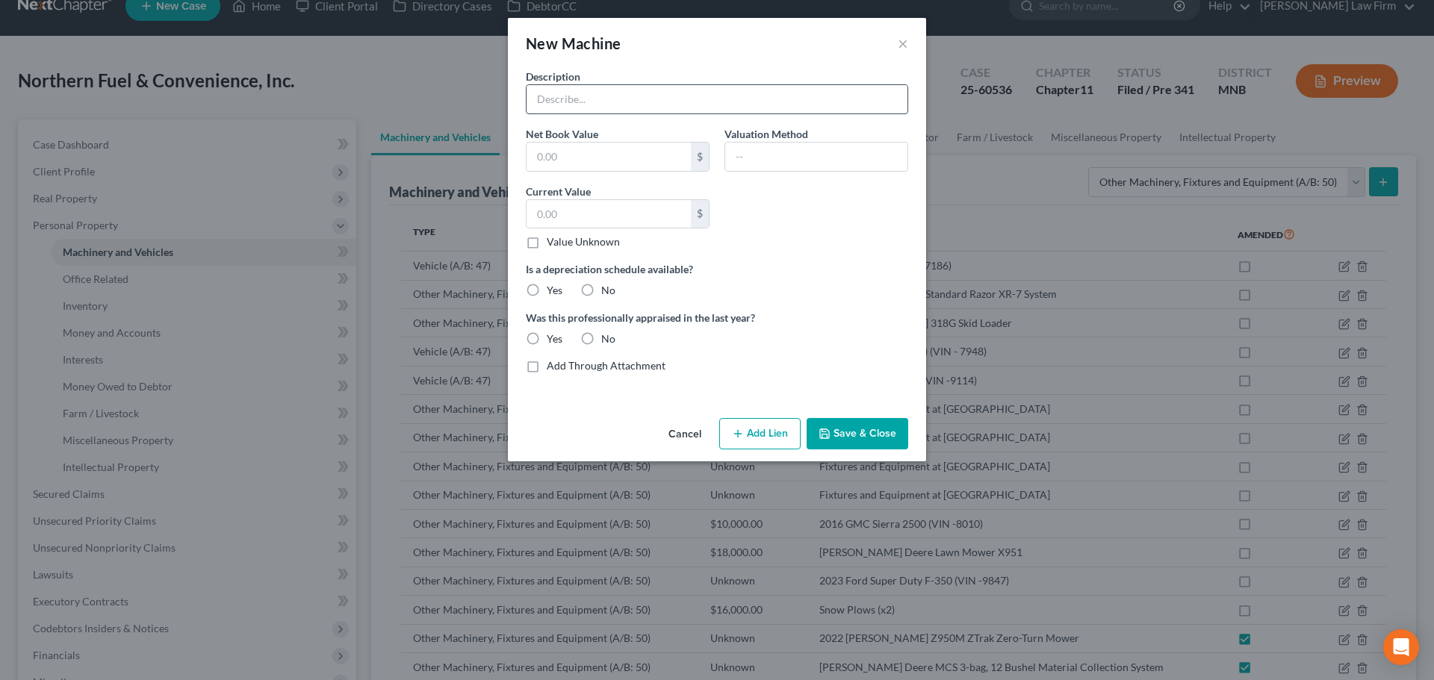
click at [642, 93] on input "text" at bounding box center [717, 99] width 381 height 28
drag, startPoint x: 606, startPoint y: 102, endPoint x: 477, endPoint y: 110, distance: 129.4
click at [477, 110] on div "New Machine × Description John Deere Net Book Value $ Valuation Method Current …" at bounding box center [717, 340] width 1434 height 680
type input "Erskine 84" Snow Bucket"
click at [619, 154] on input "text" at bounding box center [609, 157] width 164 height 28
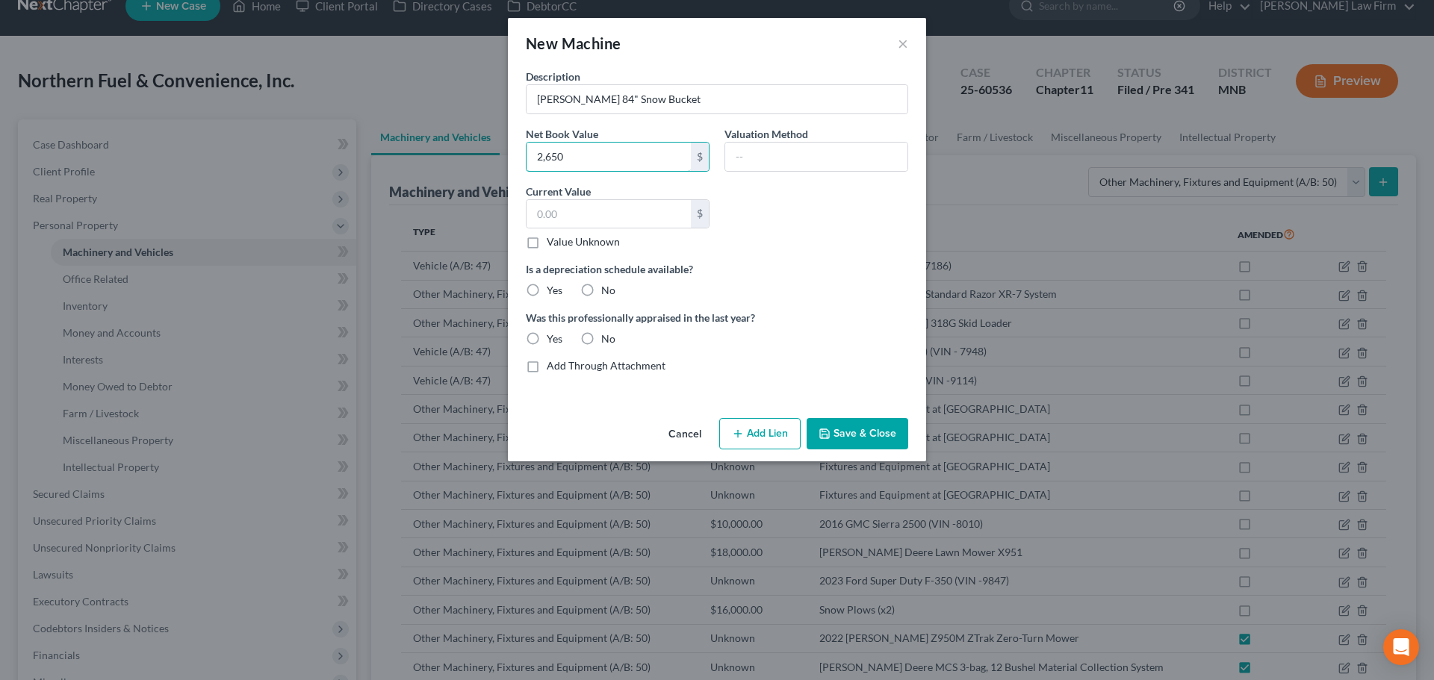
type input "2,650"
click at [547, 247] on label "Value Unknown" at bounding box center [583, 242] width 73 height 15
click at [553, 244] on input "Value Unknown" at bounding box center [558, 240] width 10 height 10
checkbox input "true"
type input "0.00"
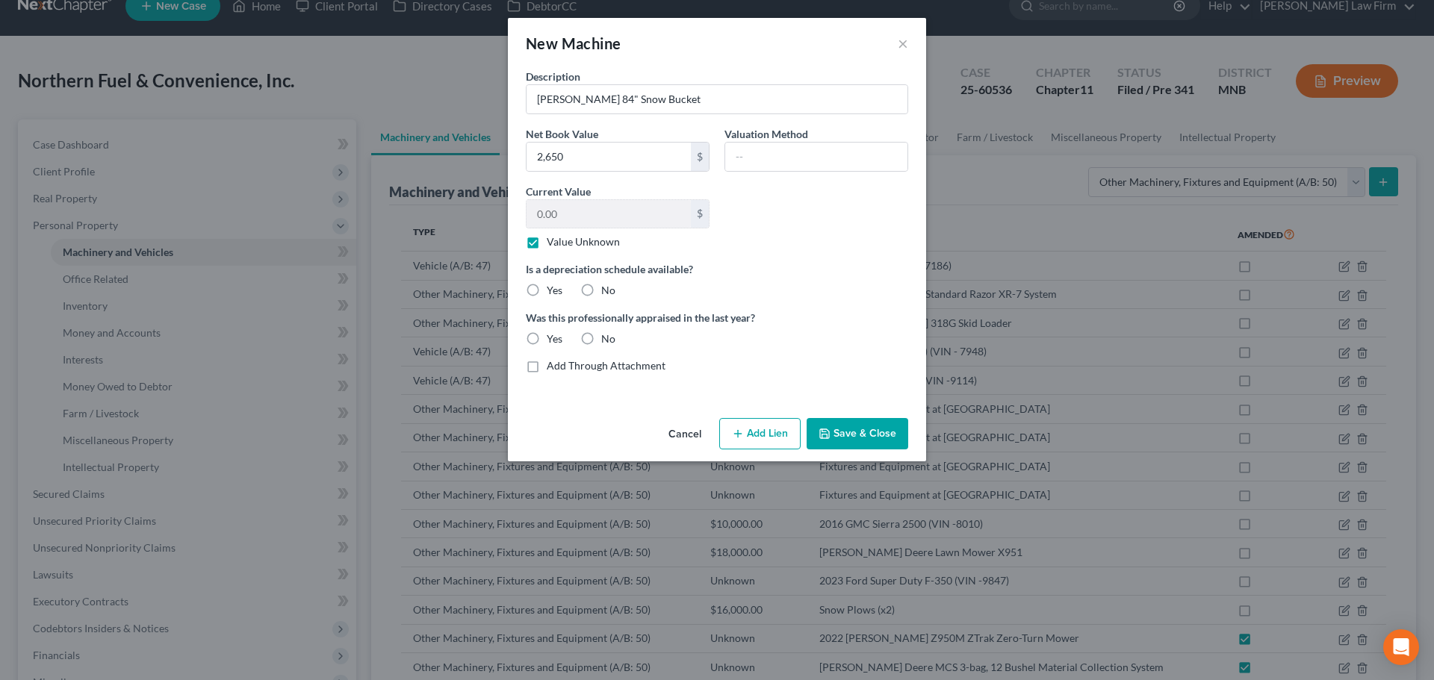
drag, startPoint x: 587, startPoint y: 285, endPoint x: 622, endPoint y: 347, distance: 71.2
click at [601, 292] on label "No" at bounding box center [608, 290] width 14 height 15
click at [607, 292] on input "No" at bounding box center [612, 288] width 10 height 10
radio input "true"
drag, startPoint x: 588, startPoint y: 341, endPoint x: 605, endPoint y: 349, distance: 18.7
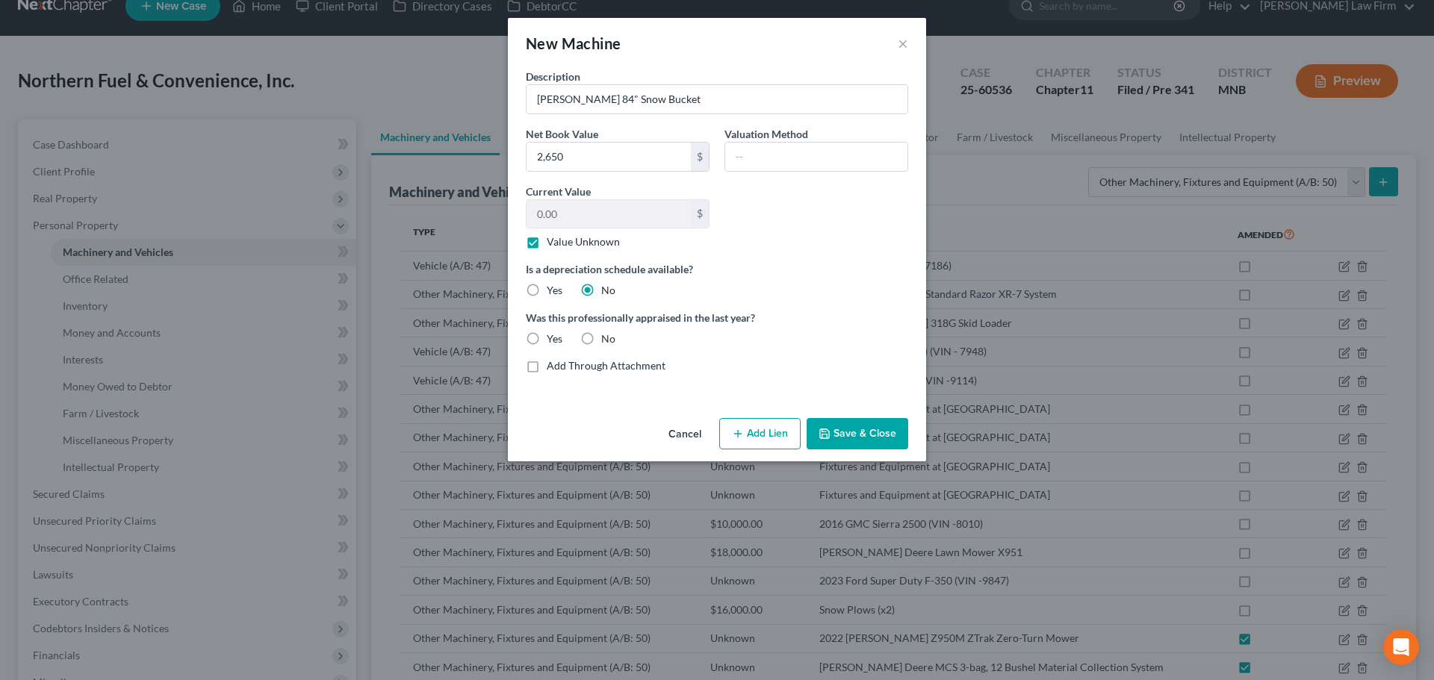
click at [601, 341] on label "No" at bounding box center [608, 339] width 14 height 15
click at [607, 341] on input "No" at bounding box center [612, 337] width 10 height 10
radio input "true"
click at [850, 429] on button "Save & Close" at bounding box center [858, 433] width 102 height 31
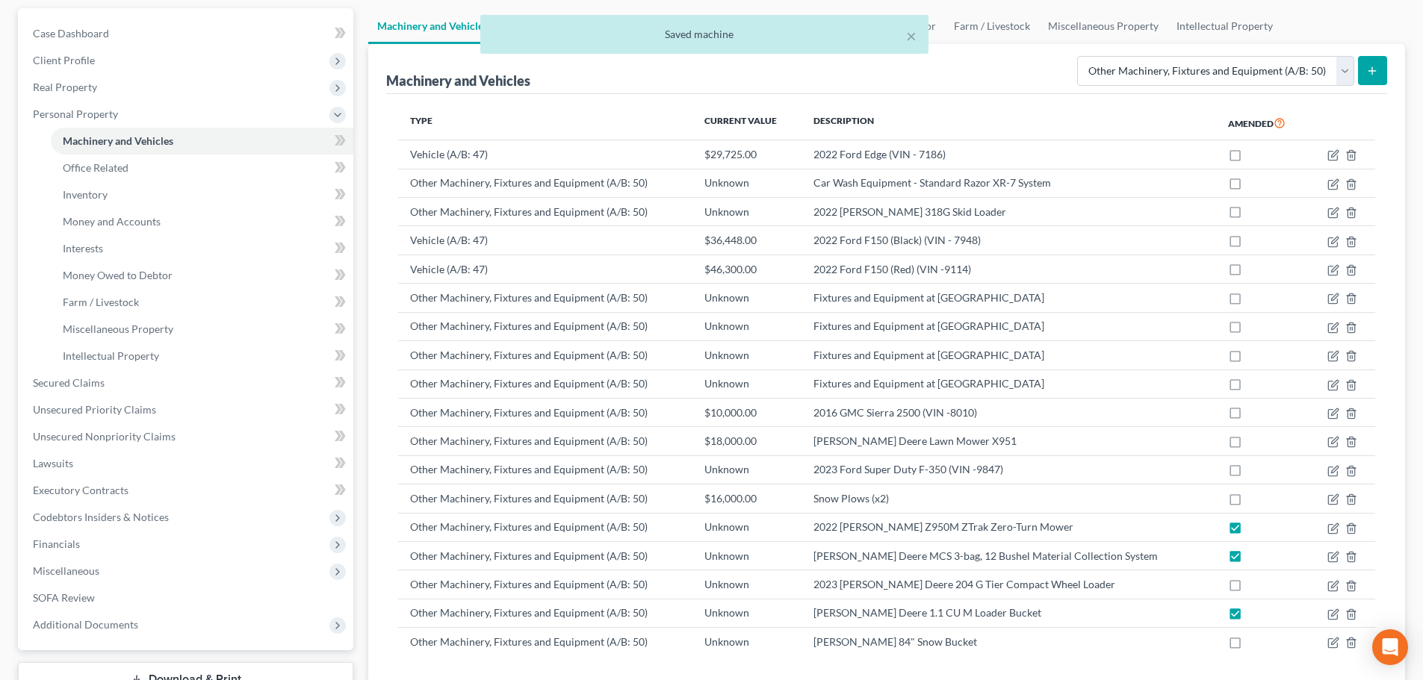
scroll to position [248, 0]
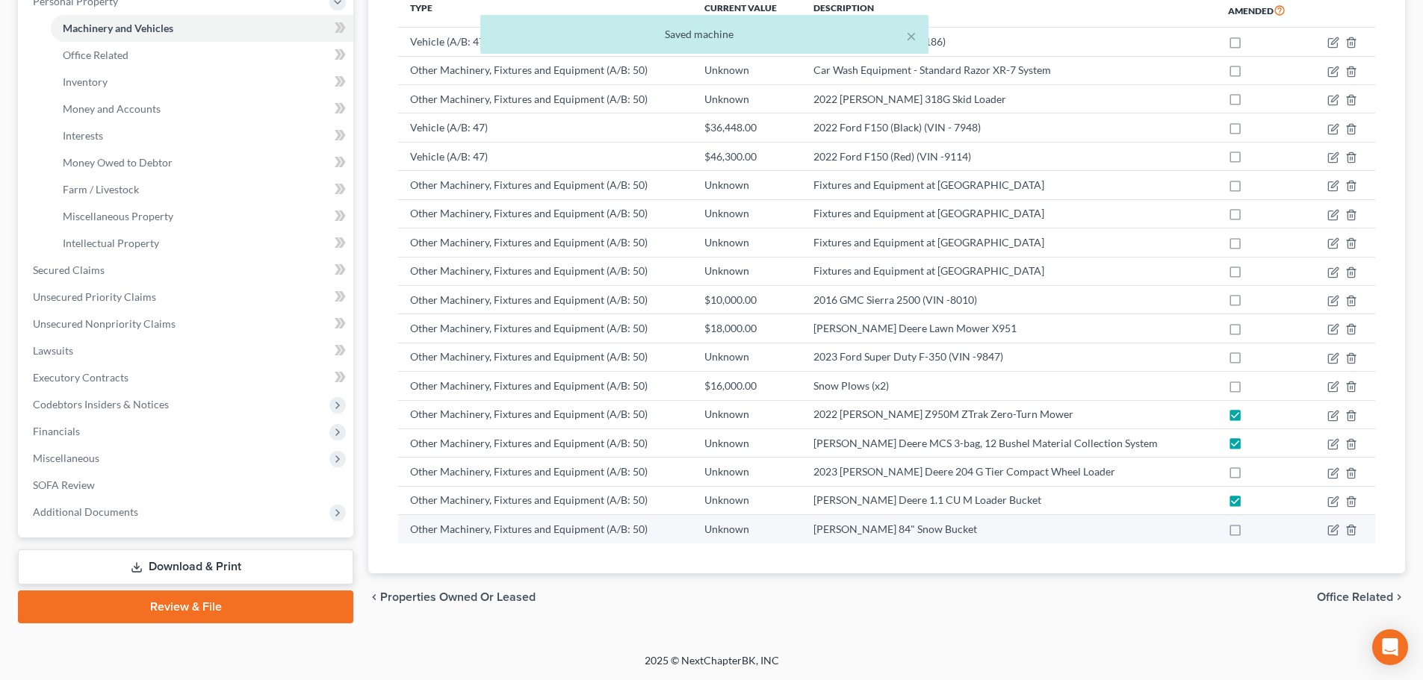
click at [1249, 533] on label at bounding box center [1249, 533] width 0 height 0
click at [1255, 532] on input "checkbox" at bounding box center [1260, 527] width 10 height 10
checkbox input "true"
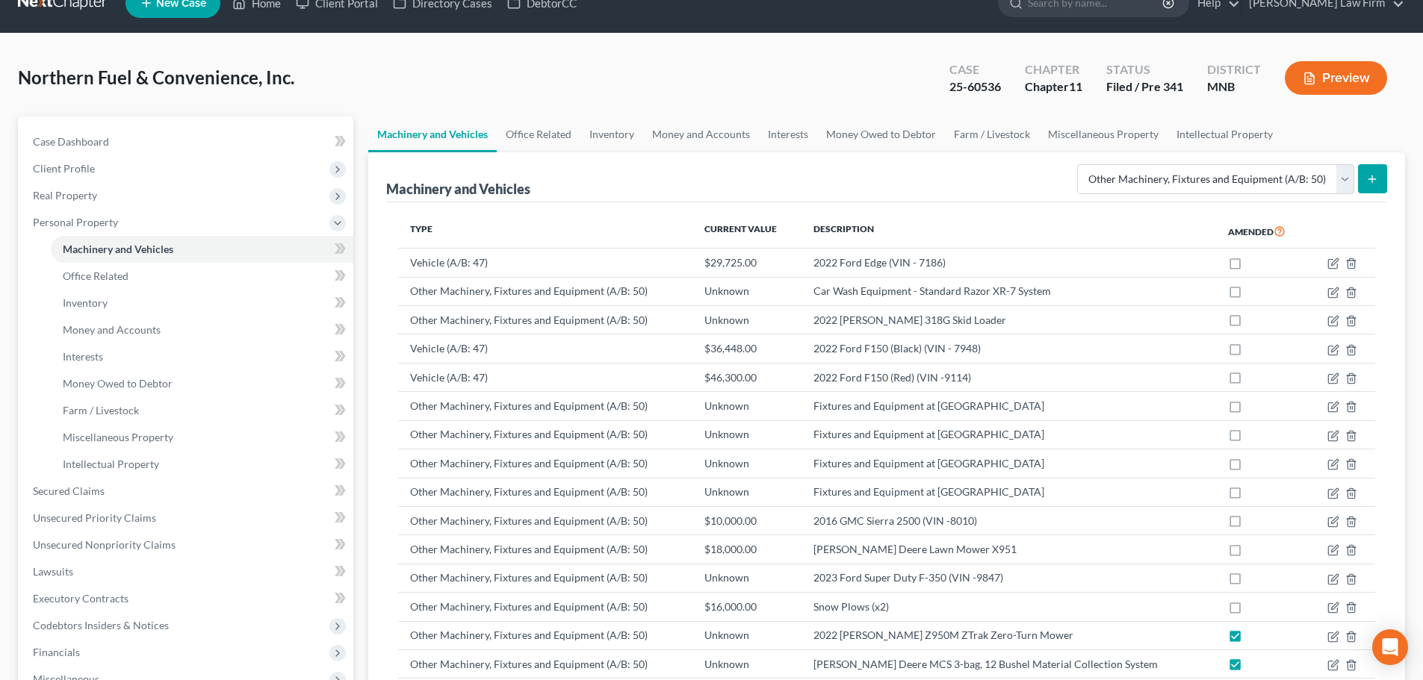
scroll to position [24, 0]
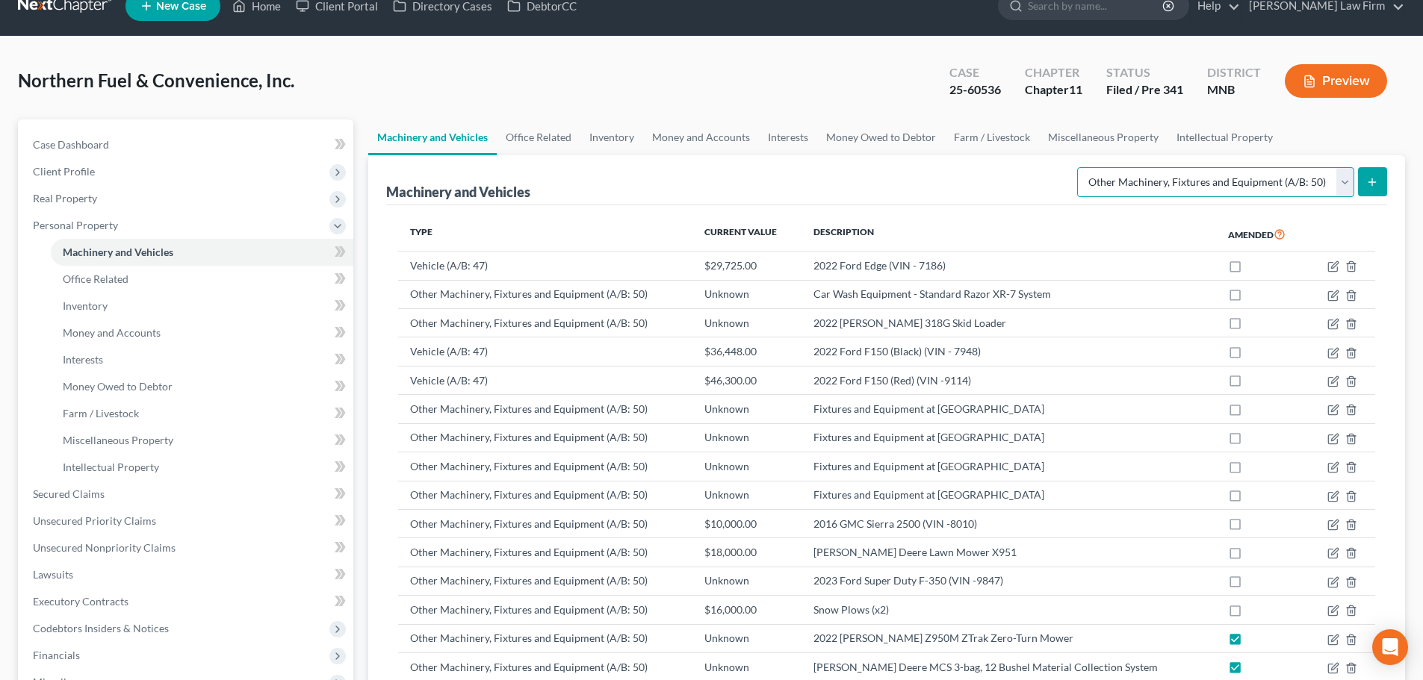
click at [1331, 185] on select "Select Type Aircraft (A/B: 49) Other Machinery, Fixtures and Equipment (A/B: 50…" at bounding box center [1215, 182] width 277 height 30
click at [1079, 167] on select "Select Type Aircraft (A/B: 49) Other Machinery, Fixtures and Equipment (A/B: 50…" at bounding box center [1215, 182] width 277 height 30
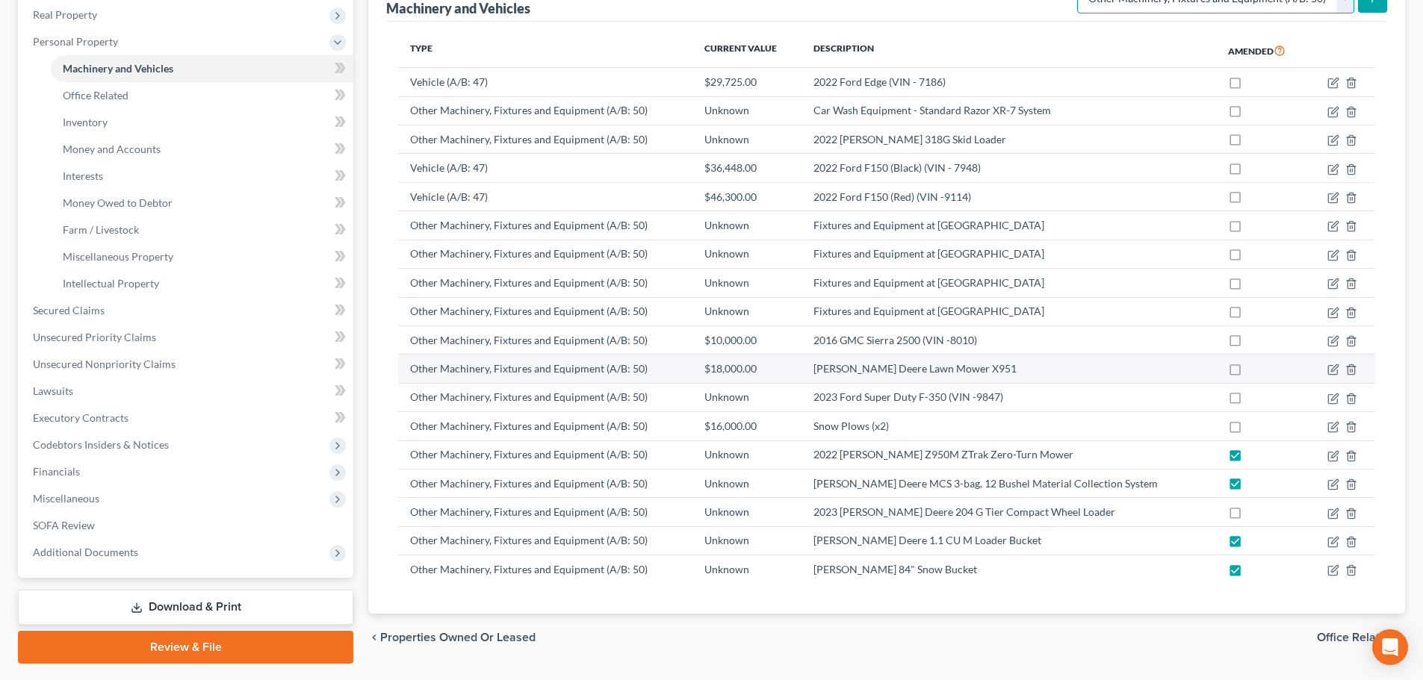
scroll to position [248, 0]
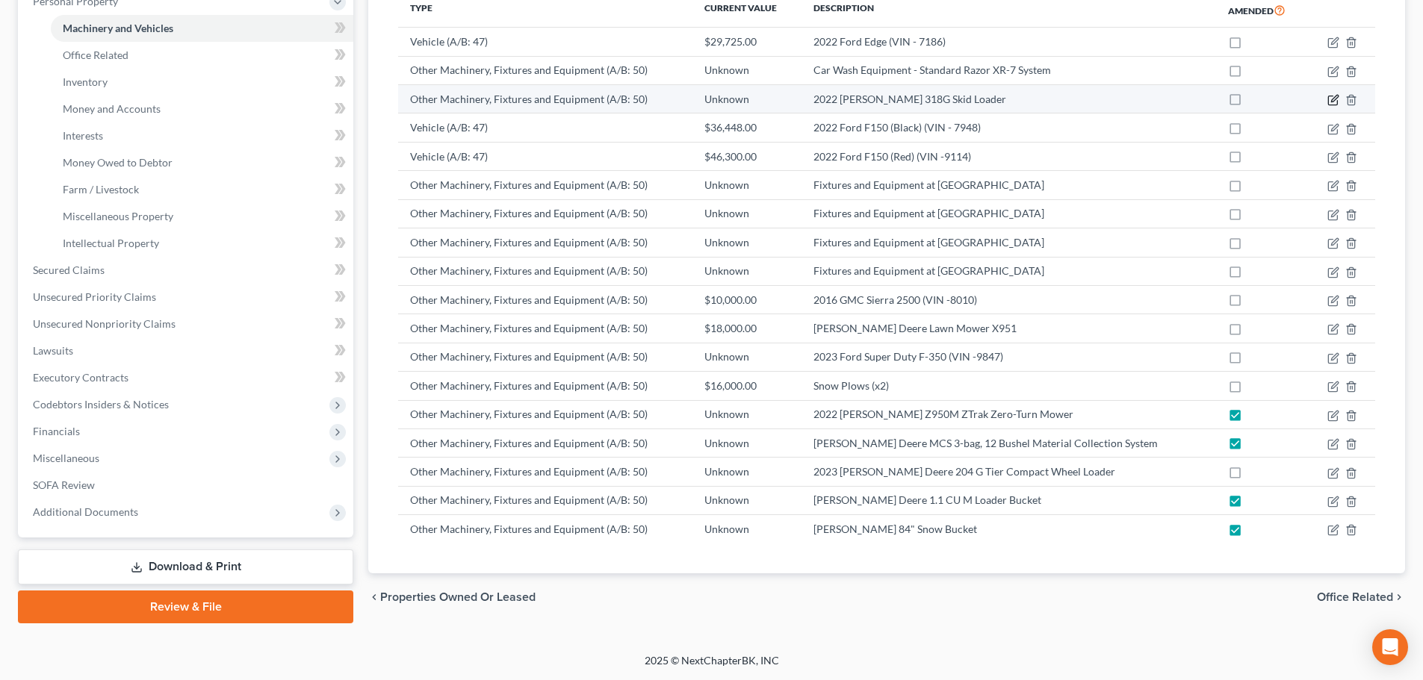
click at [1333, 102] on icon "button" at bounding box center [1333, 100] width 12 height 12
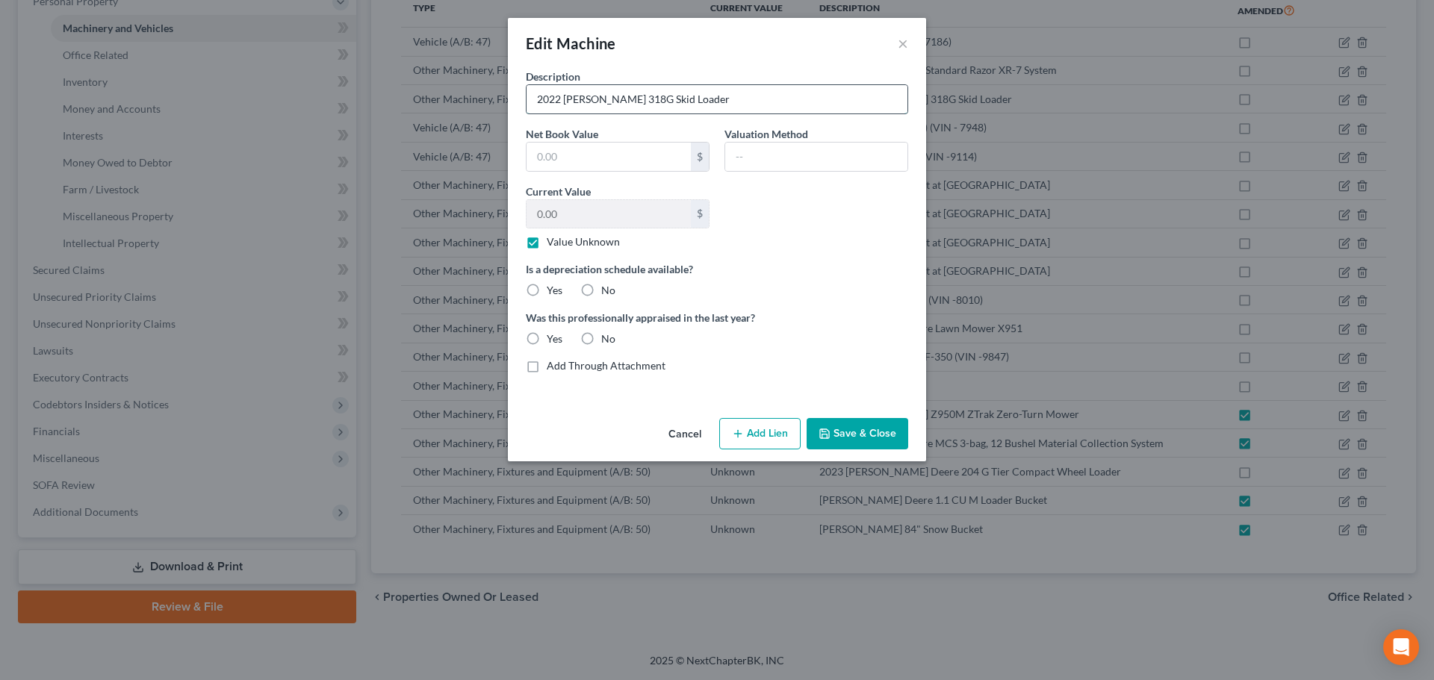
click at [712, 102] on input "2022 John Deere 318G Skid Loader" at bounding box center [717, 99] width 381 height 28
type input "2022 John Deere 318G Skid Steer"
click at [560, 179] on div "Description 2022 John Deere 318G Skid Steer Net Book Value $ Valuation Method C…" at bounding box center [716, 227] width 397 height 317
click at [563, 160] on input "text" at bounding box center [609, 157] width 164 height 28
type input "53,600"
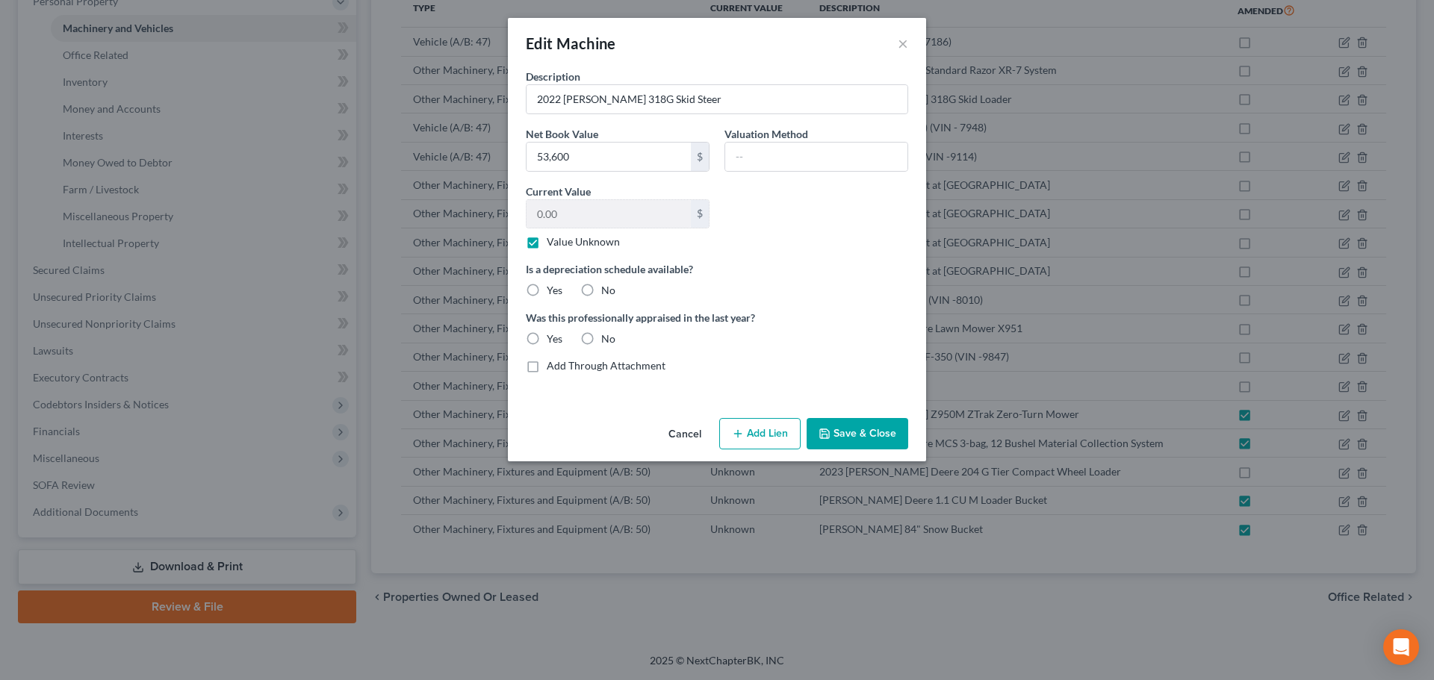
click at [601, 290] on label "No" at bounding box center [608, 290] width 14 height 15
click at [607, 290] on input "No" at bounding box center [612, 288] width 10 height 10
radio input "true"
click at [601, 341] on label "No" at bounding box center [608, 339] width 14 height 15
click at [607, 341] on input "No" at bounding box center [612, 337] width 10 height 10
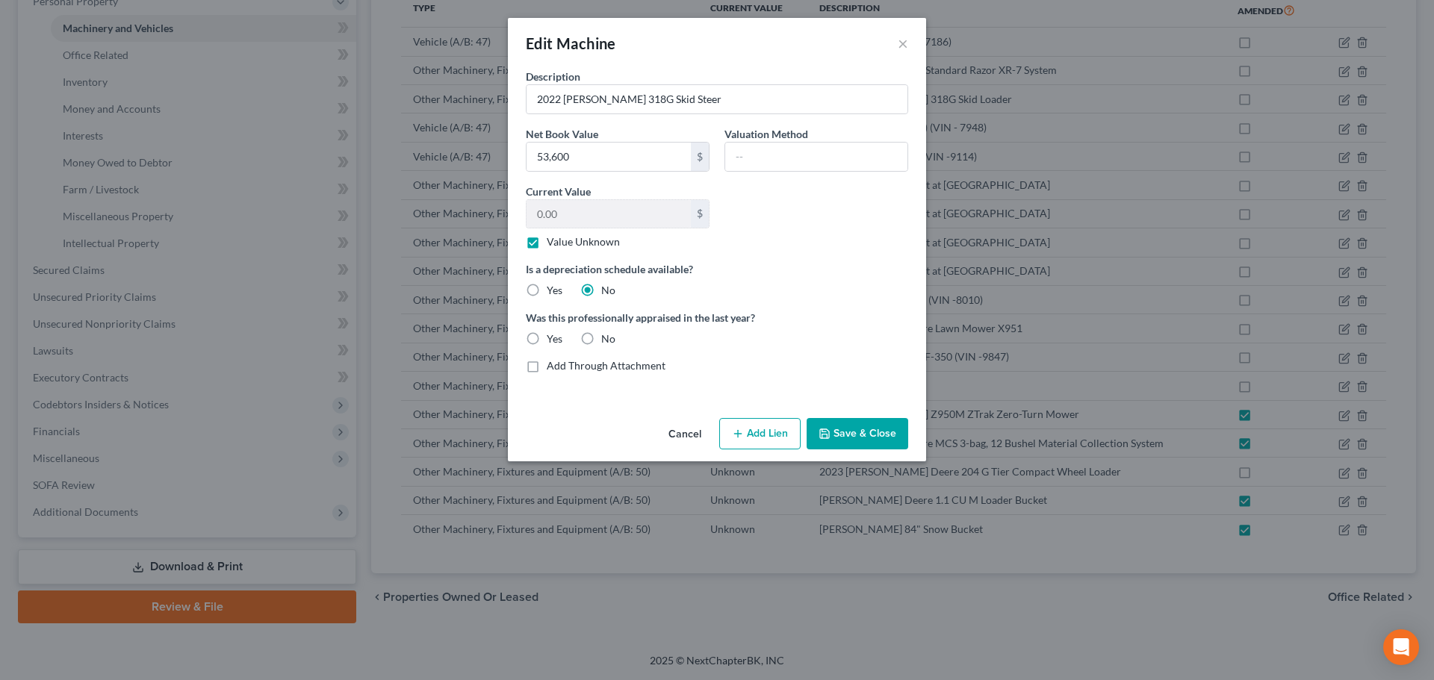
radio input "true"
click at [592, 155] on input "53,600" at bounding box center [609, 157] width 164 height 28
type input "53,600.00"
click at [845, 428] on button "Save & Close" at bounding box center [858, 433] width 102 height 31
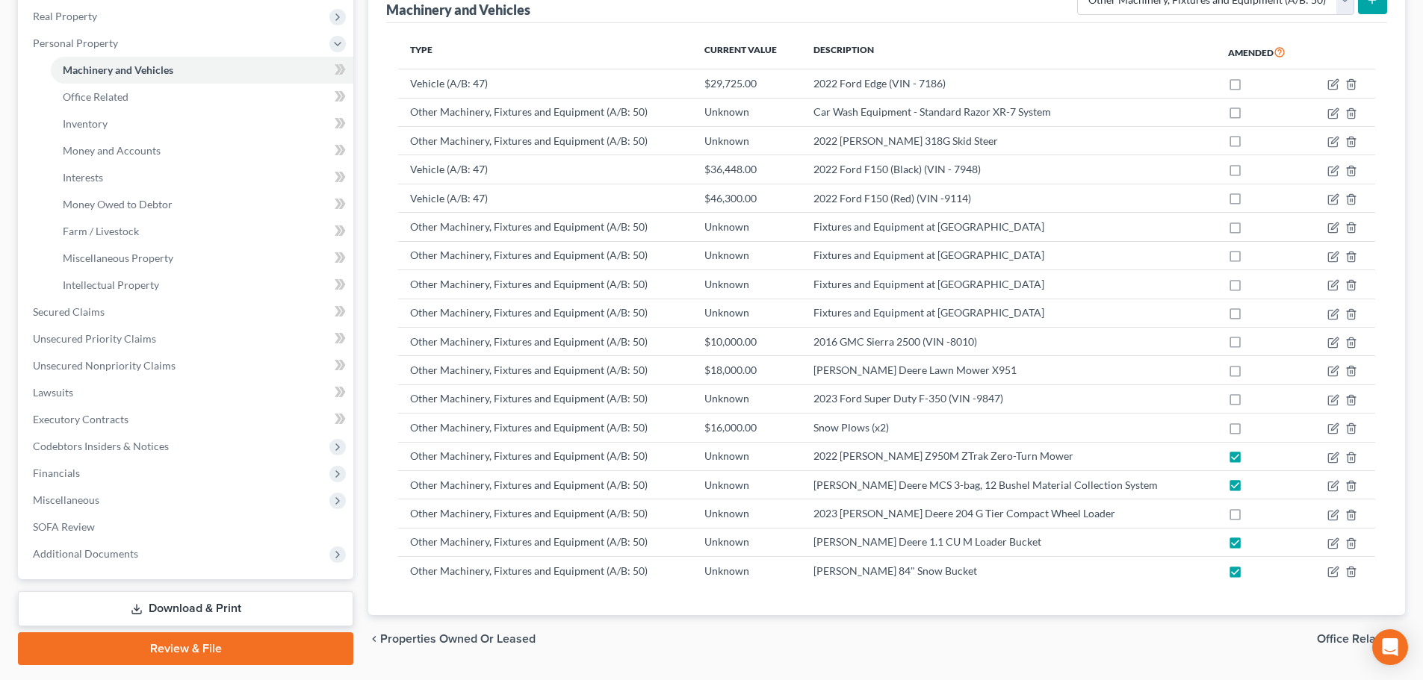
scroll to position [173, 0]
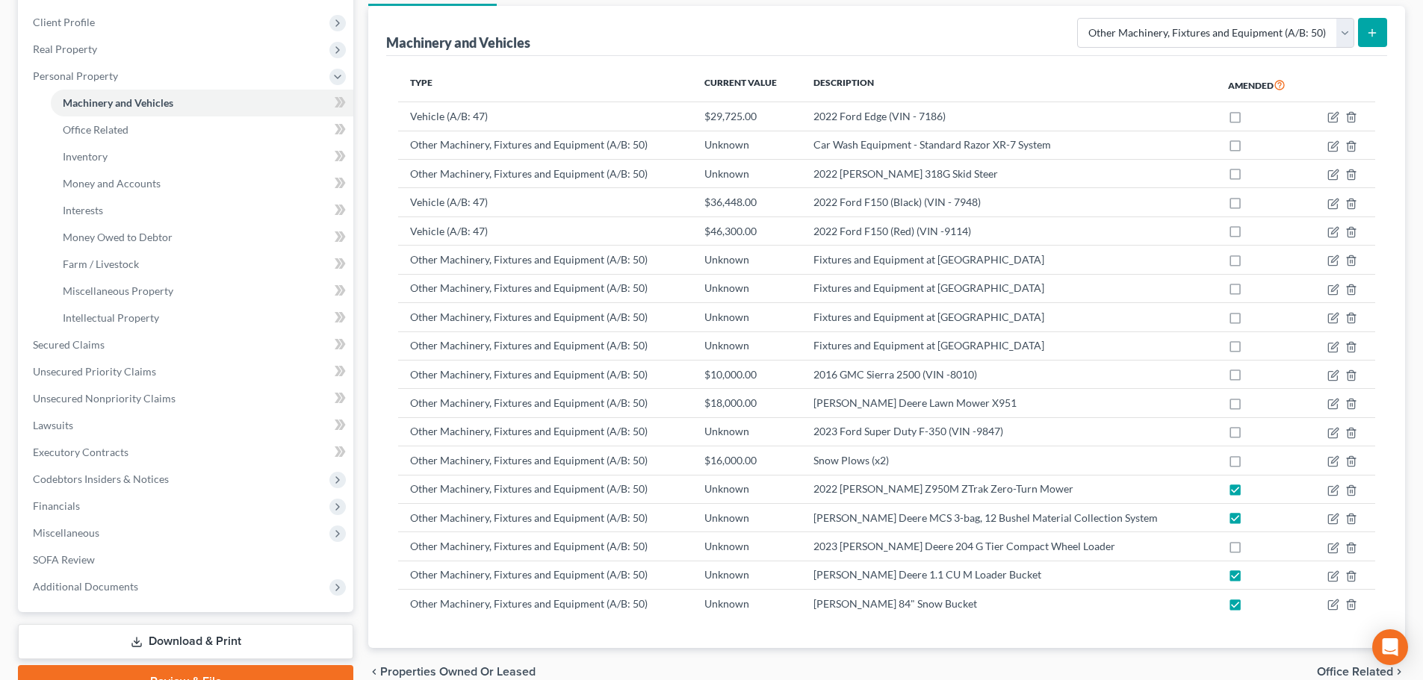
click at [1368, 35] on icon "submit" at bounding box center [1372, 33] width 12 height 12
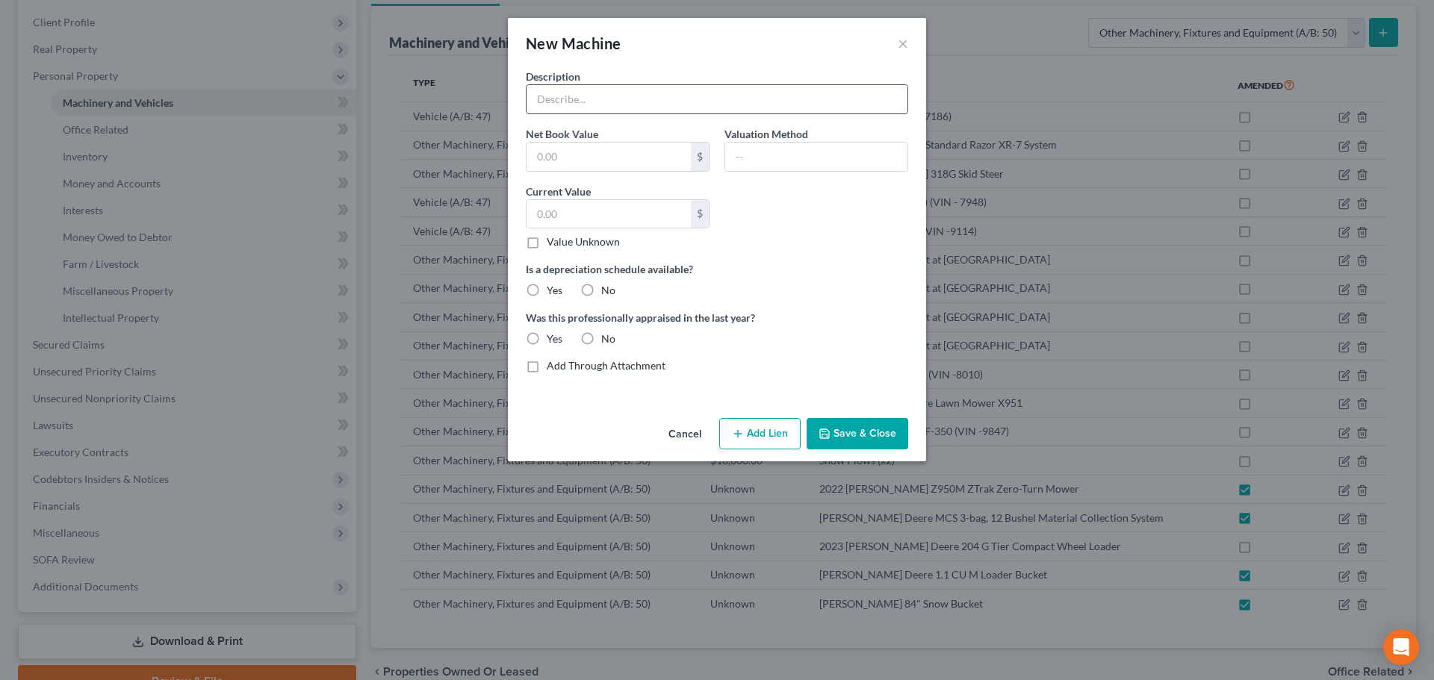
click at [592, 93] on input "text" at bounding box center [717, 99] width 381 height 28
type input "John Deere Engine Block Heater 120 V"
click at [608, 155] on input "text" at bounding box center [609, 157] width 164 height 28
type input "115.00"
click at [601, 291] on label "No" at bounding box center [608, 290] width 14 height 15
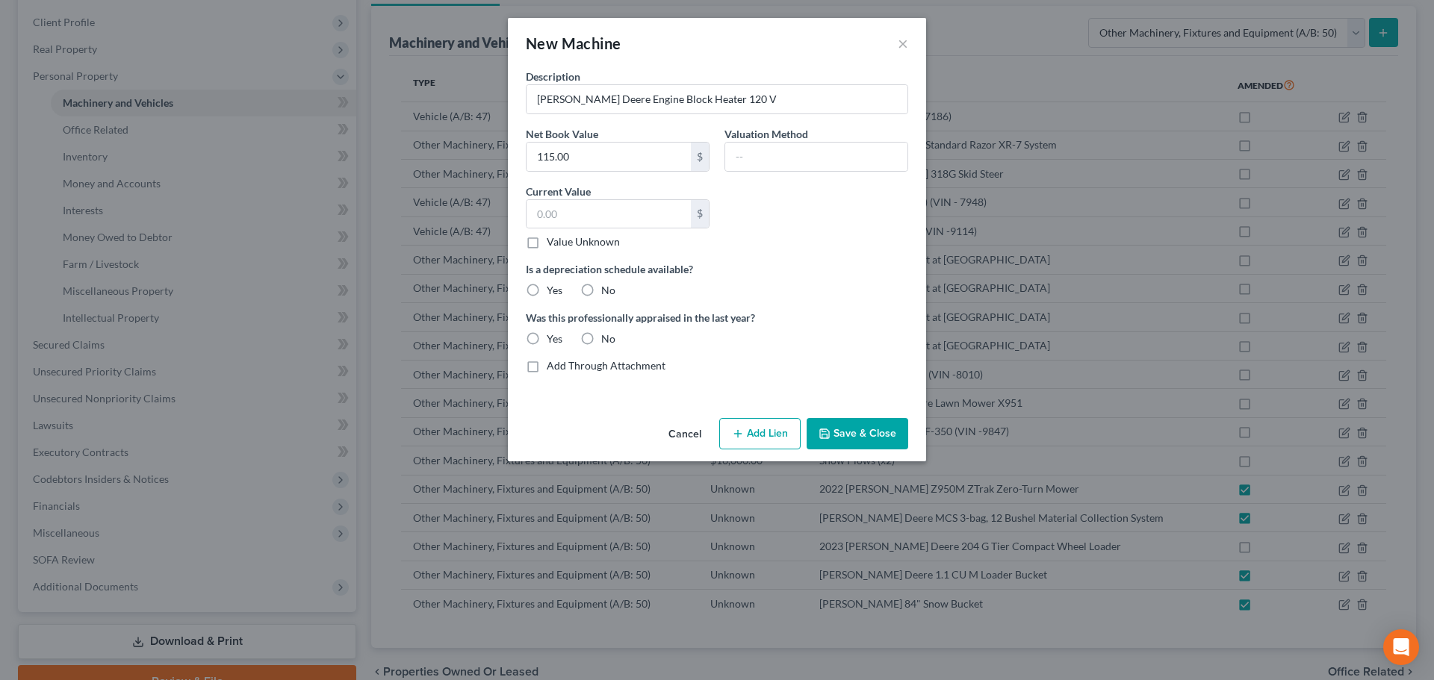
click at [607, 291] on input "No" at bounding box center [612, 288] width 10 height 10
radio input "true"
click at [601, 335] on label "No" at bounding box center [608, 339] width 14 height 15
click at [607, 335] on input "No" at bounding box center [612, 337] width 10 height 10
radio input "true"
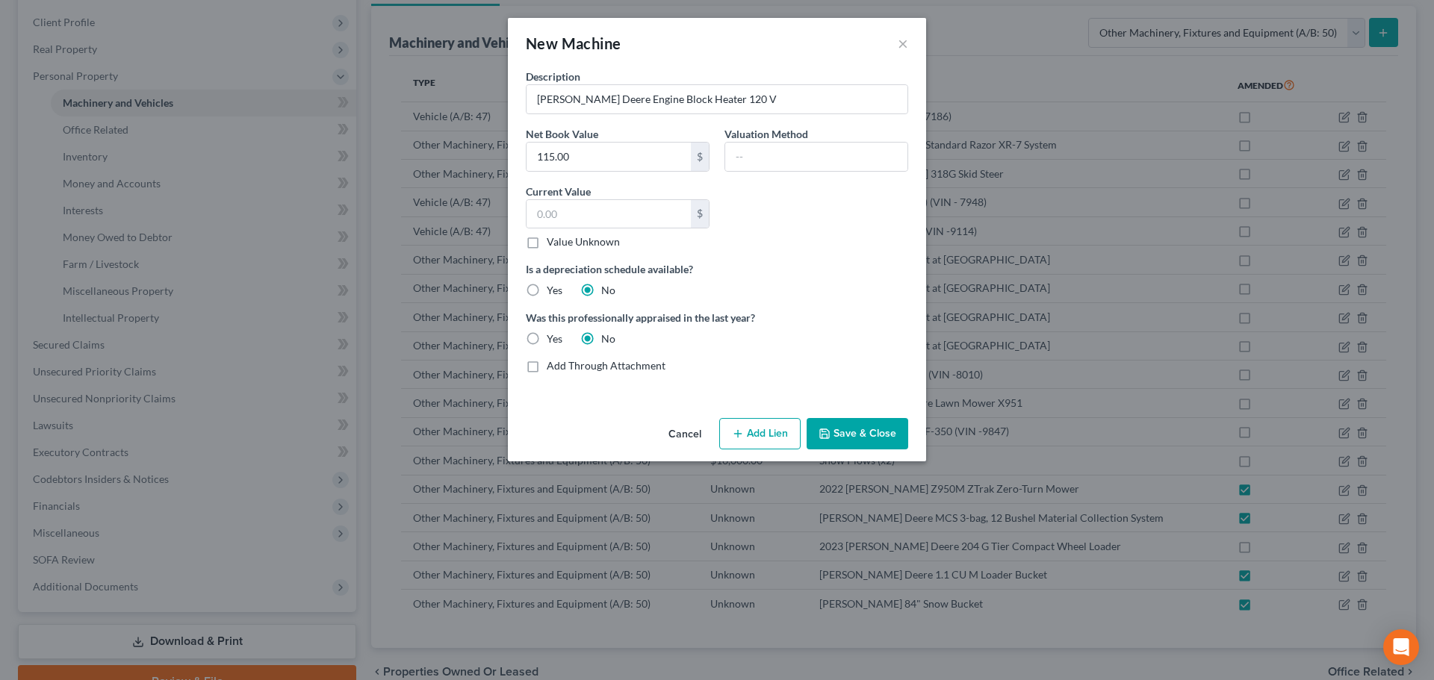
click at [547, 247] on label "Value Unknown" at bounding box center [583, 242] width 73 height 15
click at [553, 244] on input "Value Unknown" at bounding box center [558, 240] width 10 height 10
checkbox input "true"
type input "0.00"
click at [680, 435] on button "Cancel" at bounding box center [685, 435] width 57 height 30
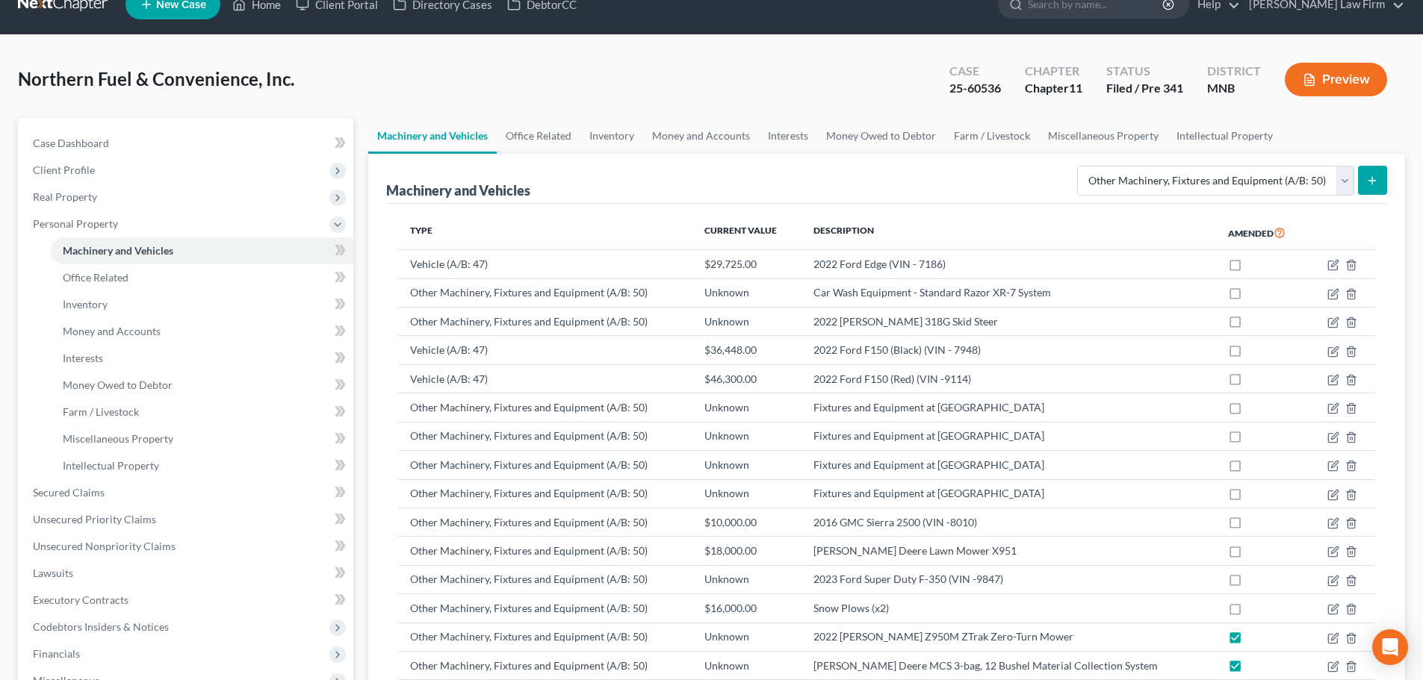
scroll to position [0, 0]
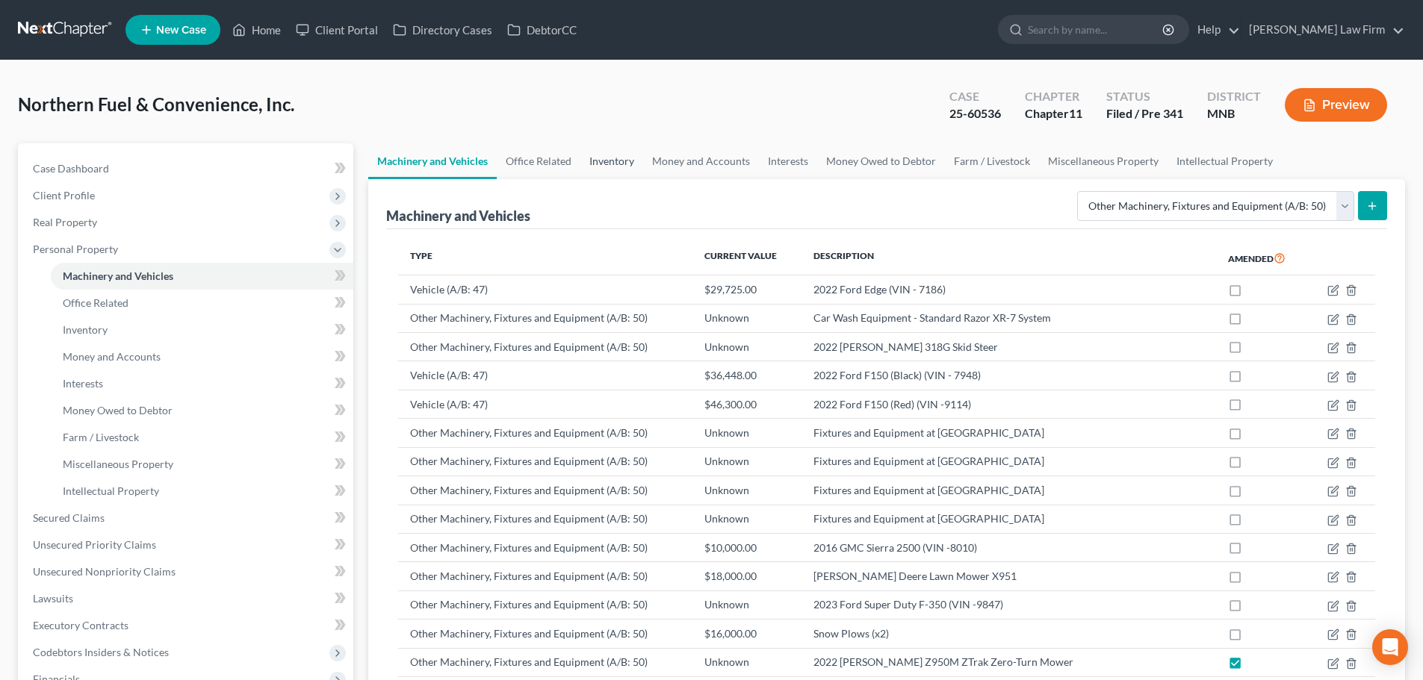
click at [594, 160] on link "Inventory" at bounding box center [611, 161] width 63 height 36
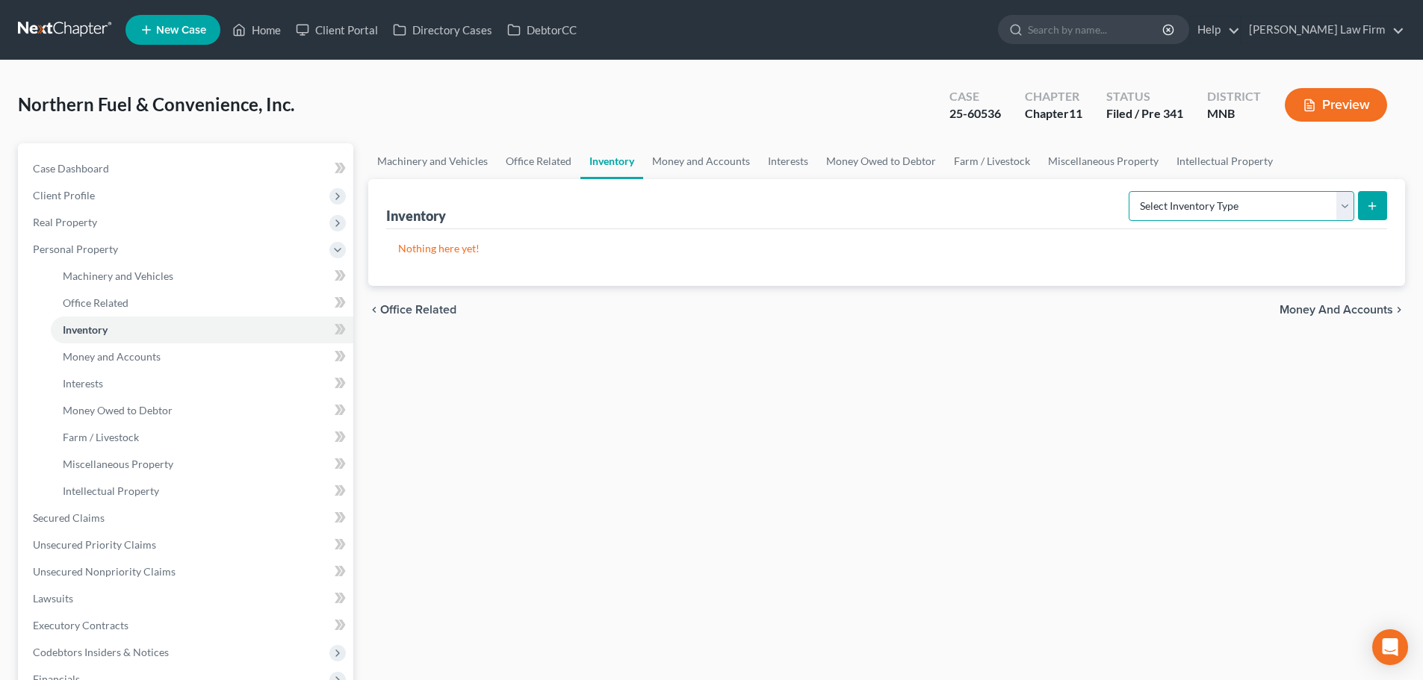
click at [1231, 216] on select "Select Inventory Type Finished Goods (A/B: 21) Other Inventory or Supplies (A/B…" at bounding box center [1242, 206] width 226 height 30
click at [428, 156] on link "Machinery and Vehicles" at bounding box center [432, 161] width 128 height 36
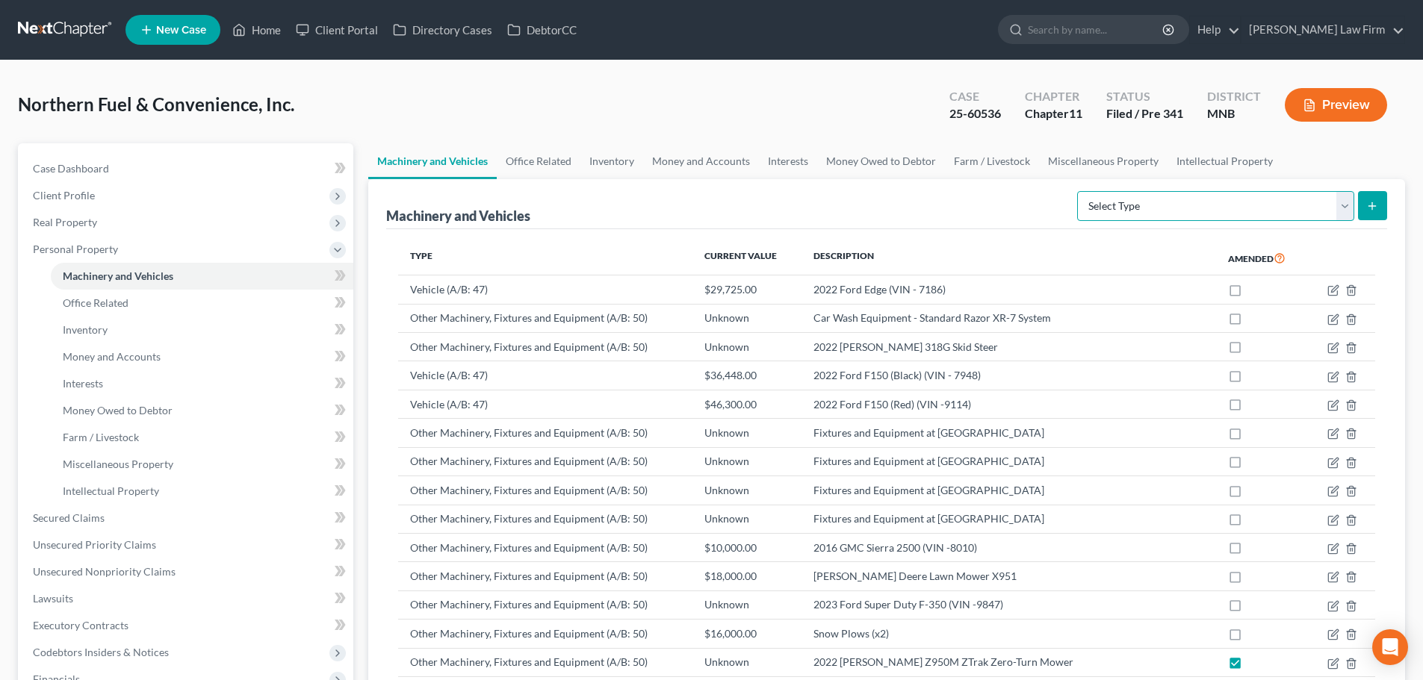
click at [1221, 212] on select "Select Type Aircraft (A/B: 49) Other Machinery, Fixtures and Equipment (A/B: 50…" at bounding box center [1215, 206] width 277 height 30
select select "other"
click at [1079, 191] on select "Select Type Aircraft (A/B: 49) Other Machinery, Fixtures and Equipment (A/B: 50…" at bounding box center [1215, 206] width 277 height 30
click at [1379, 202] on button "submit" at bounding box center [1372, 205] width 29 height 29
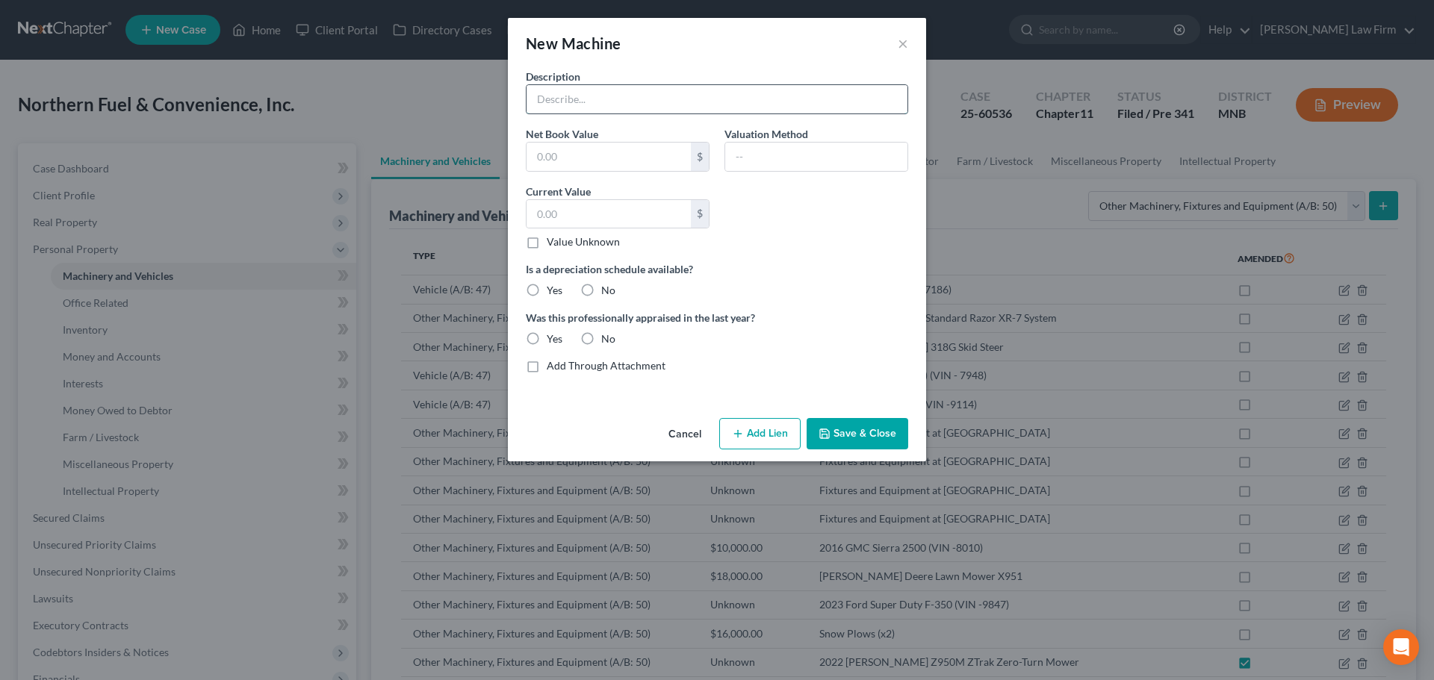
click at [589, 105] on input "text" at bounding box center [717, 99] width 381 height 28
click at [622, 99] on input "John Deere Enginge Block Heater 120 V" at bounding box center [717, 99] width 381 height 28
drag, startPoint x: 684, startPoint y: 102, endPoint x: 700, endPoint y: 102, distance: 15.7
click at [693, 102] on input "John Deere Engine Block Heater 120 V" at bounding box center [717, 99] width 381 height 28
click at [683, 98] on input "John Deere Engine Block Heater 120 V" at bounding box center [717, 99] width 381 height 28
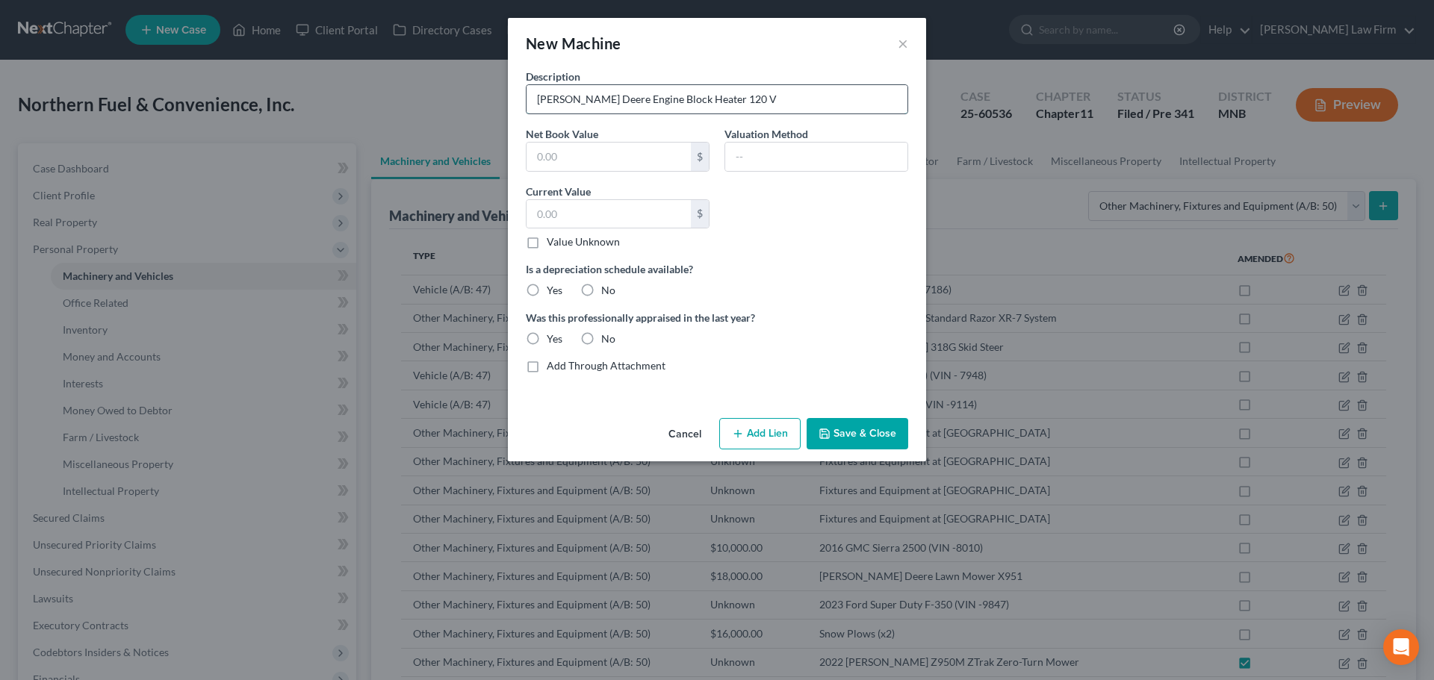
click at [690, 96] on input "John Deere Engine Block Heater 120 V" at bounding box center [717, 99] width 381 height 28
click at [689, 97] on input "John Deere Engine Block Heater 120 V" at bounding box center [717, 99] width 381 height 28
type input "John Deere Engine Block Heater - 120 V"
click at [839, 433] on button "Save & Close" at bounding box center [858, 433] width 102 height 31
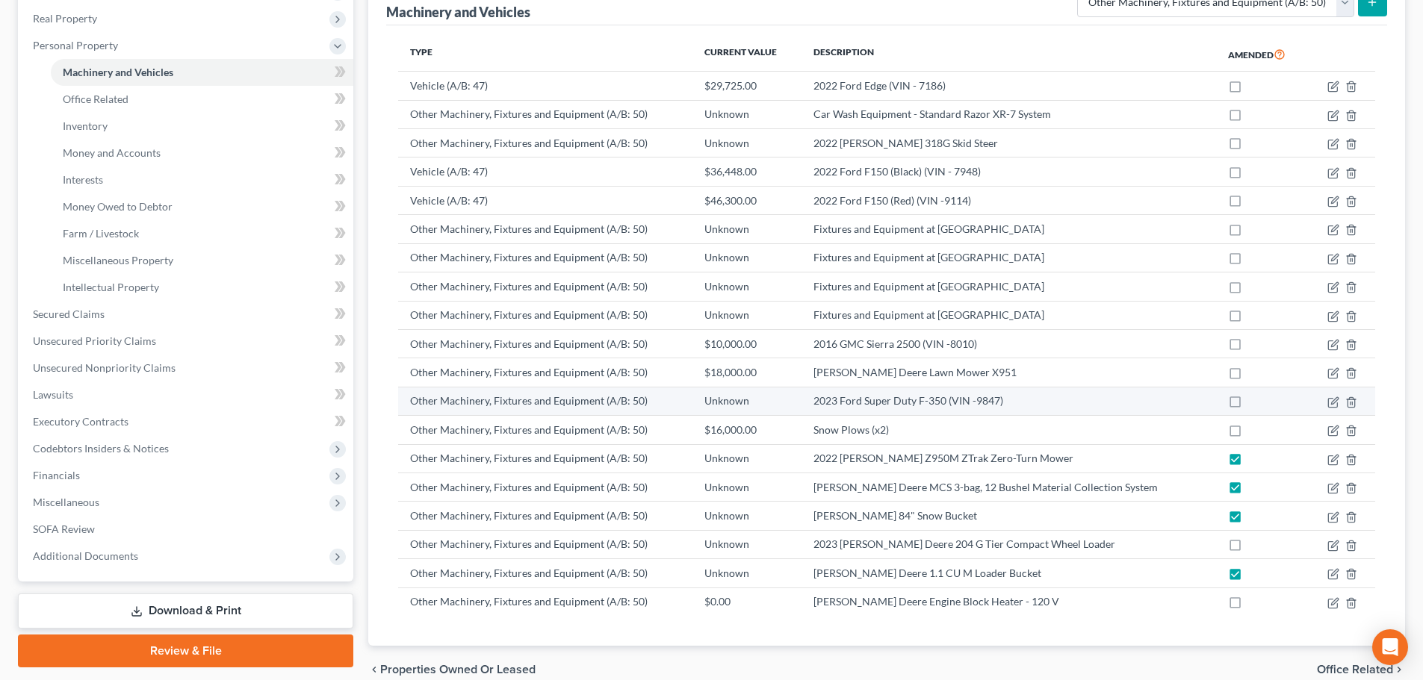
scroll to position [224, 0]
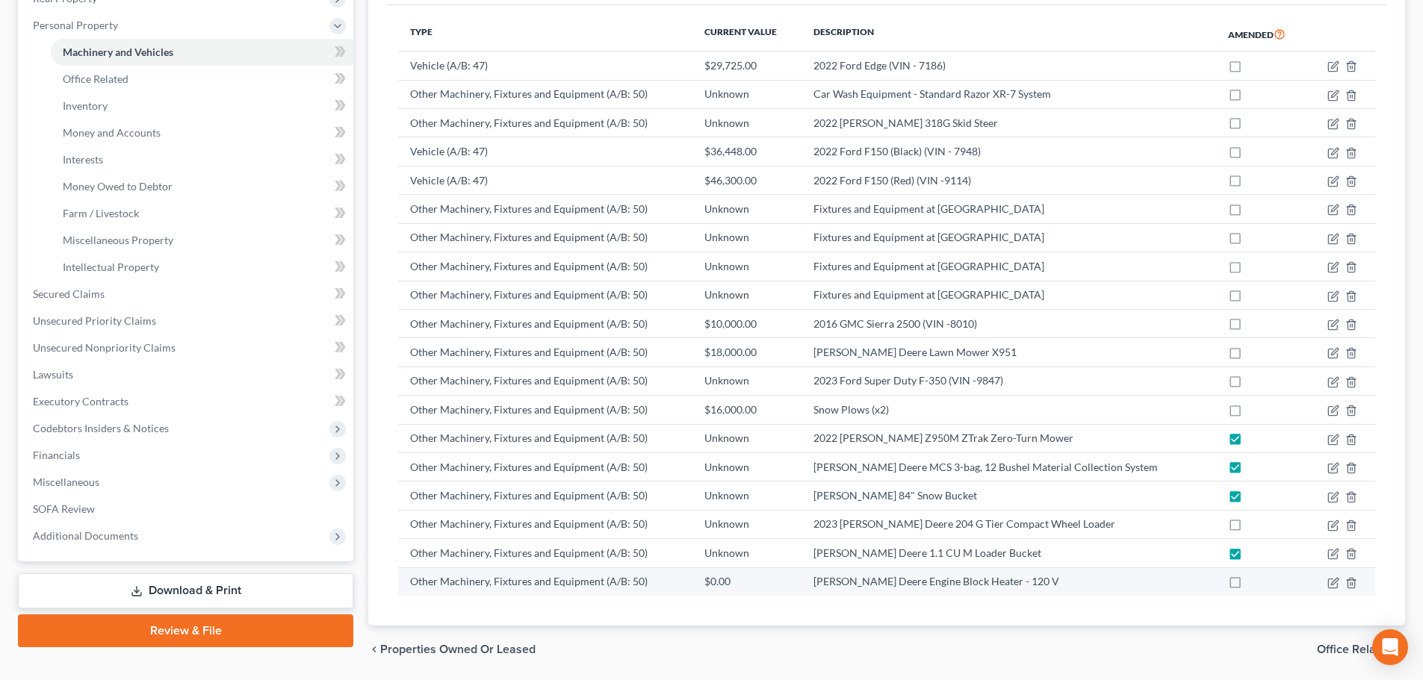
click at [1249, 586] on label at bounding box center [1249, 586] width 0 height 0
click at [1255, 584] on input "checkbox" at bounding box center [1260, 579] width 10 height 10
checkbox input "true"
click at [1332, 582] on icon "button" at bounding box center [1334, 581] width 7 height 7
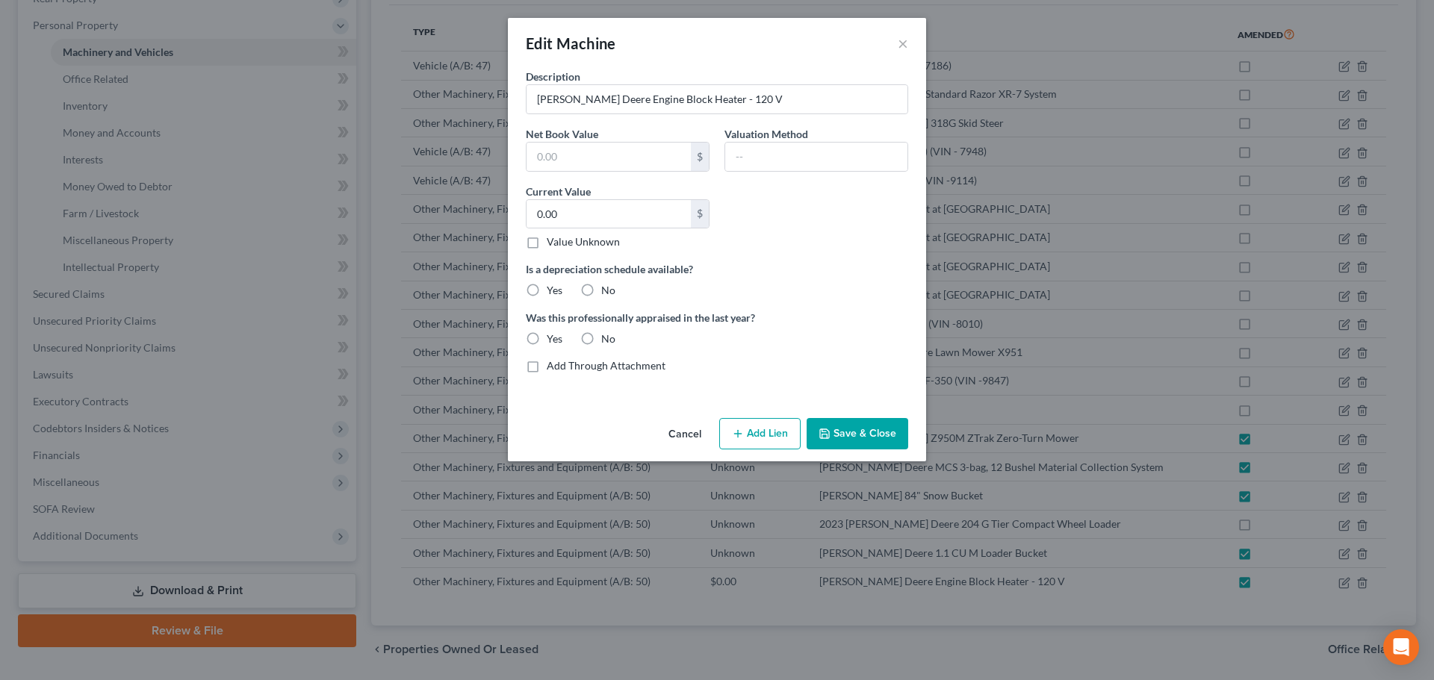
click at [547, 240] on label "Value Unknown" at bounding box center [583, 242] width 73 height 15
click at [553, 240] on input "Value Unknown" at bounding box center [558, 240] width 10 height 10
checkbox input "true"
click at [601, 292] on label "No" at bounding box center [608, 290] width 14 height 15
click at [607, 292] on input "No" at bounding box center [612, 288] width 10 height 10
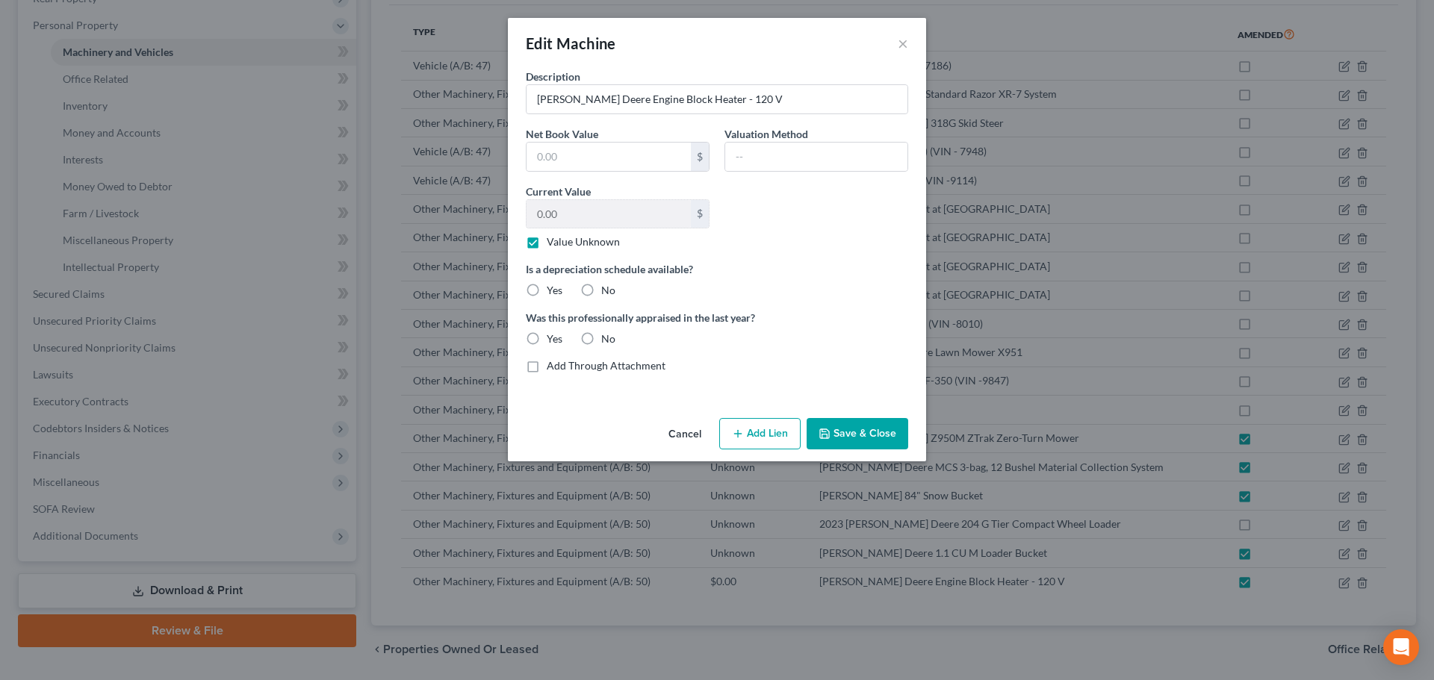
radio input "true"
click at [601, 335] on label "No" at bounding box center [608, 339] width 14 height 15
click at [607, 335] on input "No" at bounding box center [612, 337] width 10 height 10
radio input "true"
drag, startPoint x: 583, startPoint y: 156, endPoint x: 557, endPoint y: 160, distance: 26.4
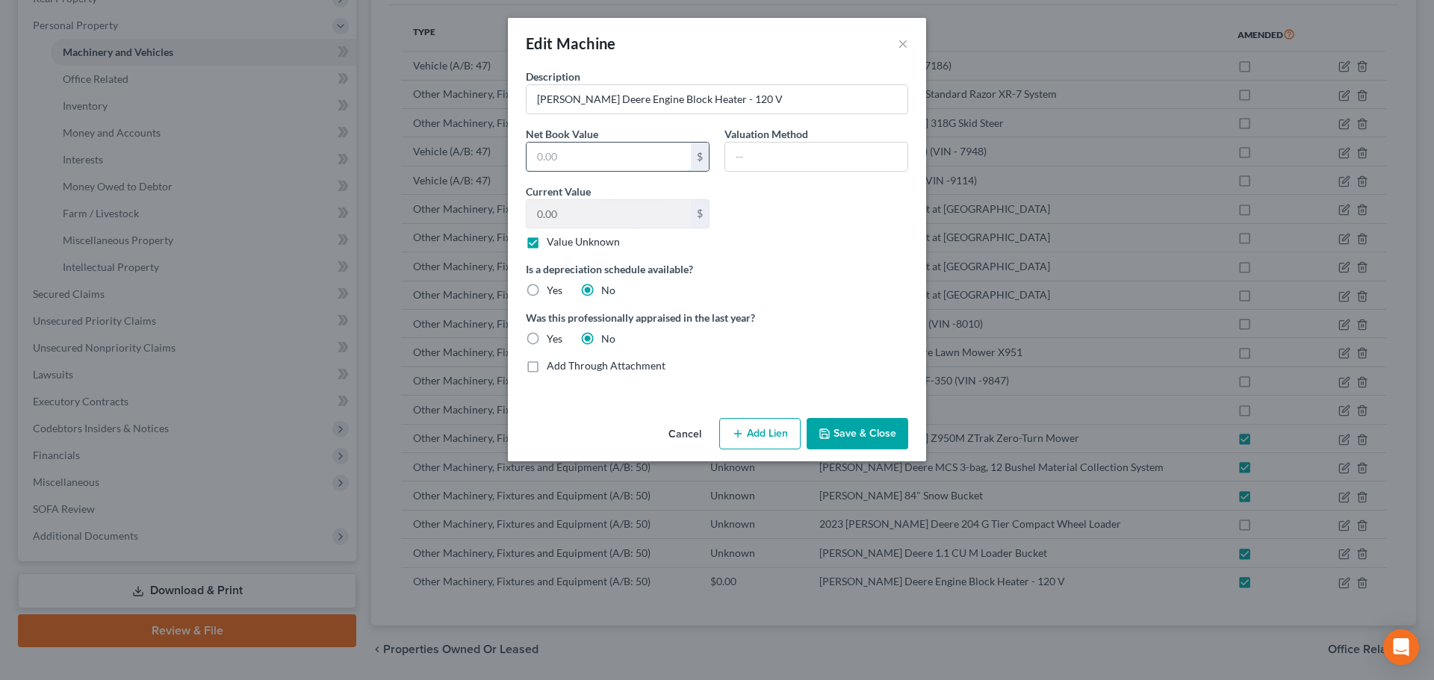
click at [583, 156] on input "text" at bounding box center [609, 157] width 164 height 28
click at [560, 158] on input "text" at bounding box center [609, 157] width 164 height 28
type input "115.00"
click at [856, 435] on button "Save & Close" at bounding box center [858, 433] width 102 height 31
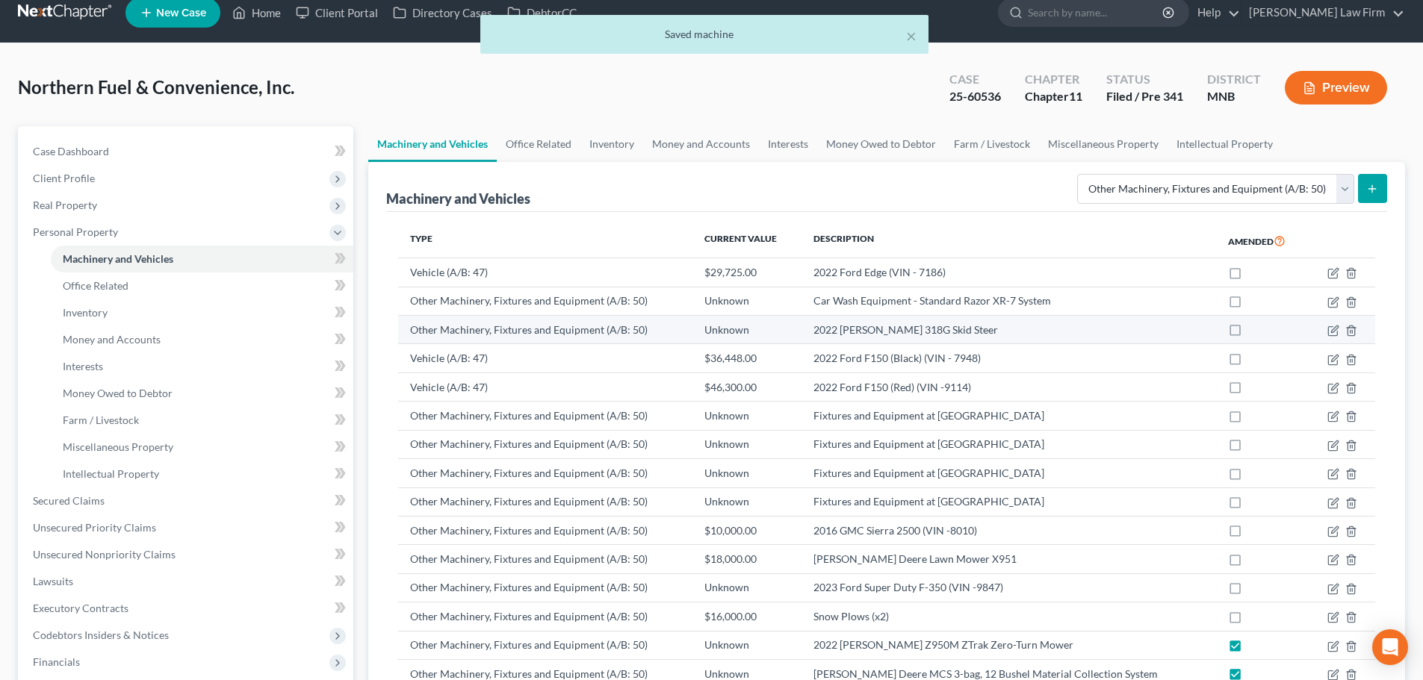
scroll to position [0, 0]
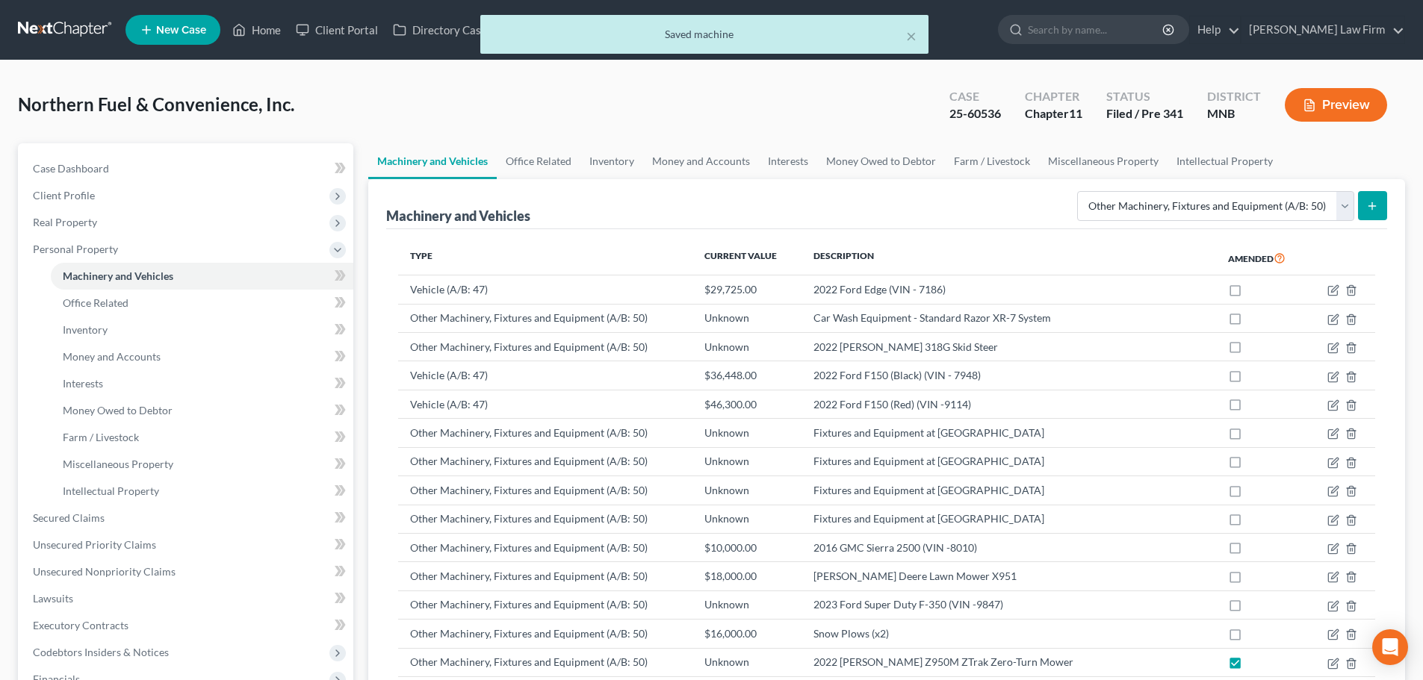
click at [1368, 201] on icon "submit" at bounding box center [1372, 206] width 12 height 12
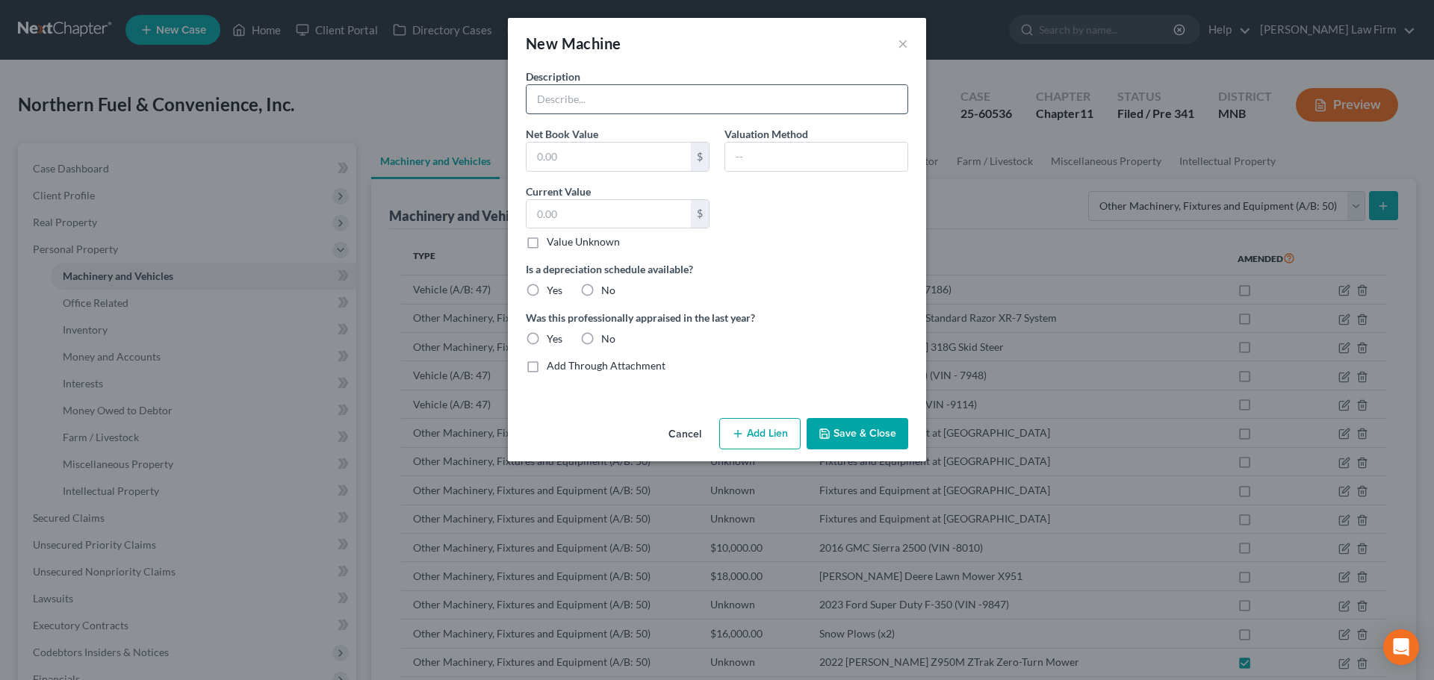
click at [629, 96] on input "text" at bounding box center [717, 99] width 381 height 28
click at [627, 99] on input "John Deere" at bounding box center [717, 99] width 381 height 28
type input "John Deere UC 13263 Quik-Tatch Weight, 42lb"
click at [591, 158] on input "text" at bounding box center [609, 157] width 164 height 28
type input "283.12"
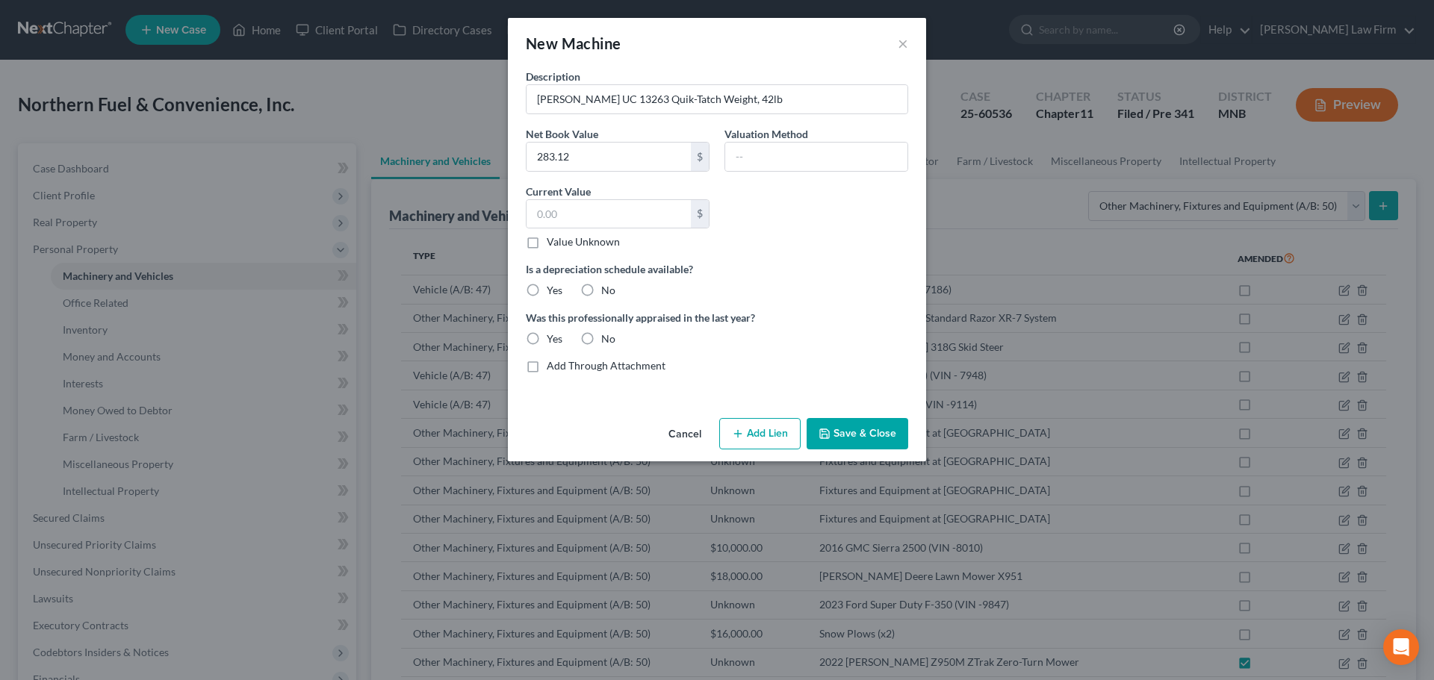
click at [547, 238] on label "Value Unknown" at bounding box center [583, 242] width 73 height 15
click at [553, 238] on input "Value Unknown" at bounding box center [558, 240] width 10 height 10
checkbox input "true"
type input "0.00"
drag, startPoint x: 588, startPoint y: 285, endPoint x: 593, endPoint y: 322, distance: 37.7
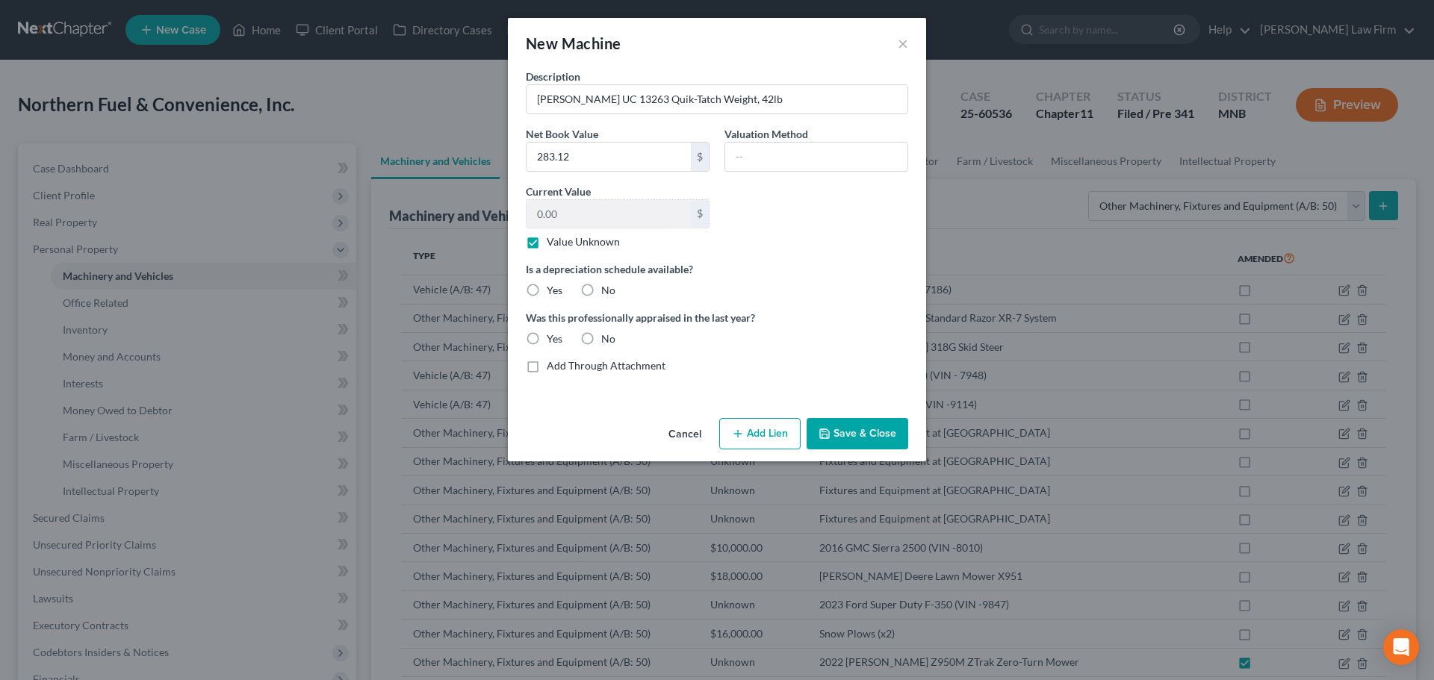
click at [601, 285] on label "No" at bounding box center [608, 290] width 14 height 15
click at [607, 285] on input "No" at bounding box center [612, 288] width 10 height 10
radio input "true"
click at [601, 337] on label "No" at bounding box center [608, 339] width 14 height 15
click at [607, 337] on input "No" at bounding box center [612, 337] width 10 height 10
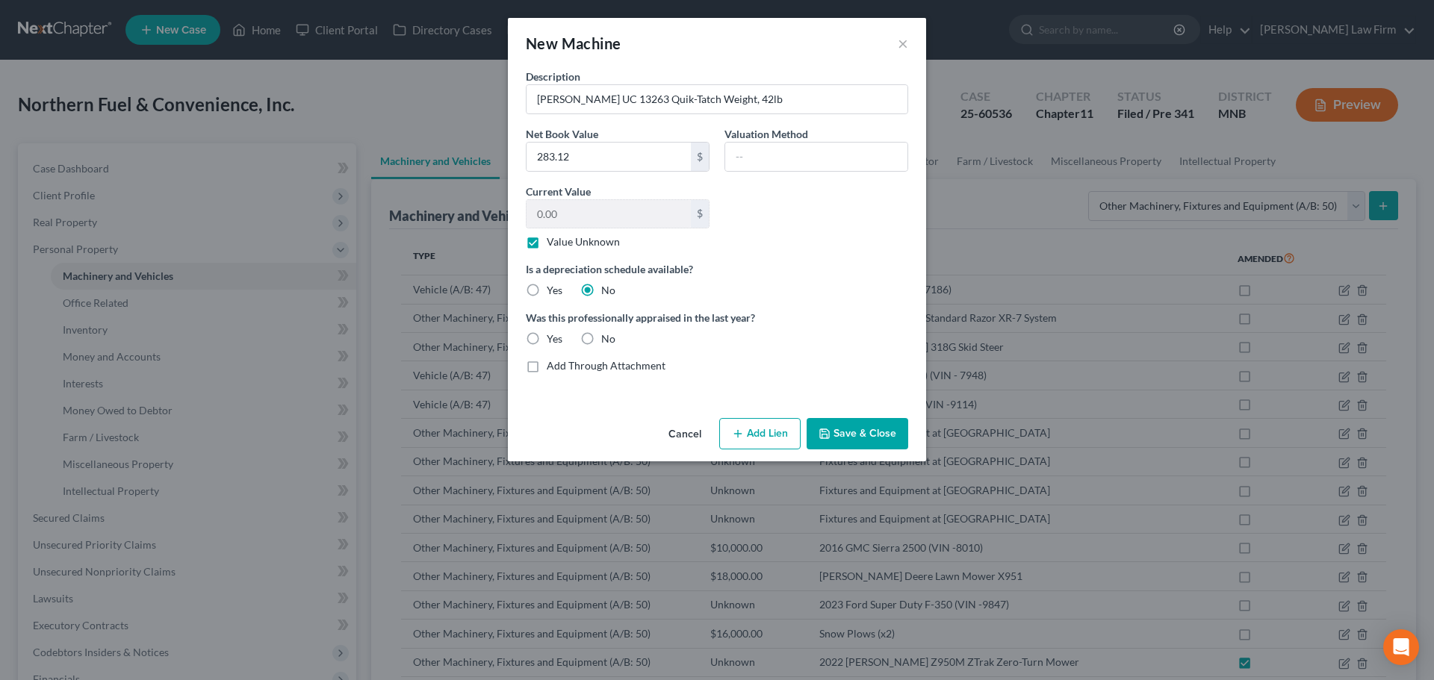
radio input "true"
click at [869, 434] on button "Save & Close" at bounding box center [858, 433] width 102 height 31
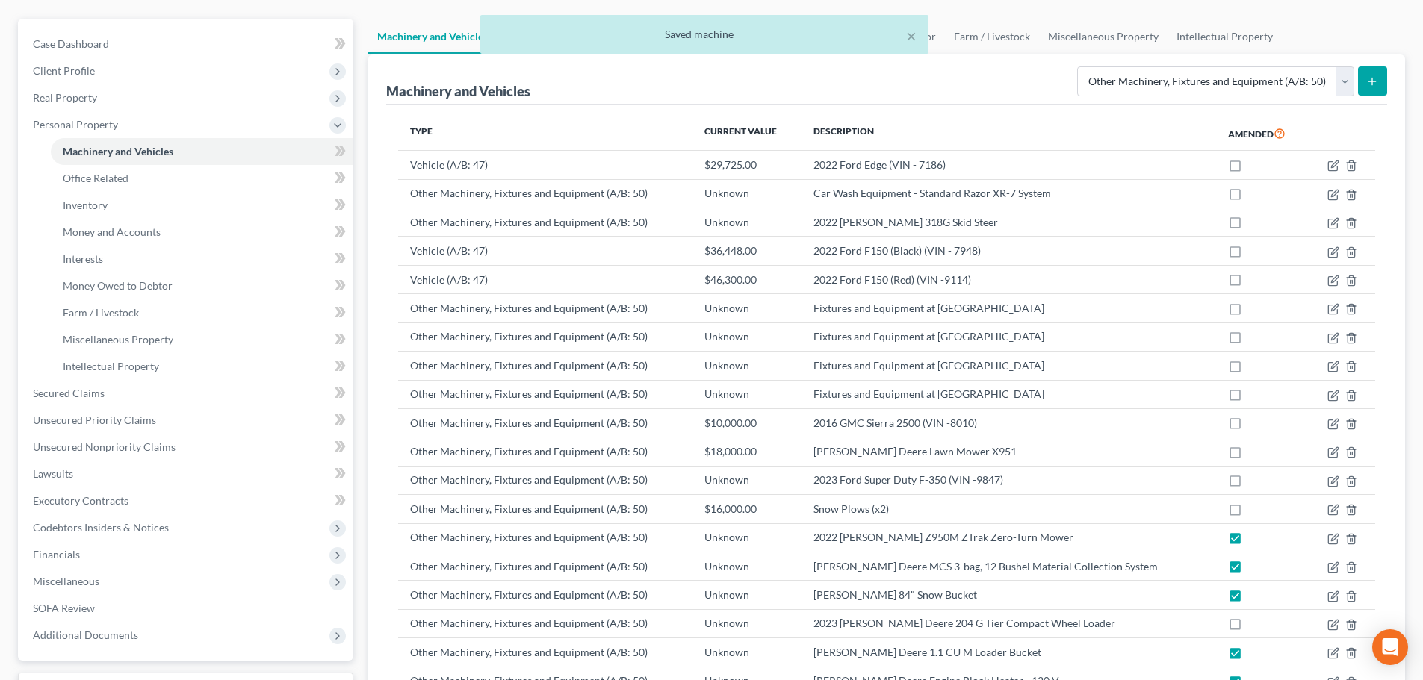
scroll to position [302, 0]
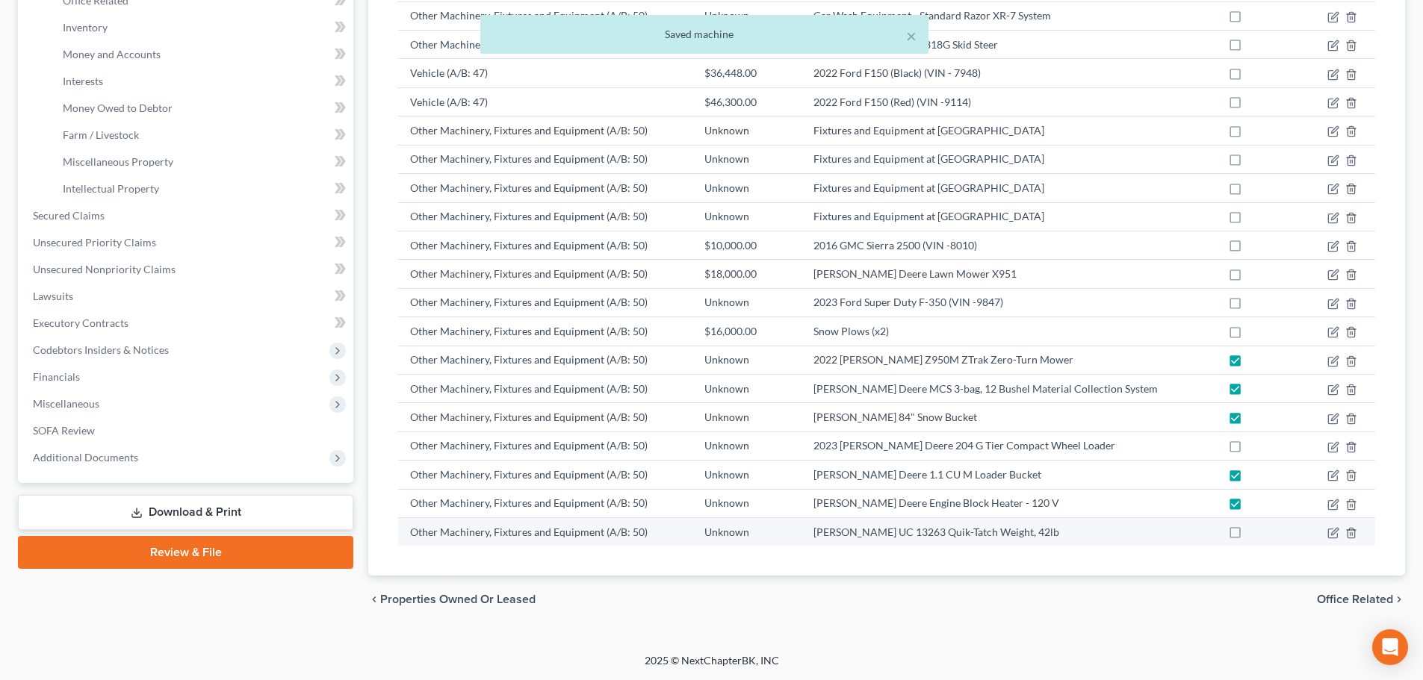
click at [1249, 536] on label at bounding box center [1249, 536] width 0 height 0
click at [1255, 535] on input "checkbox" at bounding box center [1260, 530] width 10 height 10
checkbox input "true"
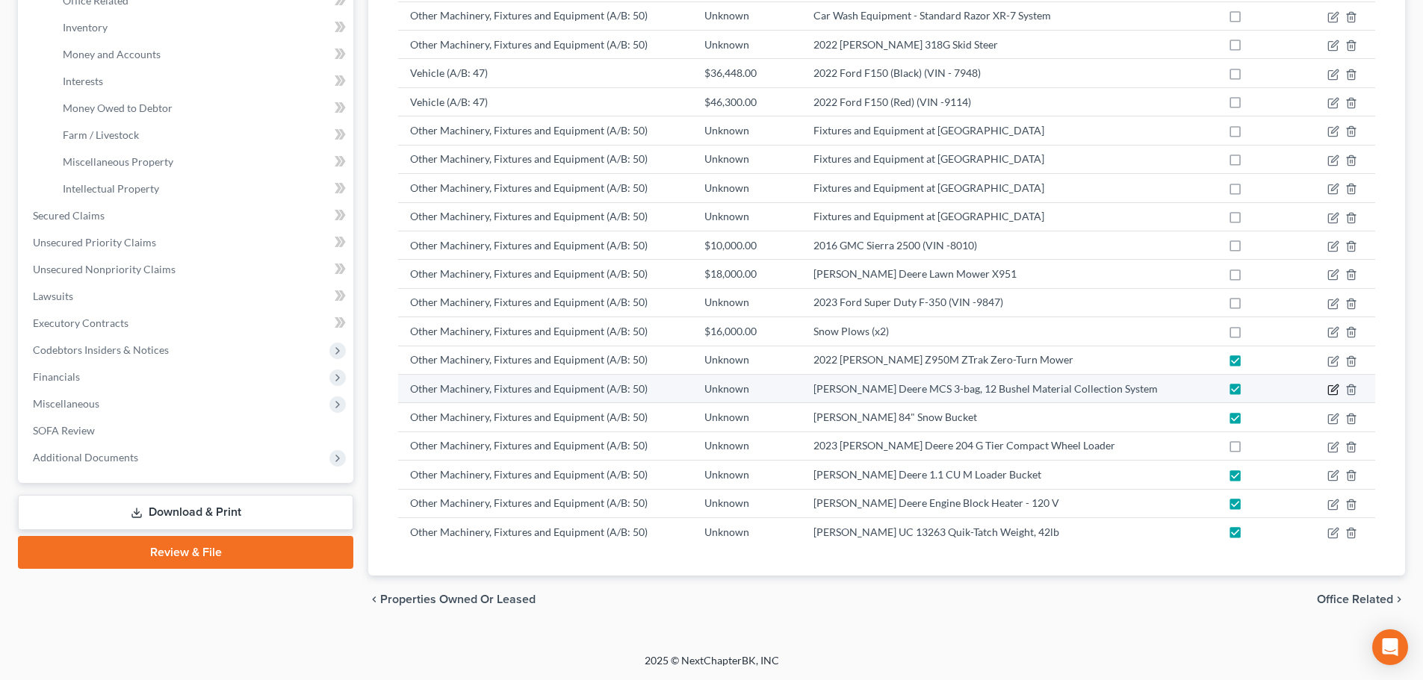
click at [1331, 388] on icon "button" at bounding box center [1333, 390] width 12 height 12
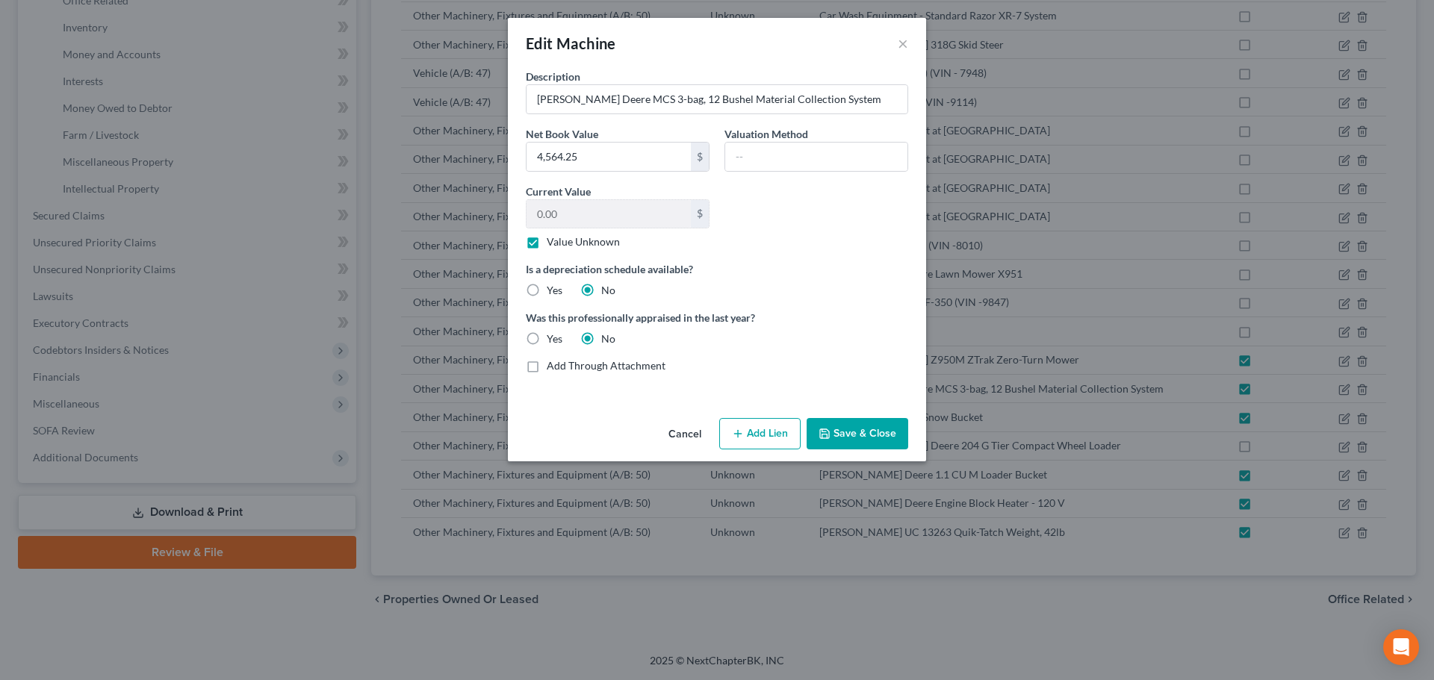
click at [869, 435] on button "Save & Close" at bounding box center [858, 433] width 102 height 31
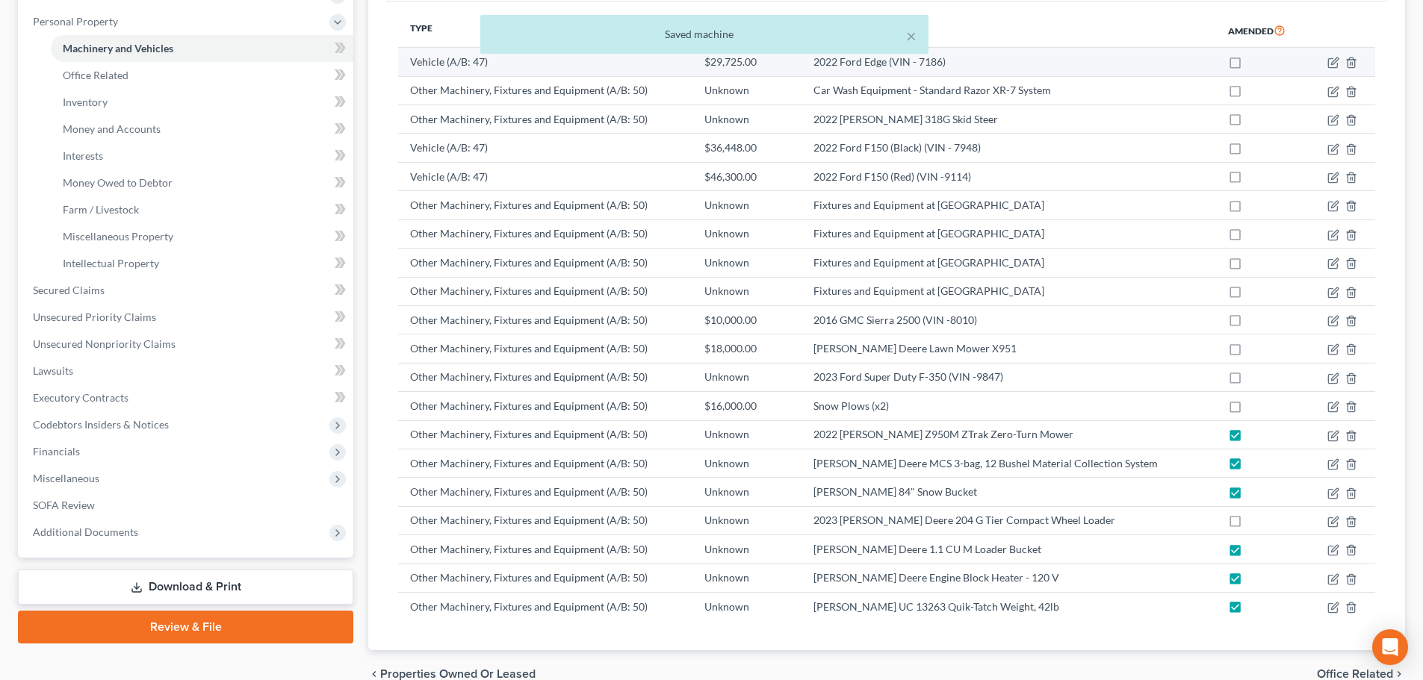
scroll to position [78, 0]
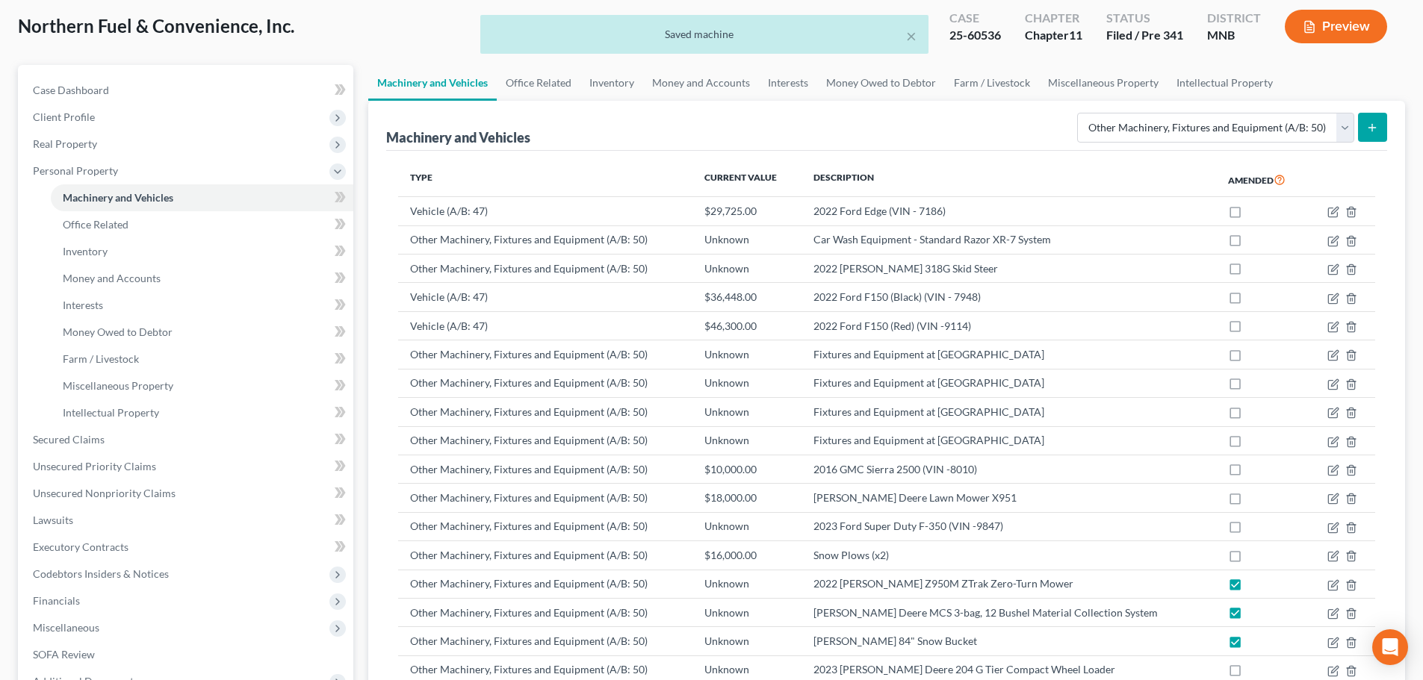
click at [1366, 129] on icon "submit" at bounding box center [1372, 128] width 12 height 12
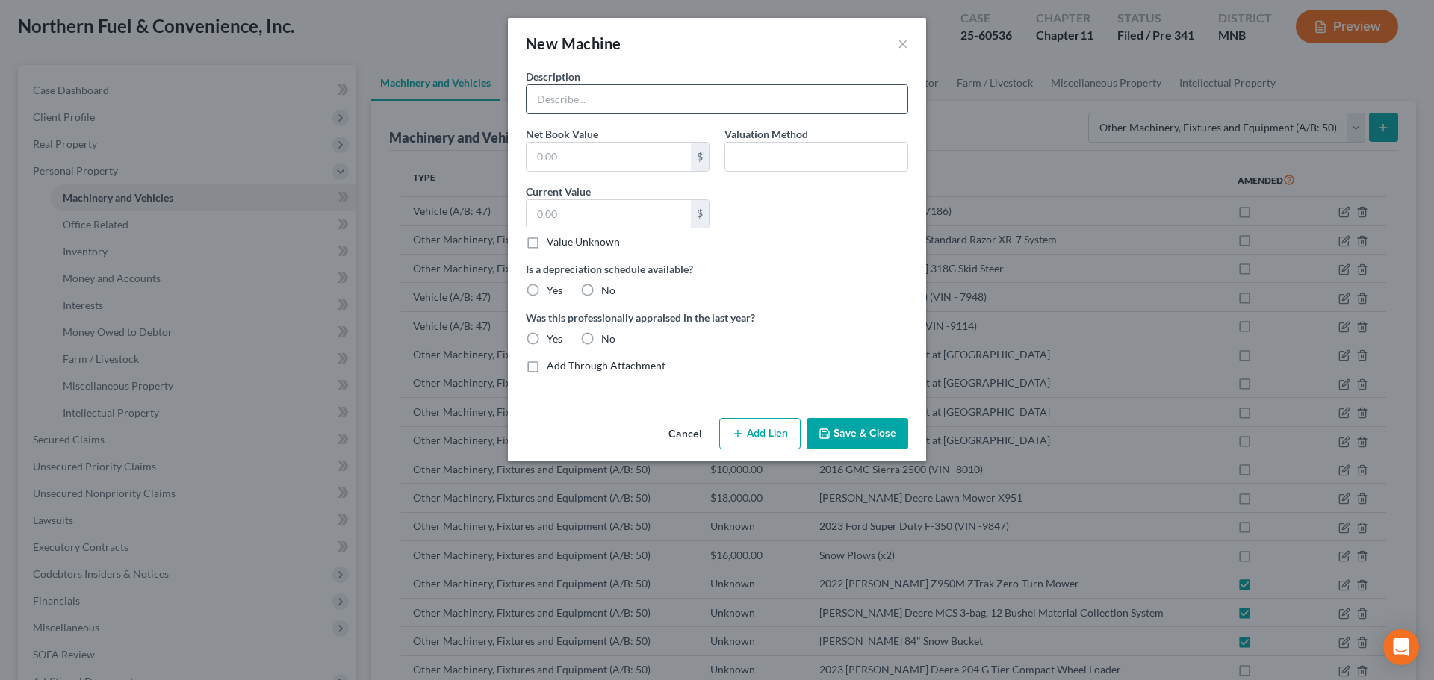
click at [571, 95] on input "text" at bounding box center [717, 99] width 381 height 28
click at [592, 152] on input "text" at bounding box center [609, 157] width 164 height 28
click at [751, 99] on input "John Deere Rear Counterweight (x2, $350 each)" at bounding box center [717, 99] width 381 height 28
type input "John Deere Rear Counterweight (x2)"
click at [569, 156] on input "text" at bounding box center [609, 157] width 164 height 28
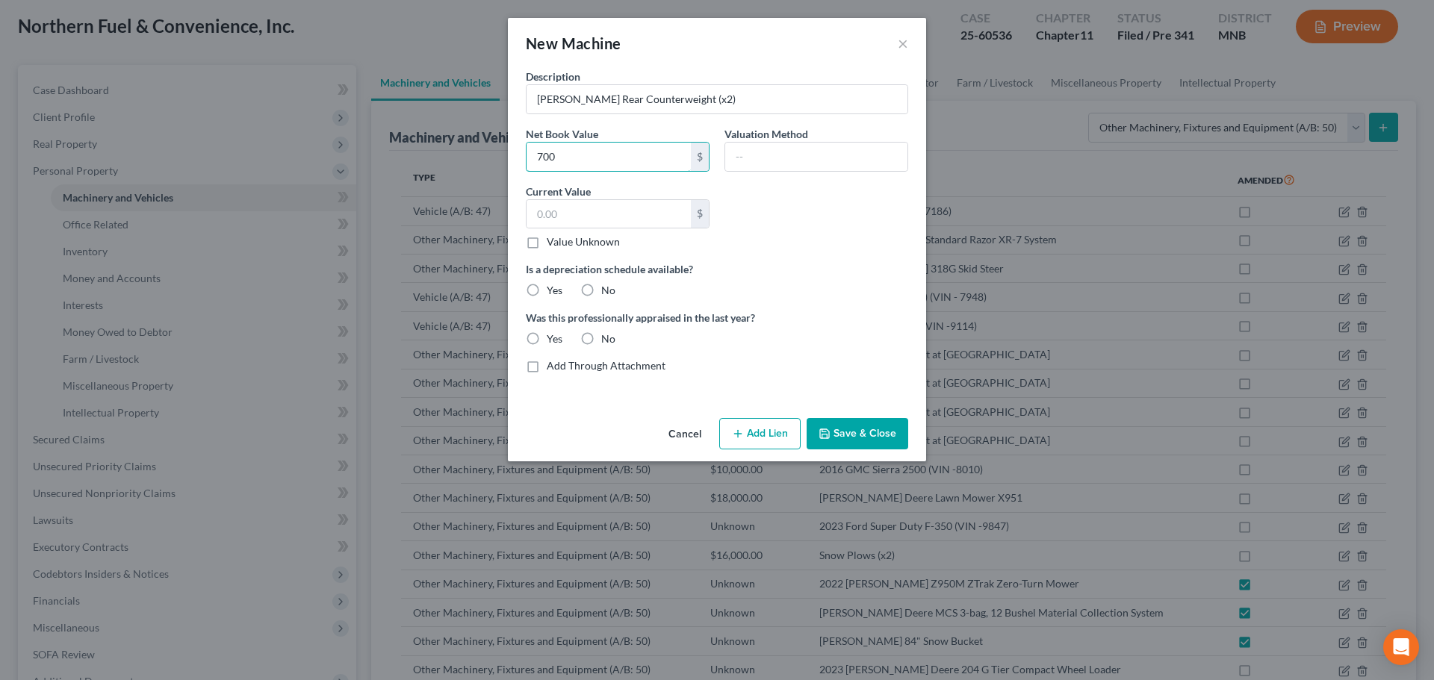
type input "700"
click at [547, 246] on label "Value Unknown" at bounding box center [583, 242] width 73 height 15
click at [553, 244] on input "Value Unknown" at bounding box center [558, 240] width 10 height 10
checkbox input "true"
type input "0.00"
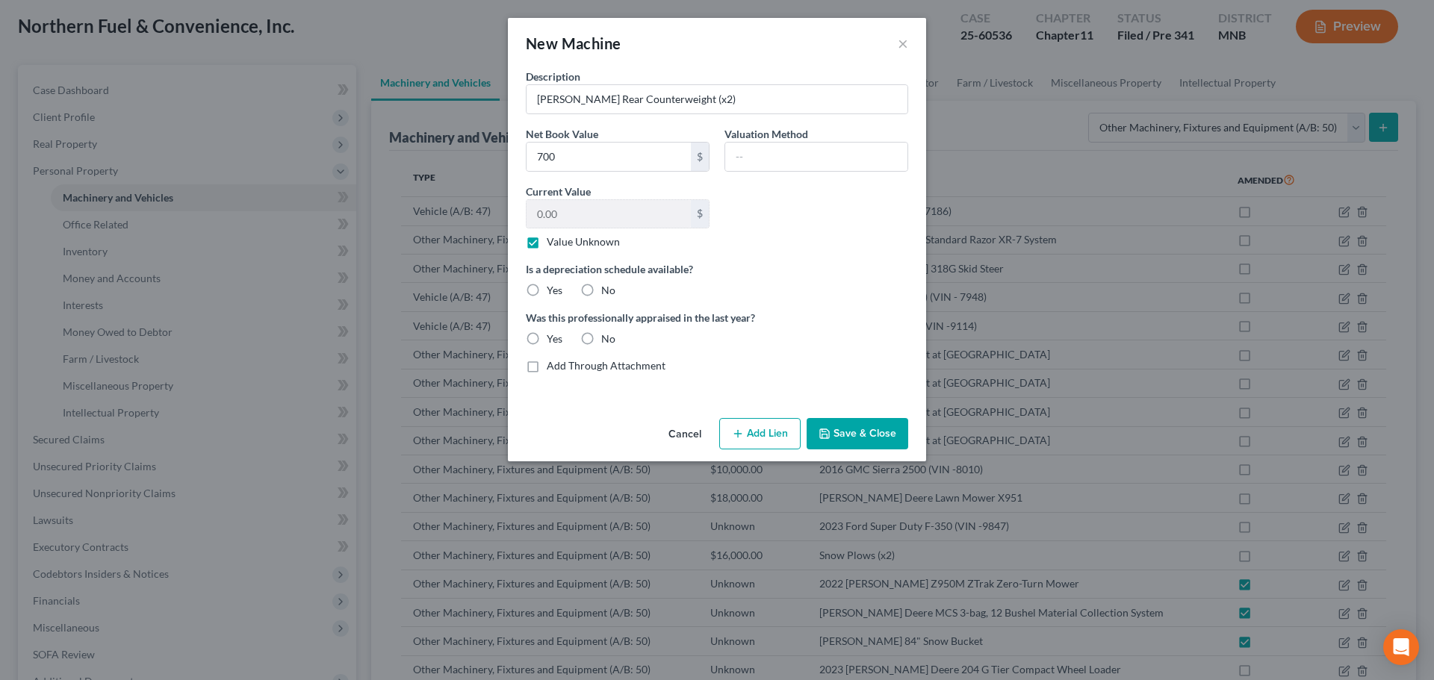
drag, startPoint x: 590, startPoint y: 290, endPoint x: 588, endPoint y: 323, distance: 33.7
click at [601, 291] on label "No" at bounding box center [608, 290] width 14 height 15
click at [607, 291] on input "No" at bounding box center [612, 288] width 10 height 10
radio input "true"
click at [601, 339] on label "No" at bounding box center [608, 339] width 14 height 15
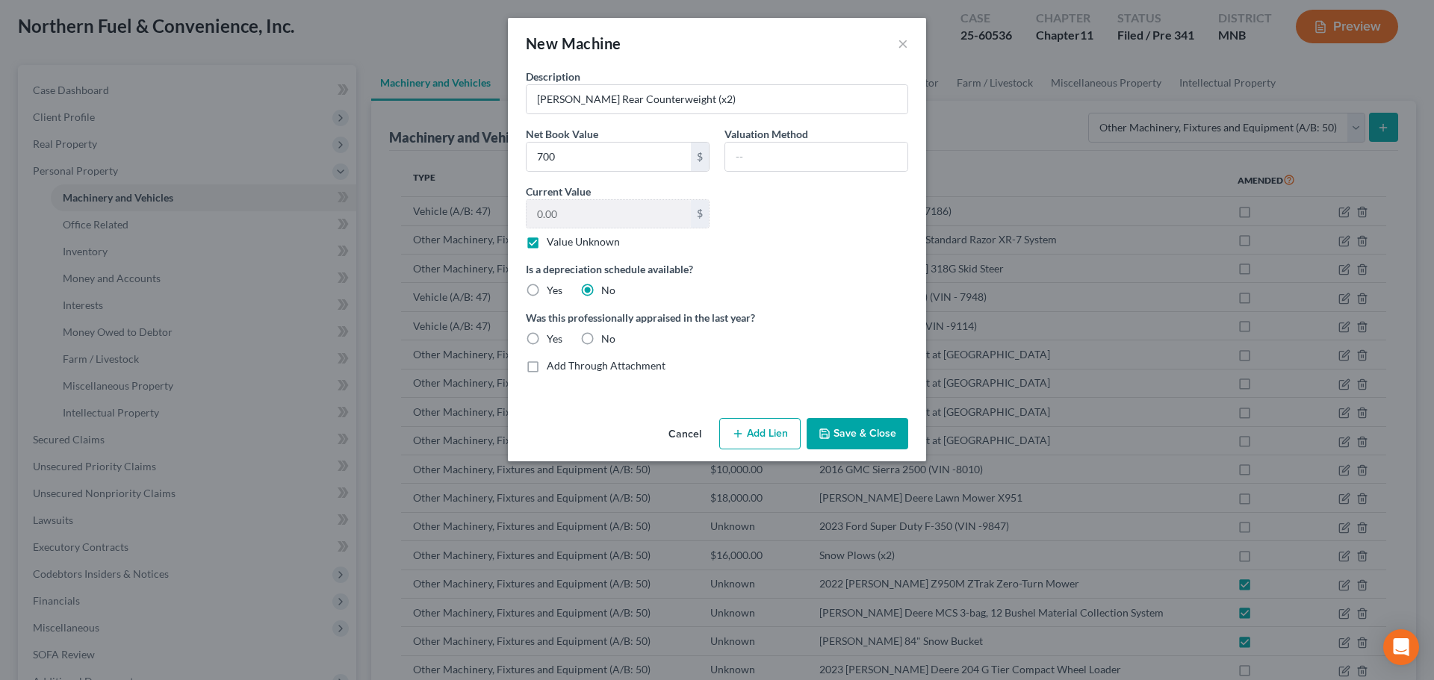
click at [607, 339] on input "No" at bounding box center [612, 337] width 10 height 10
radio input "true"
click at [568, 163] on input "700" at bounding box center [609, 157] width 164 height 28
type input "700.00"
click at [574, 433] on div "Cancel Add Lien Add Lease Add Exemption Save & Close" at bounding box center [717, 436] width 418 height 49
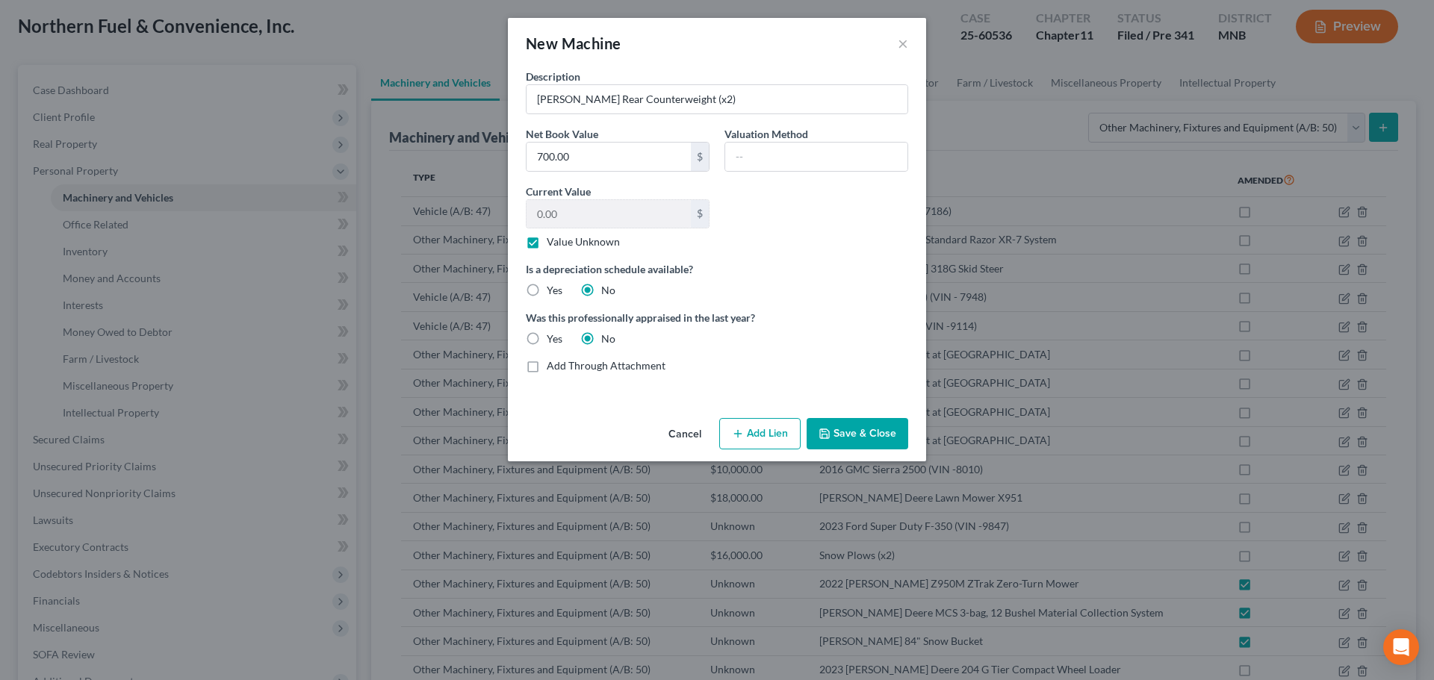
click at [866, 432] on button "Save & Close" at bounding box center [858, 433] width 102 height 31
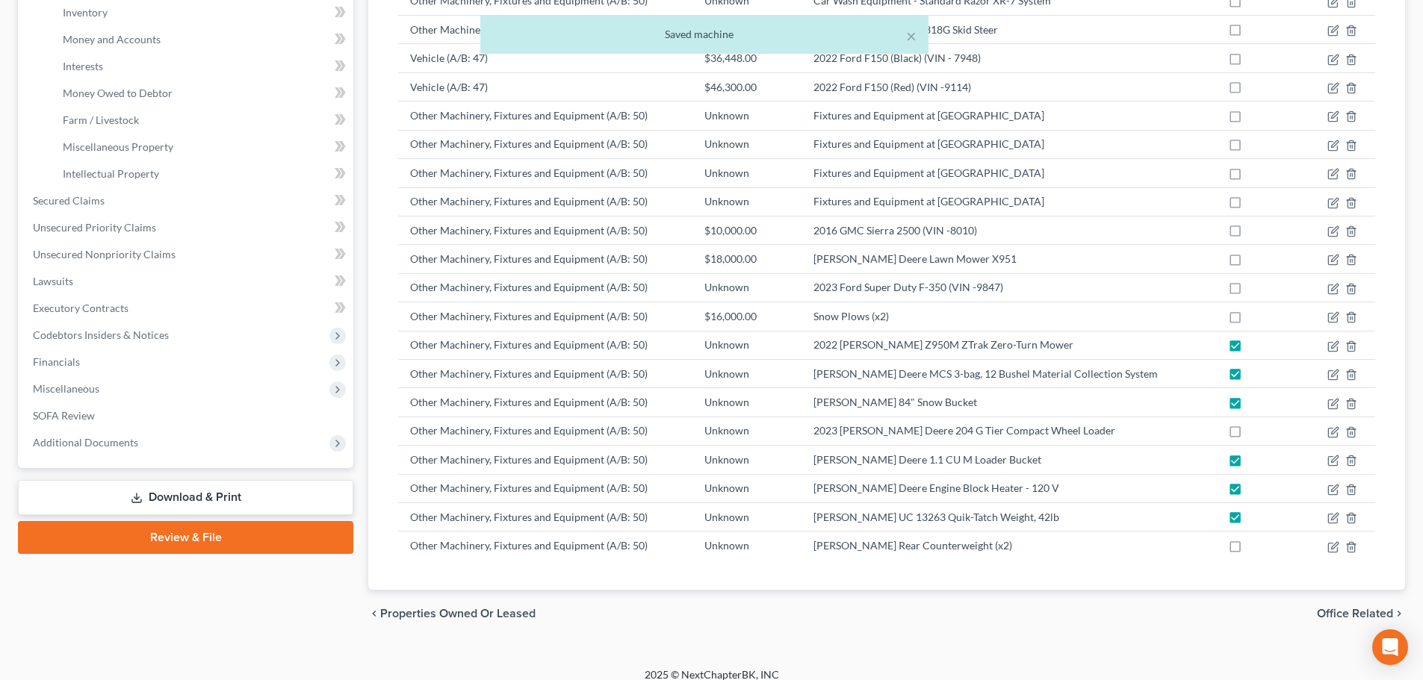
scroll to position [332, 0]
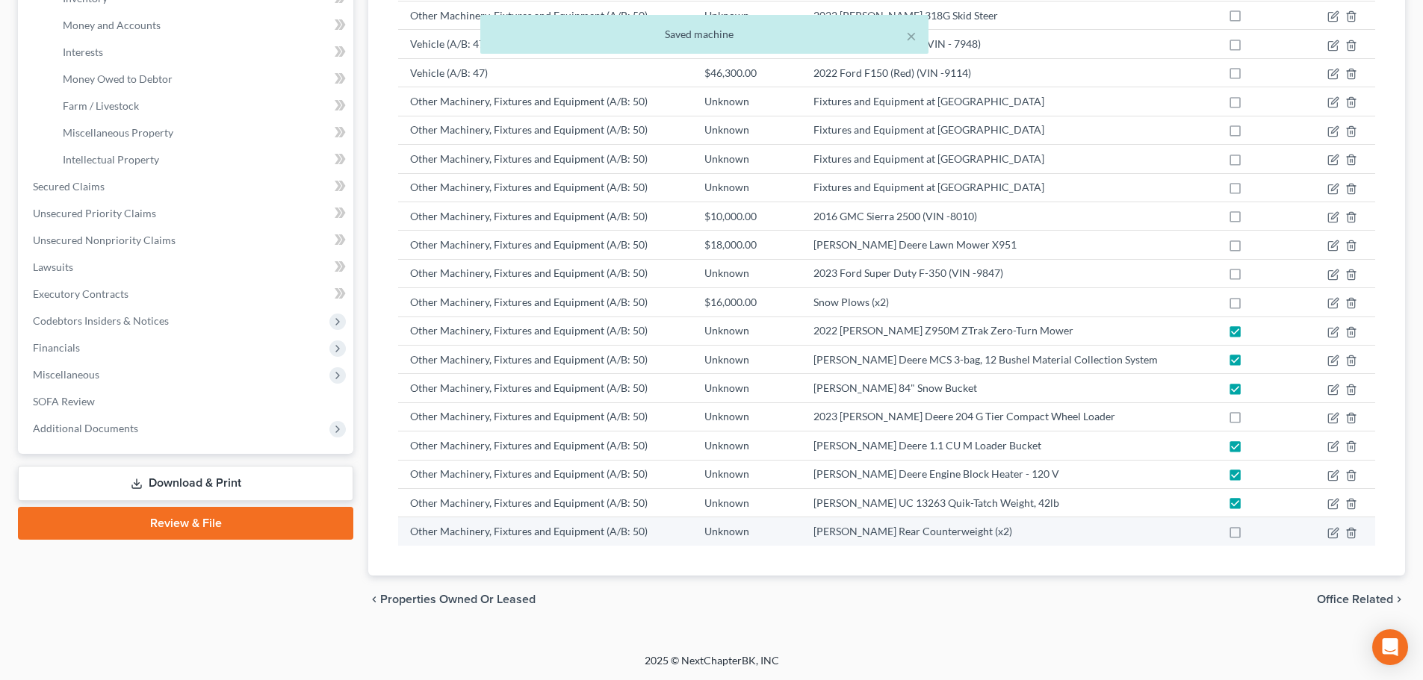
click at [1249, 536] on label at bounding box center [1249, 536] width 0 height 0
click at [1255, 534] on input "checkbox" at bounding box center [1260, 529] width 10 height 10
checkbox input "true"
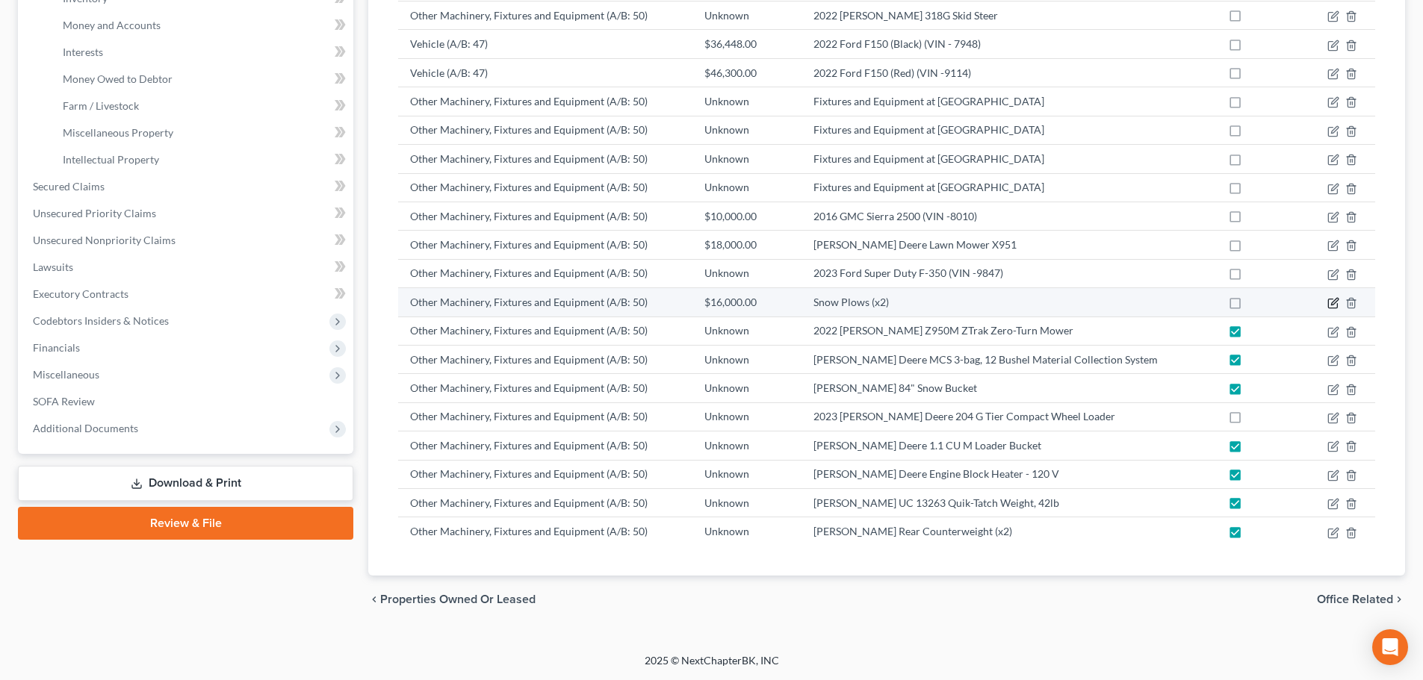
click at [1333, 305] on icon "button" at bounding box center [1334, 302] width 7 height 7
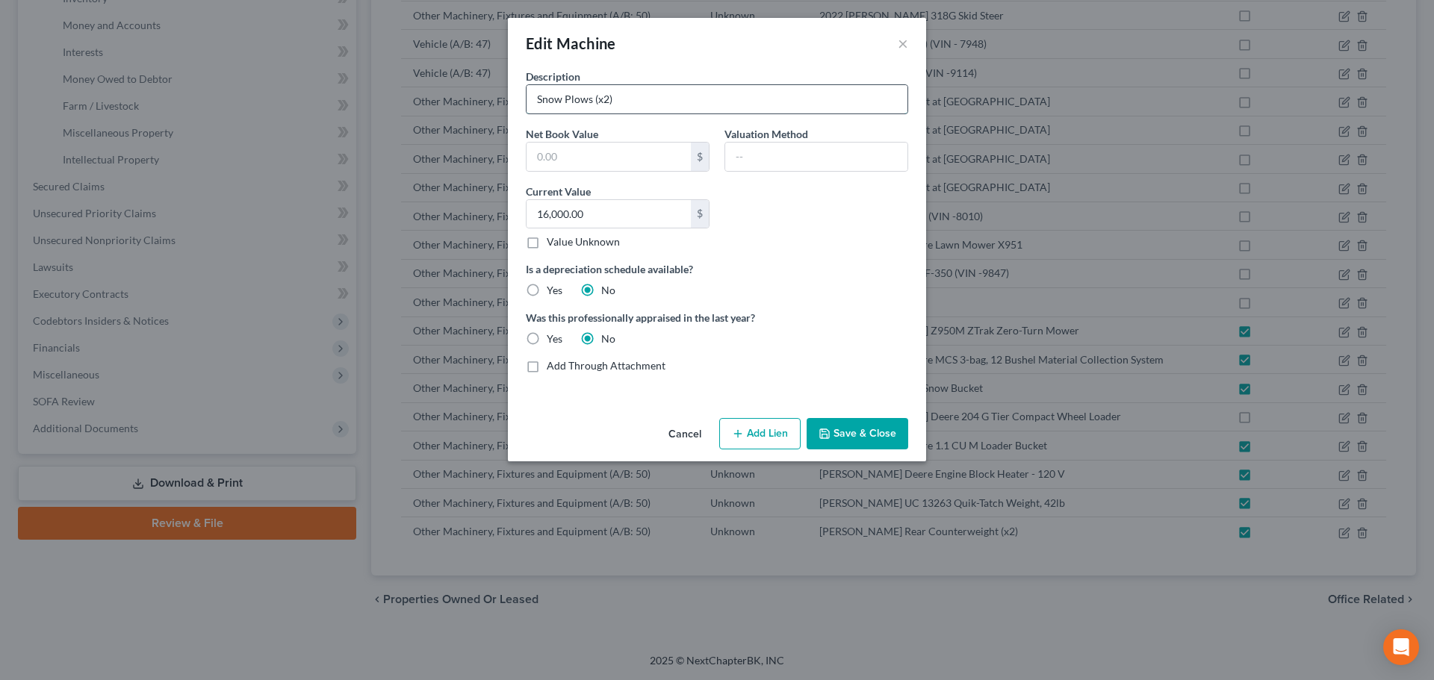
click at [624, 96] on input "Snow Plows (x2)" at bounding box center [717, 99] width 381 height 28
type input "Snow Plows"
click at [589, 214] on input "16,000.00" at bounding box center [609, 214] width 164 height 28
type input "8,000"
click at [594, 96] on input "Snow Plows" at bounding box center [717, 99] width 381 height 28
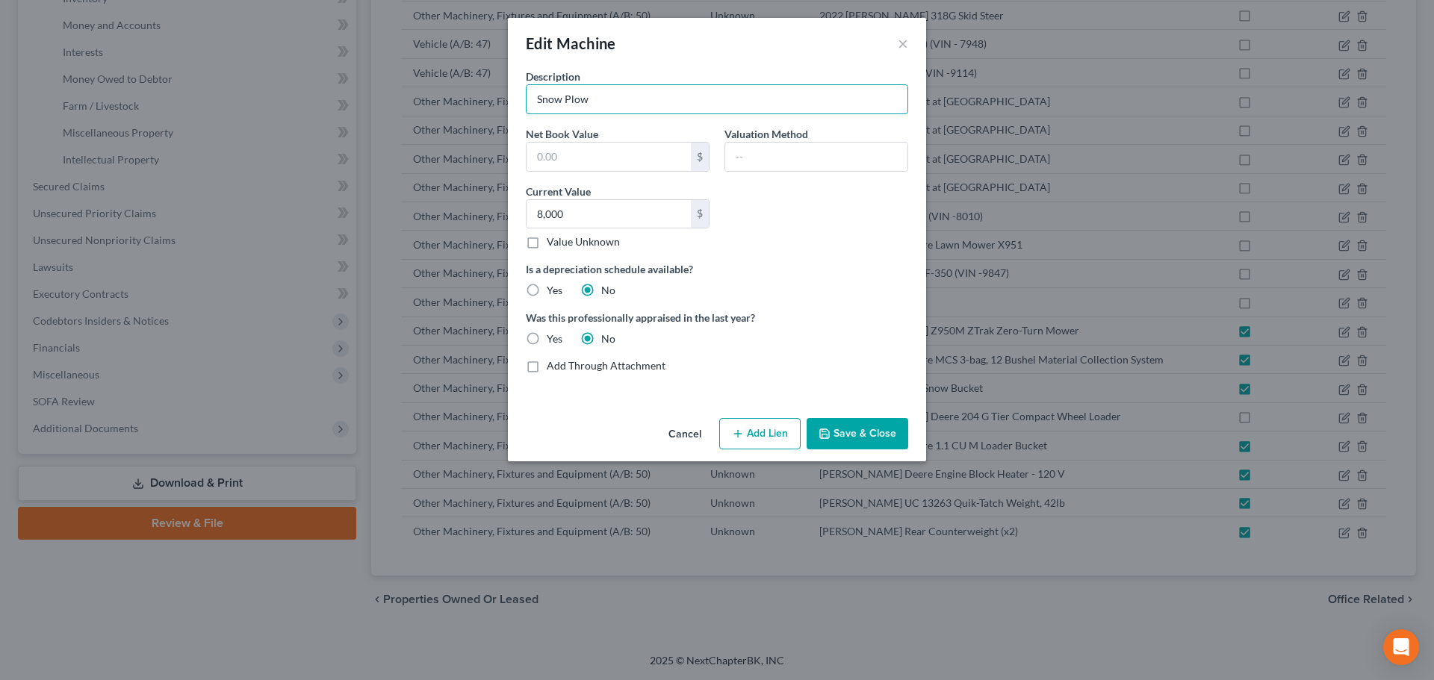
type input "Snow Plow"
click at [678, 432] on button "Cancel" at bounding box center [685, 435] width 57 height 30
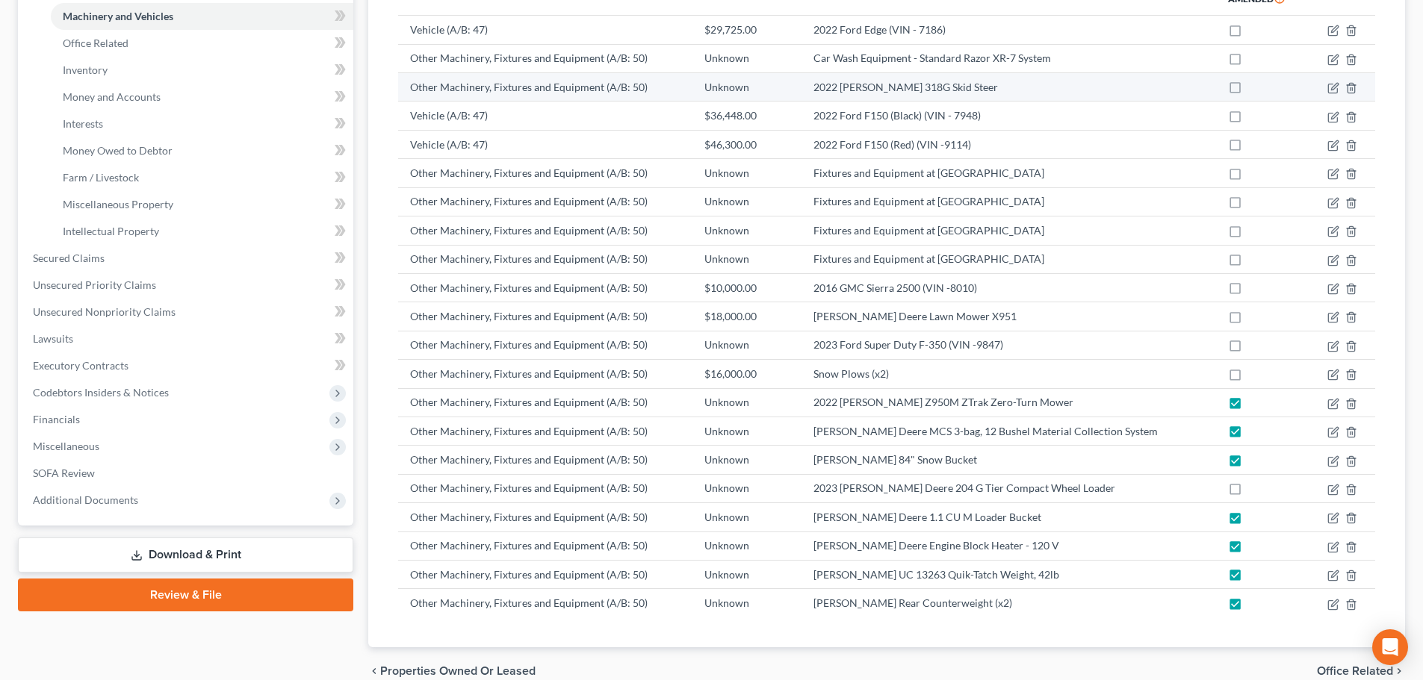
scroll to position [224, 0]
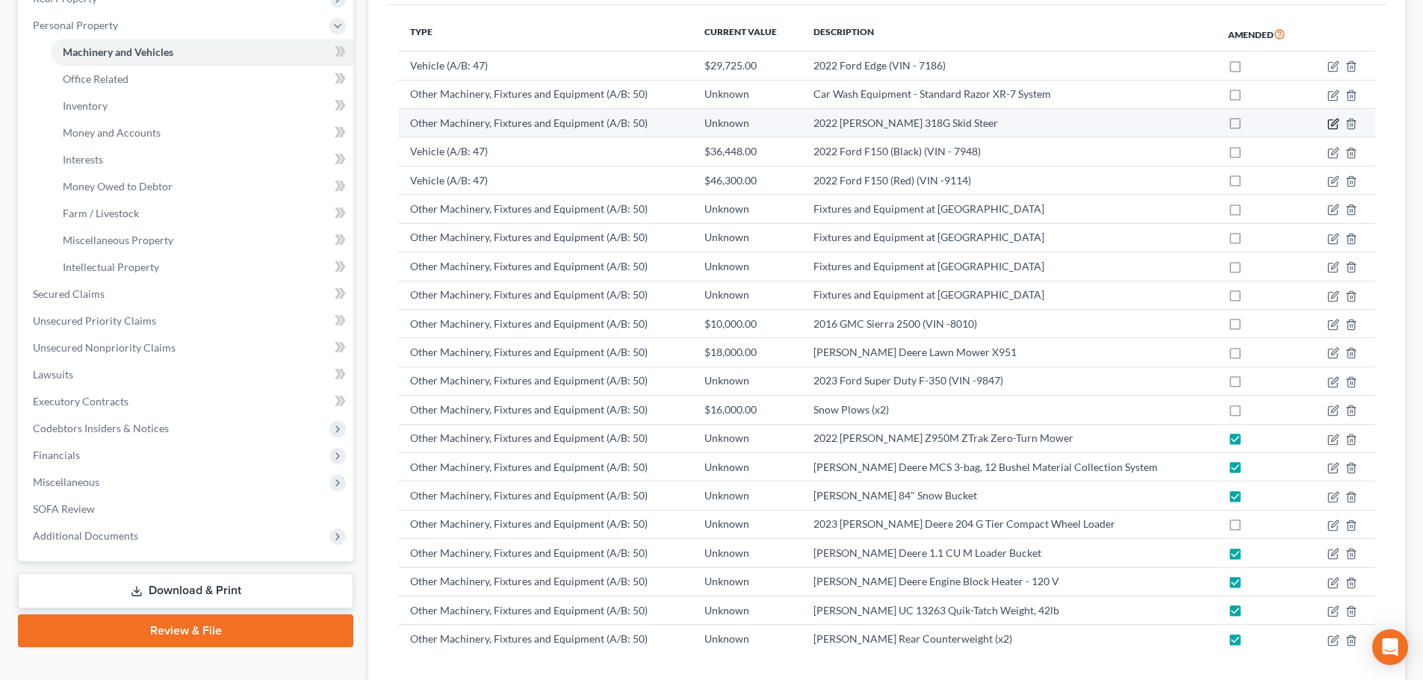
click at [1333, 120] on icon "button" at bounding box center [1333, 124] width 12 height 12
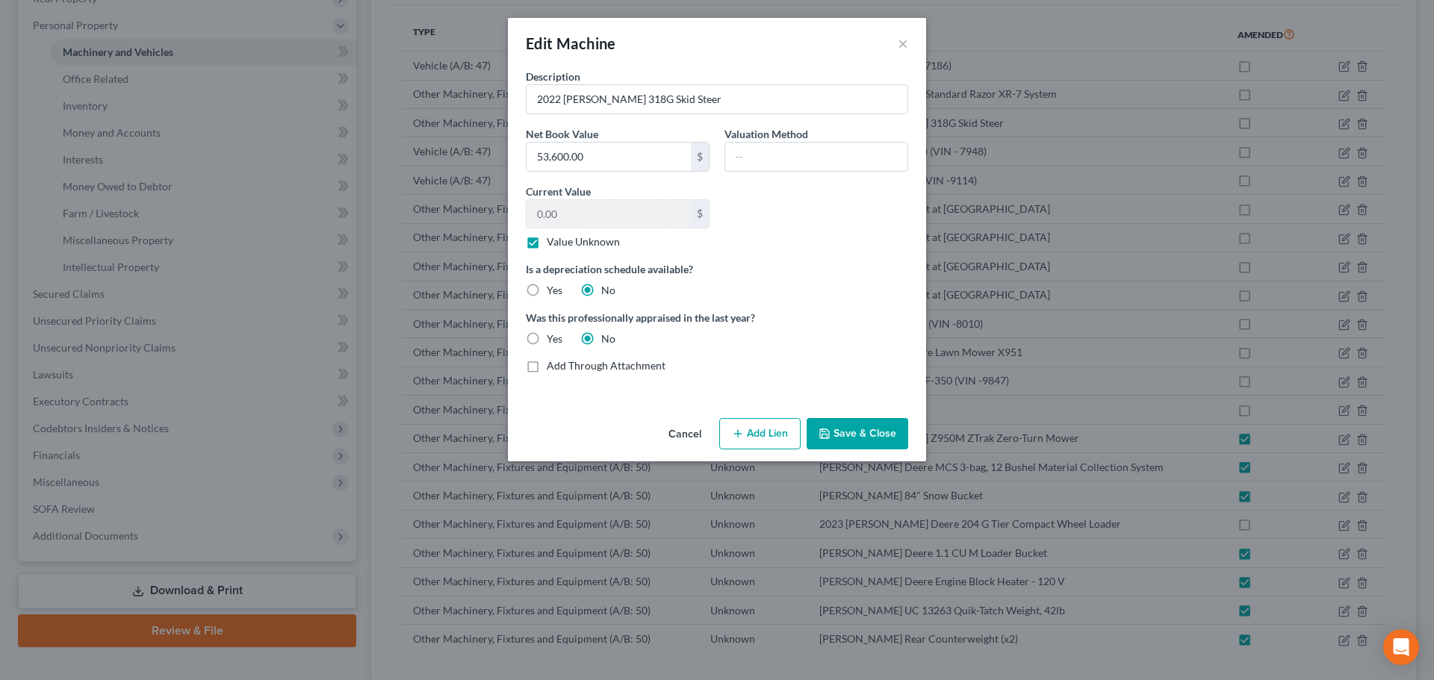
click at [687, 441] on button "Cancel" at bounding box center [685, 435] width 57 height 30
